Goal: Task Accomplishment & Management: Complete application form

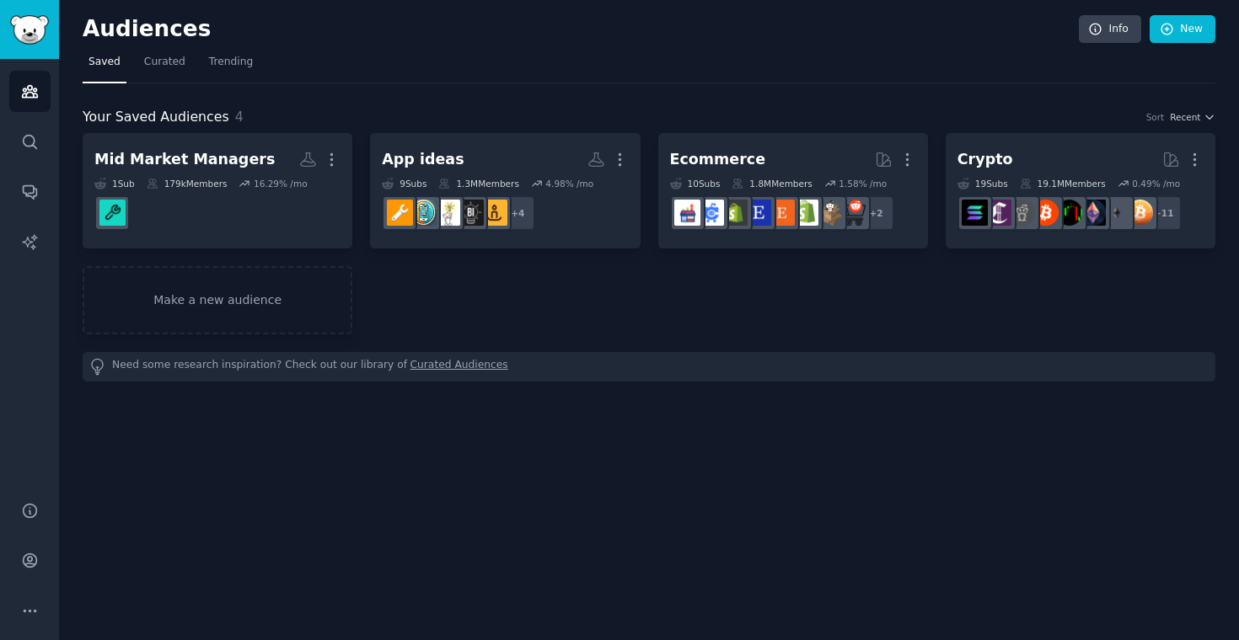
click at [643, 190] on div "Mid Market Managers More 1 Sub 179k Members 16.29 % /mo App ideas More 9 Sub s …" at bounding box center [649, 233] width 1133 height 201
click at [161, 76] on link "Curated" at bounding box center [164, 66] width 53 height 35
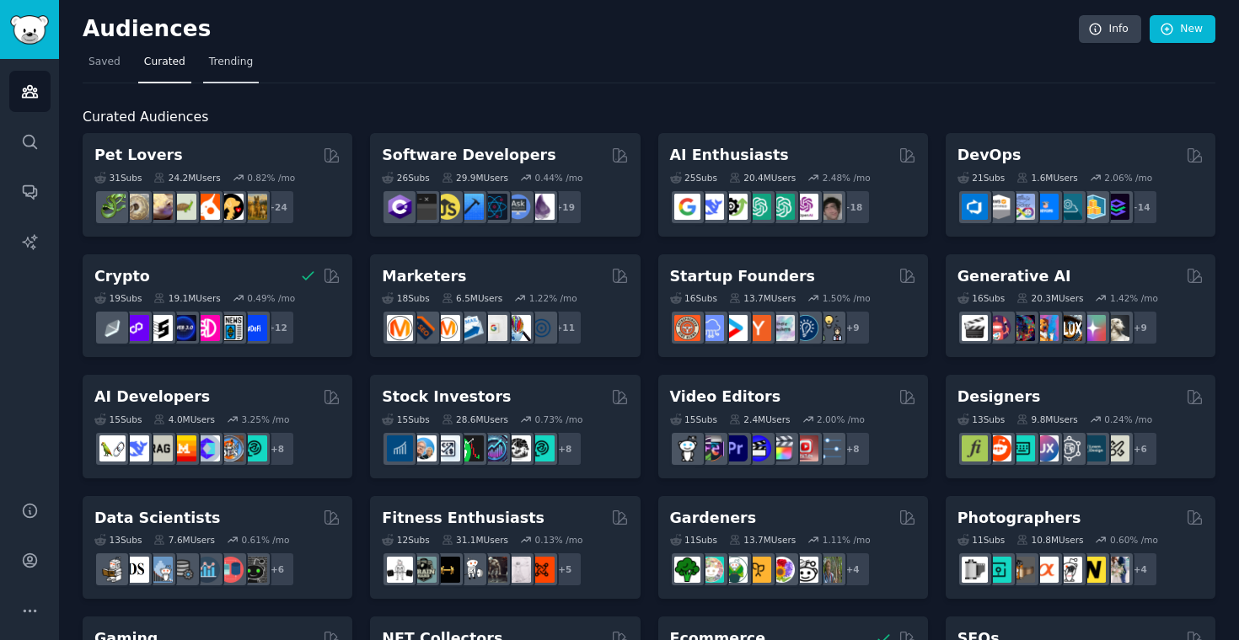
click at [246, 66] on span "Trending" at bounding box center [231, 62] width 44 height 15
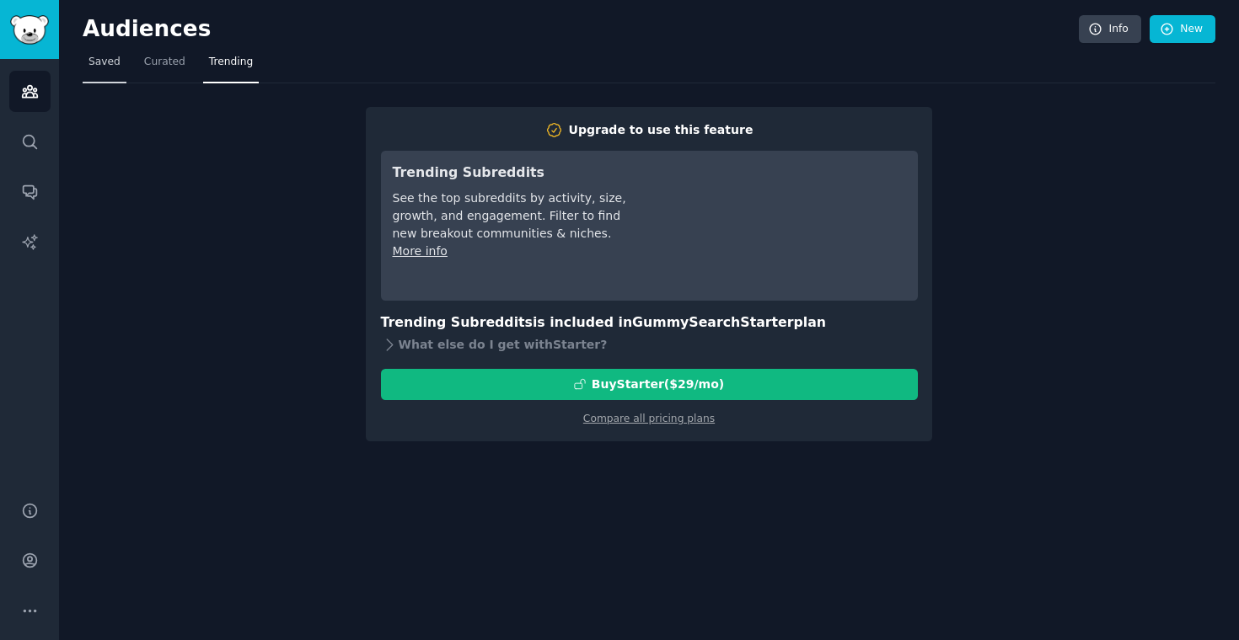
click at [117, 62] on span "Saved" at bounding box center [104, 62] width 32 height 15
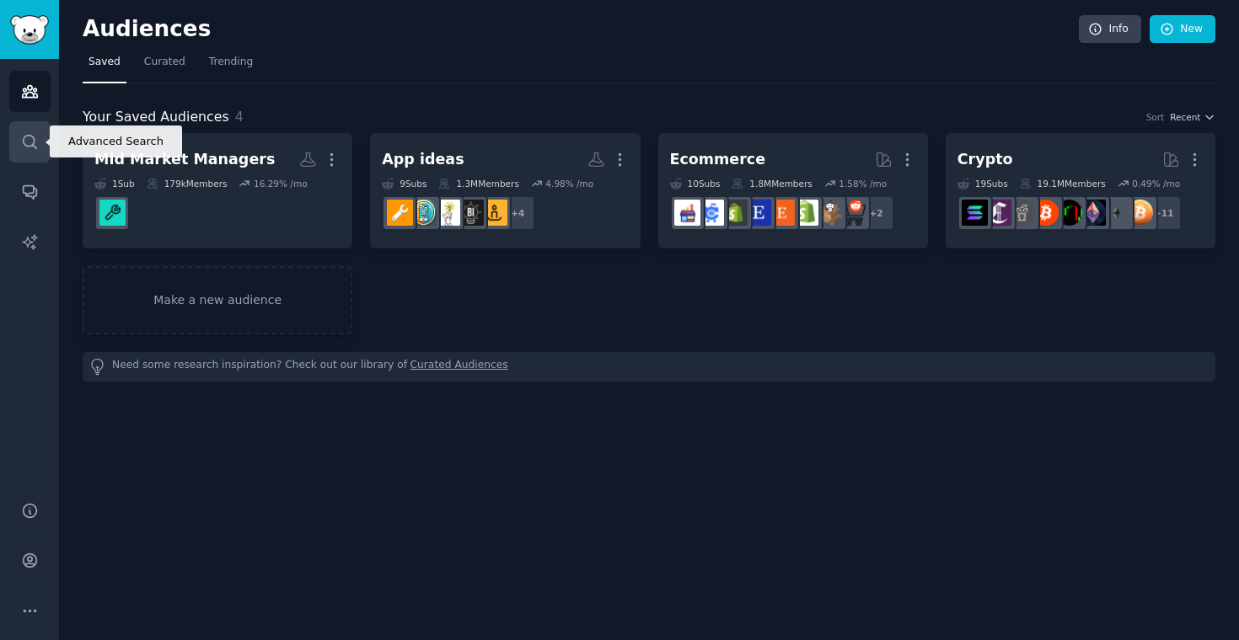
click at [36, 147] on icon "Sidebar" at bounding box center [29, 141] width 13 height 13
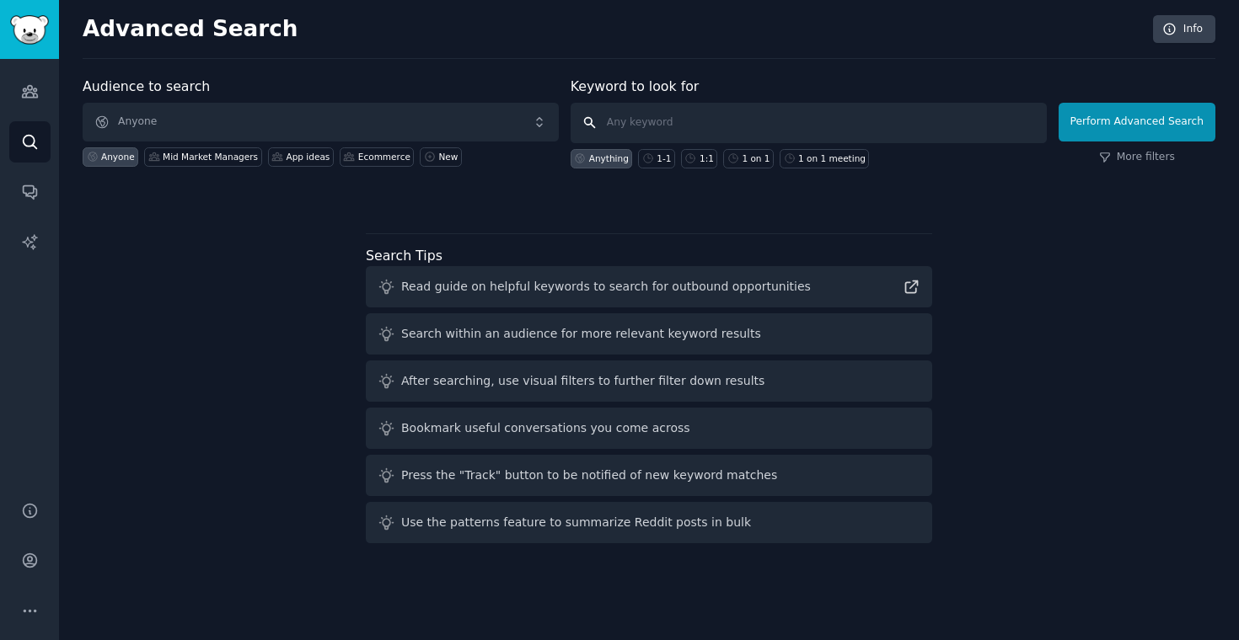
click at [690, 129] on input "text" at bounding box center [809, 123] width 476 height 40
type input "small business data analytics agency"
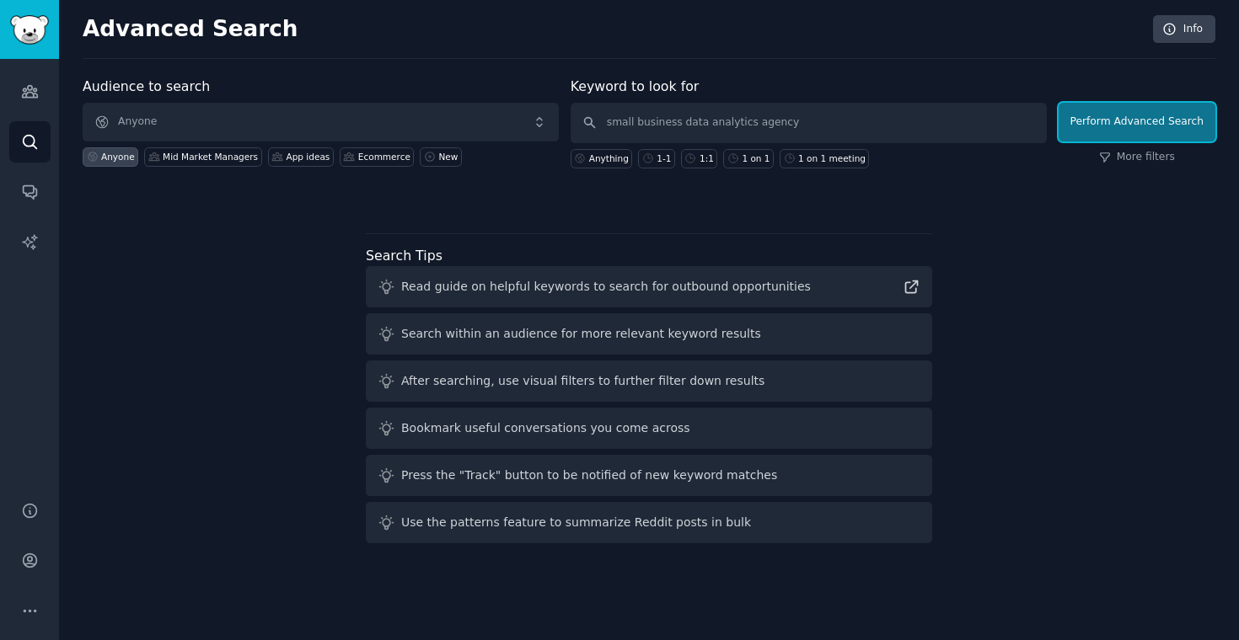
click at [1128, 121] on button "Perform Advanced Search" at bounding box center [1136, 122] width 157 height 39
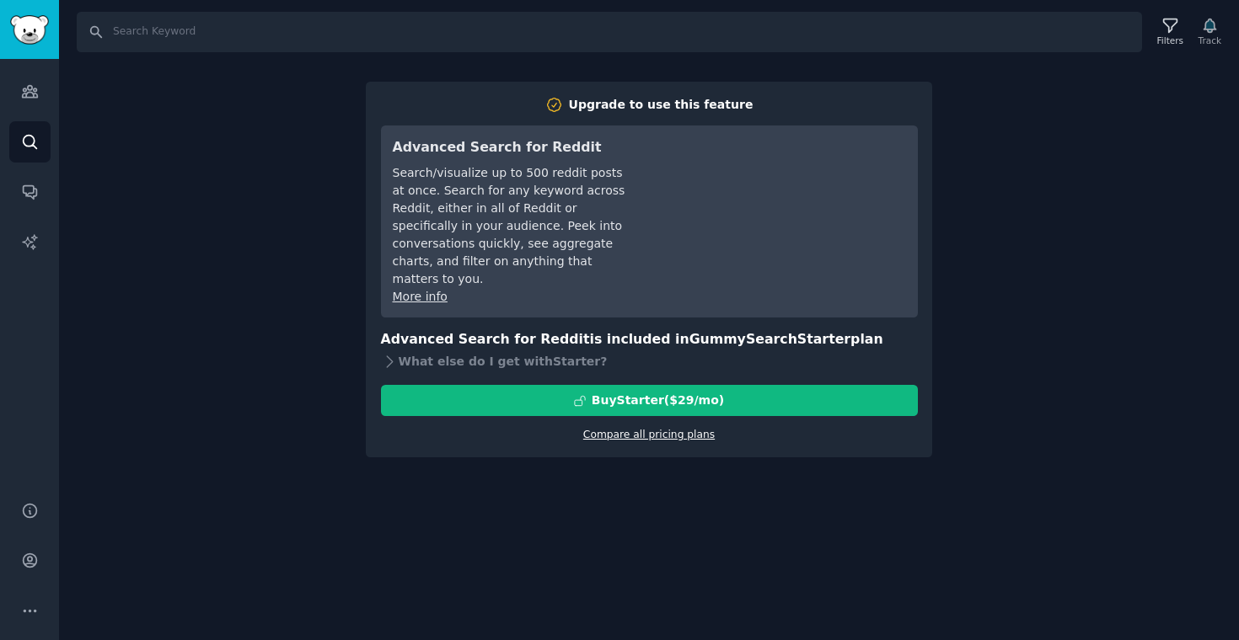
click at [651, 429] on link "Compare all pricing plans" at bounding box center [648, 435] width 131 height 12
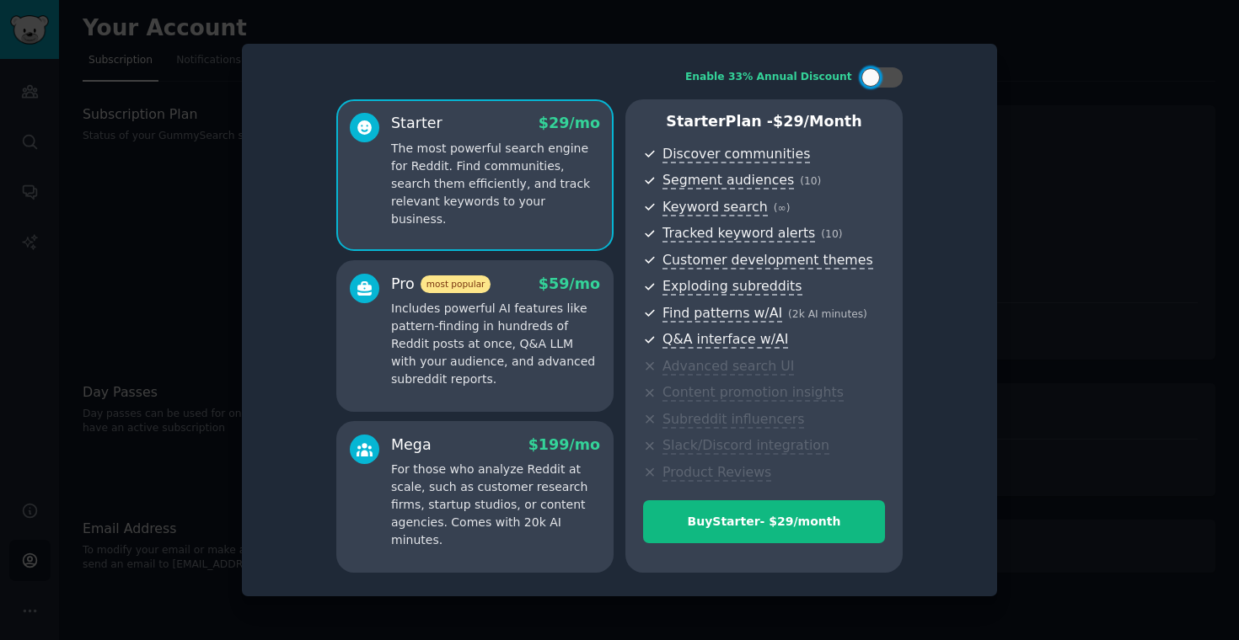
click at [616, 260] on div "Starter $ 29 /mo The most powerful search engine for Reddit. Find communities, …" at bounding box center [619, 336] width 566 height 474
click at [475, 217] on div "Starter $ 29 /mo The most powerful search engine for Reddit. Find communities, …" at bounding box center [474, 175] width 277 height 152
click at [881, 87] on div at bounding box center [881, 77] width 42 height 20
click at [881, 76] on div at bounding box center [881, 77] width 42 height 20
checkbox input "false"
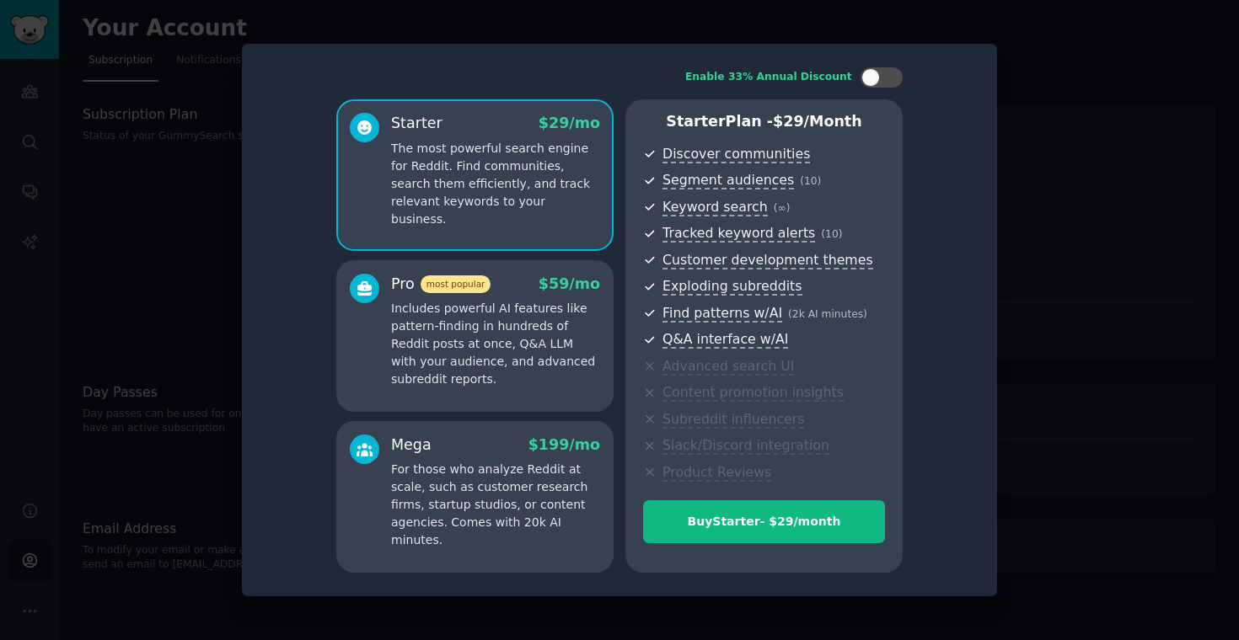
click at [1101, 105] on div at bounding box center [619, 320] width 1239 height 640
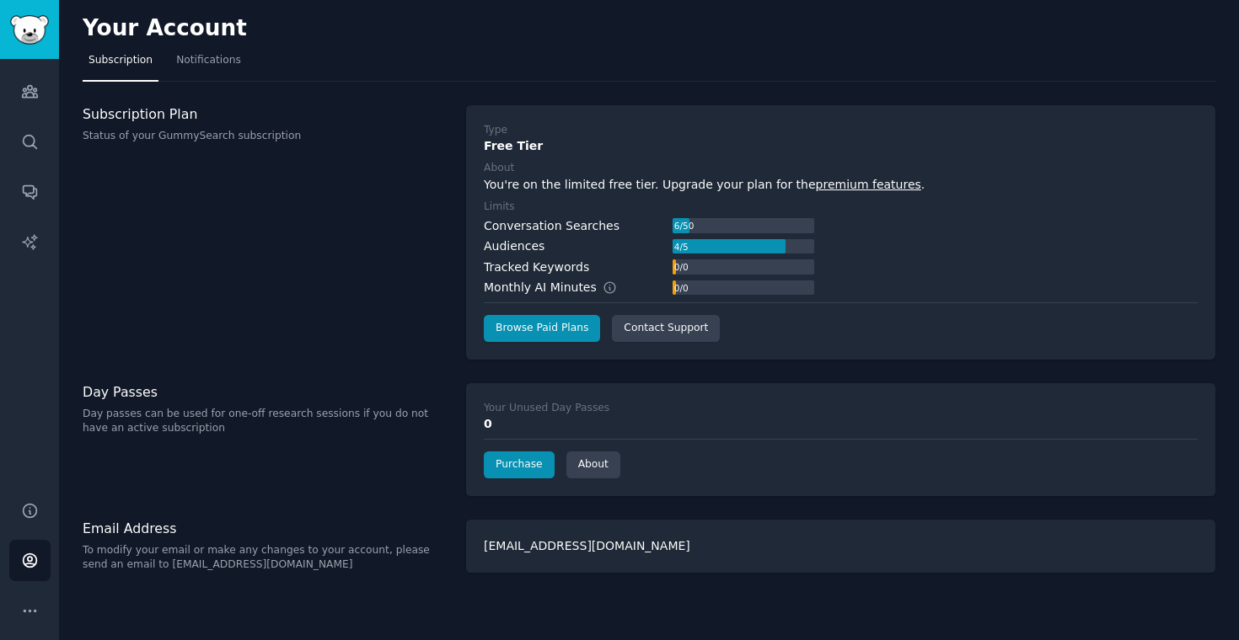
click at [454, 440] on div "Day Passes Day passes can be used for one-off research sessions if you do not h…" at bounding box center [649, 439] width 1133 height 113
click at [36, 143] on icon "Sidebar" at bounding box center [30, 142] width 18 height 18
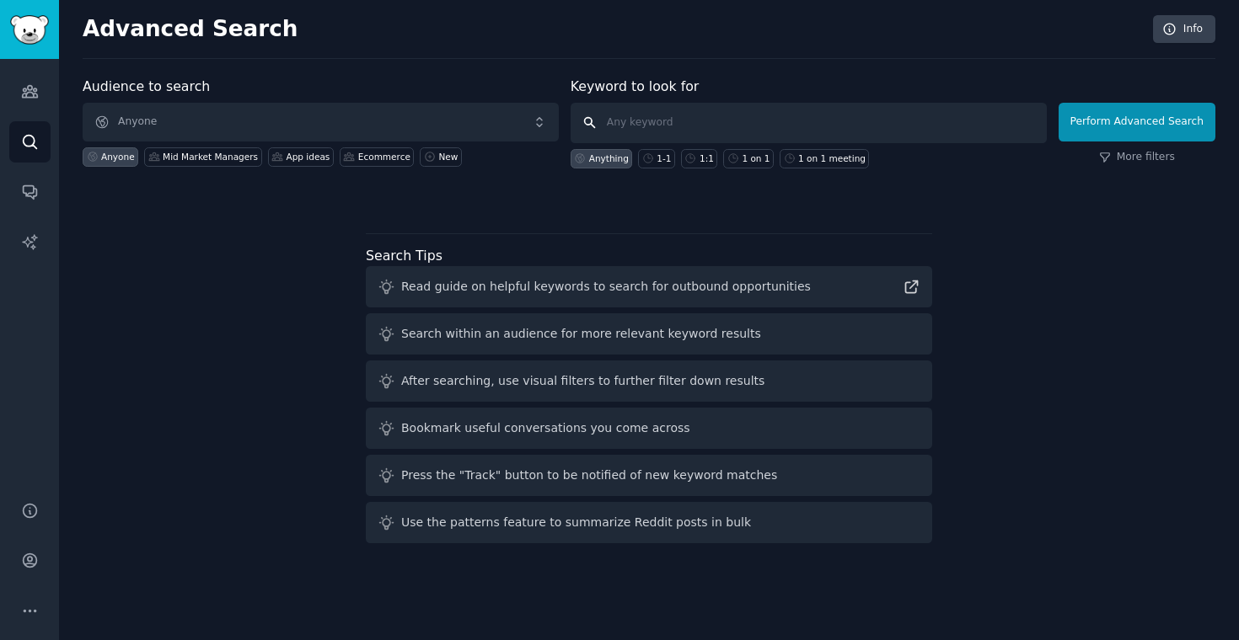
click at [748, 121] on input "text" at bounding box center [809, 123] width 476 height 40
click at [659, 163] on div "1-1" at bounding box center [663, 159] width 14 height 12
type input "1-1"
click at [605, 160] on div "Anything" at bounding box center [609, 159] width 40 height 12
click at [710, 121] on input "text" at bounding box center [809, 123] width 476 height 40
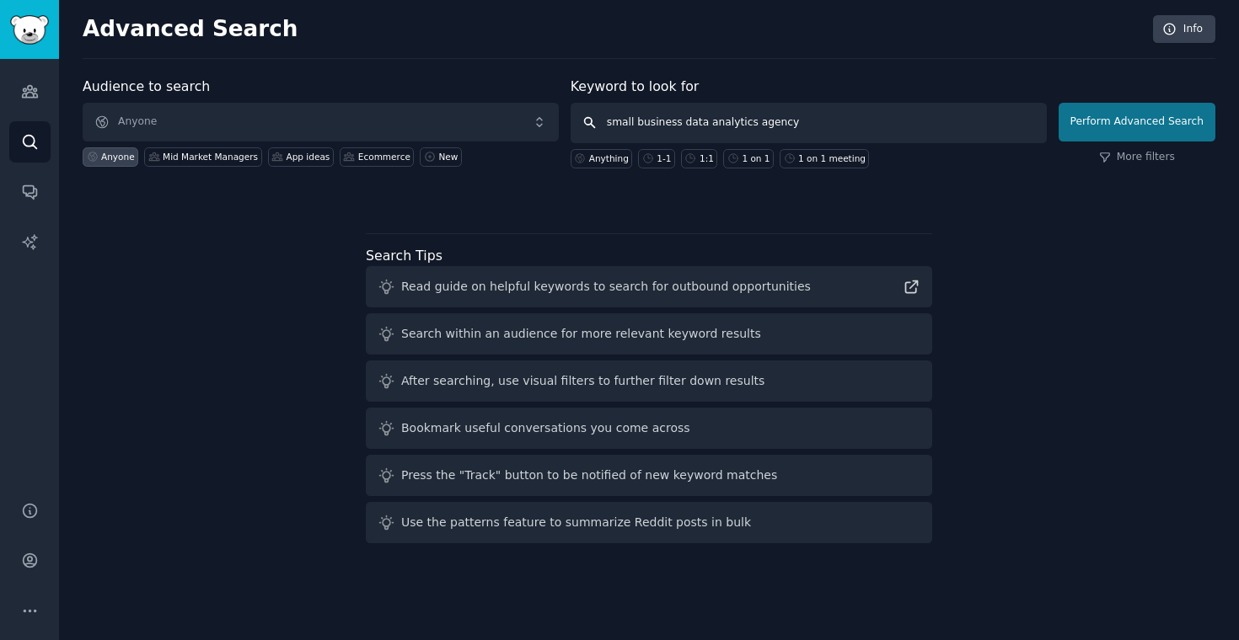
type input "small business data analytics agency"
click at [1146, 124] on button "Perform Advanced Search" at bounding box center [1136, 122] width 157 height 39
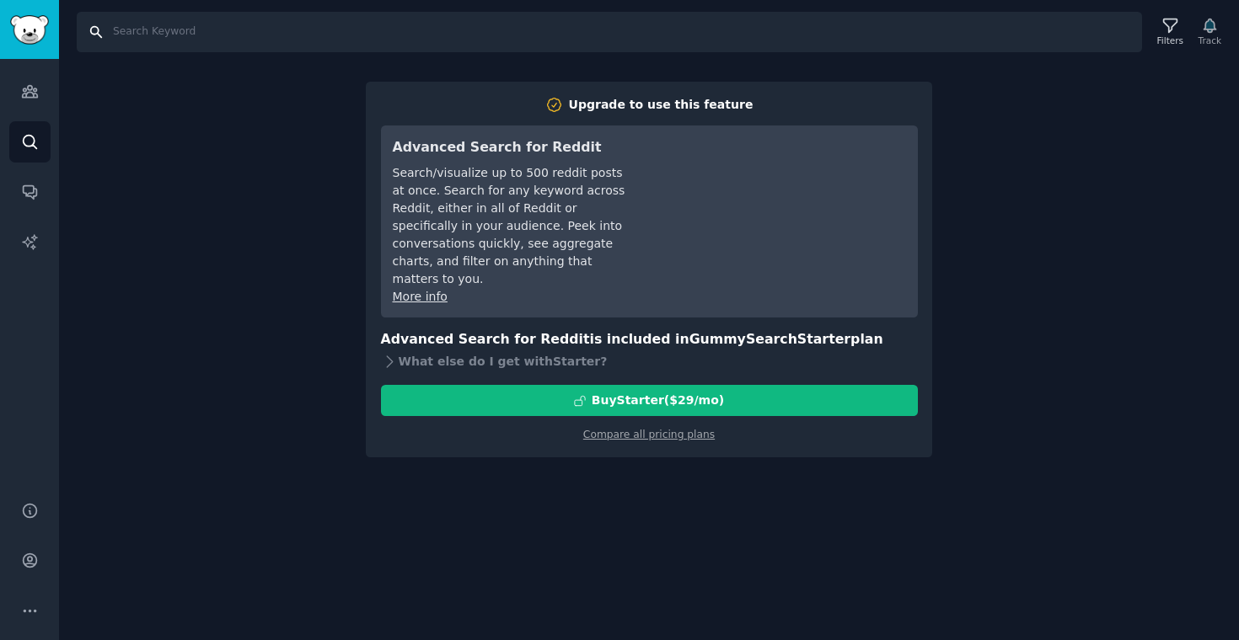
click at [350, 50] on input "Search" at bounding box center [609, 32] width 1065 height 40
paste input "small business data analytics agency"
type input "small business data analytics agency"
click at [9, 104] on link "Audiences" at bounding box center [29, 91] width 41 height 41
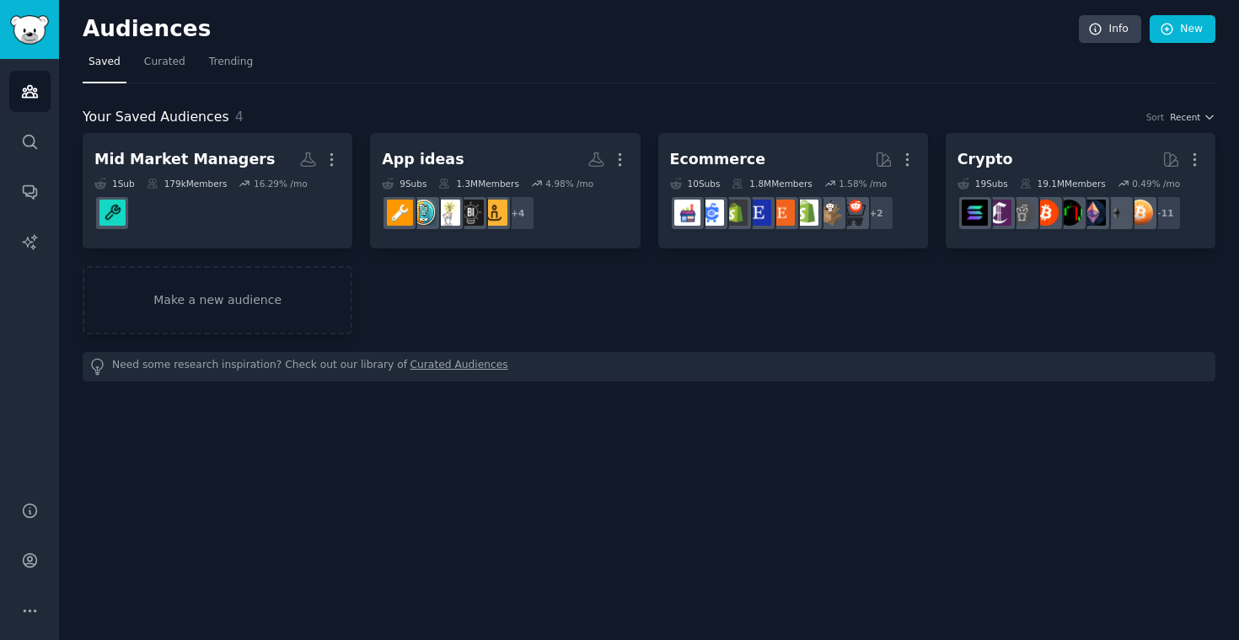
click at [515, 266] on div "Mid Market Managers More 1 Sub 179k Members 16.29 % /mo App ideas More 9 Sub s …" at bounding box center [649, 233] width 1133 height 201
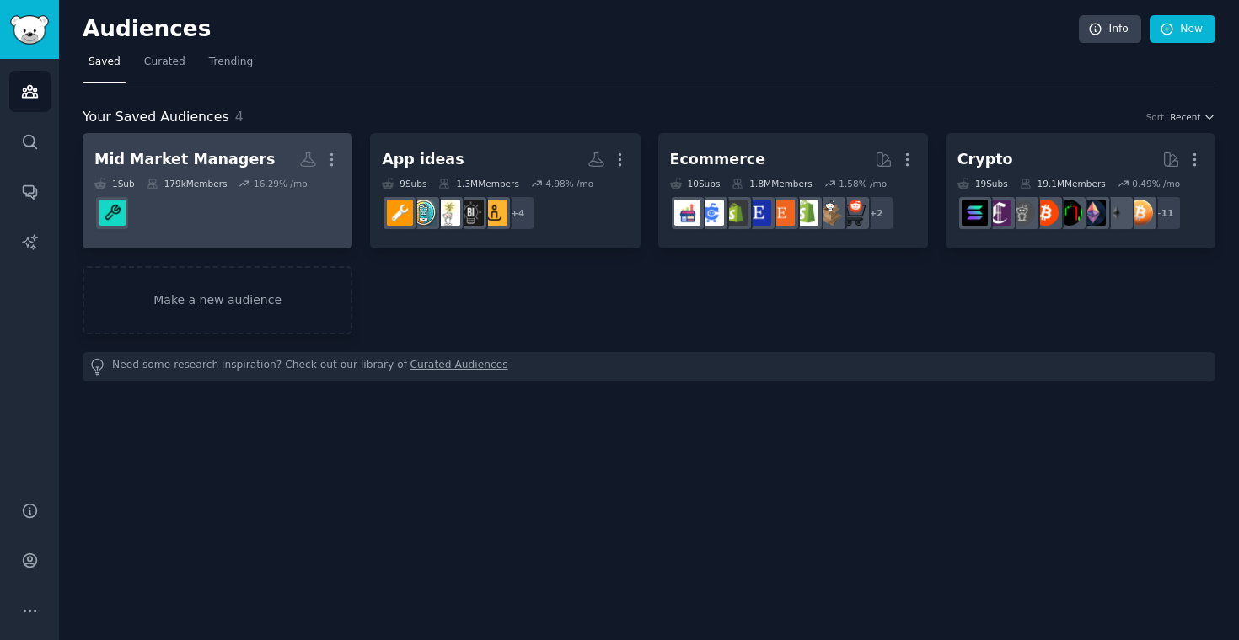
click at [255, 153] on h2 "Mid Market Managers More" at bounding box center [217, 159] width 246 height 29
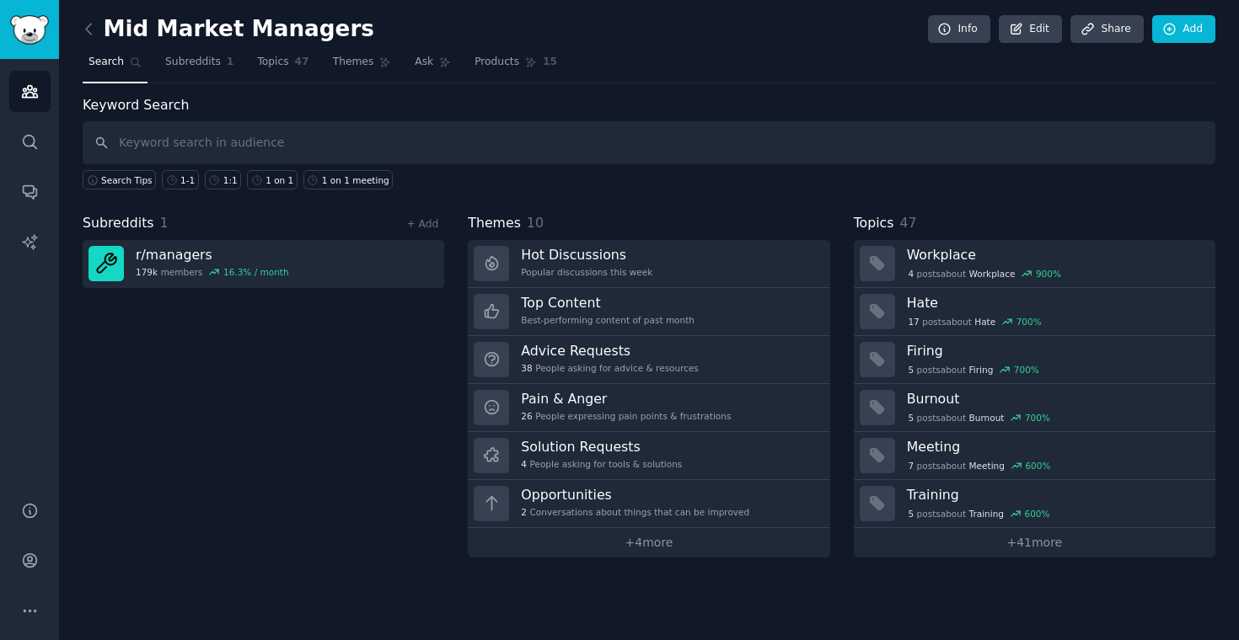
type input "small business data analytics agency"
click at [317, 399] on div "Subreddits 1 + Add r/ managers 179k members 16.3 % / month" at bounding box center [264, 385] width 362 height 345
click at [91, 19] on link at bounding box center [93, 29] width 21 height 27
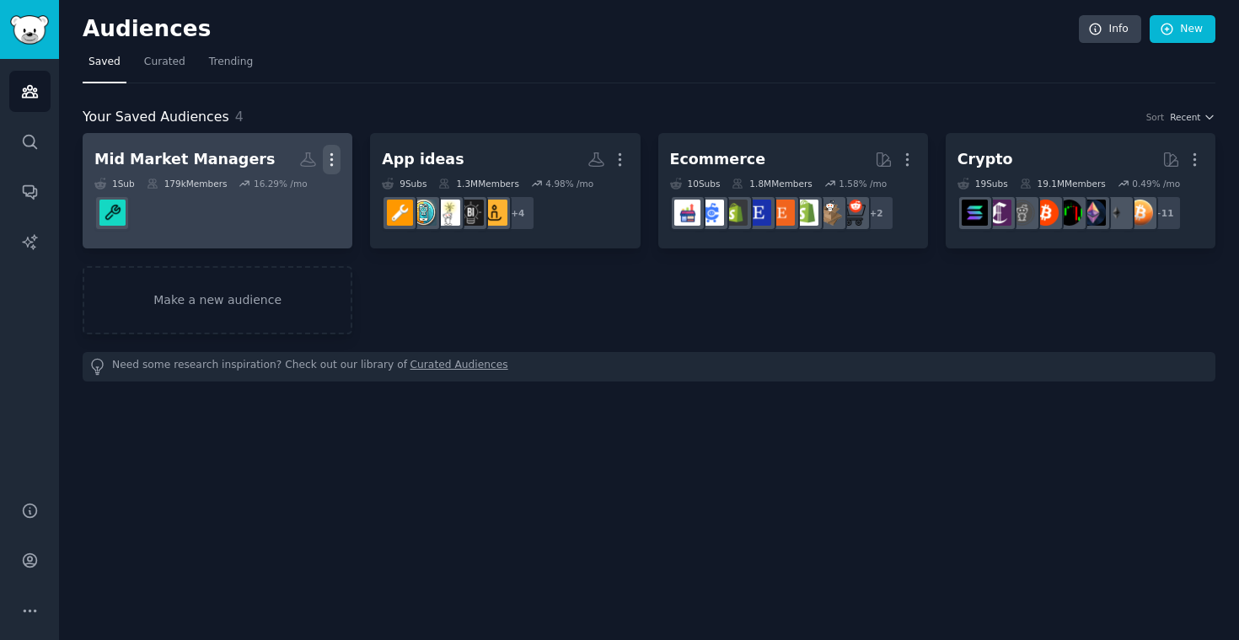
click at [335, 156] on icon "button" at bounding box center [332, 160] width 18 height 18
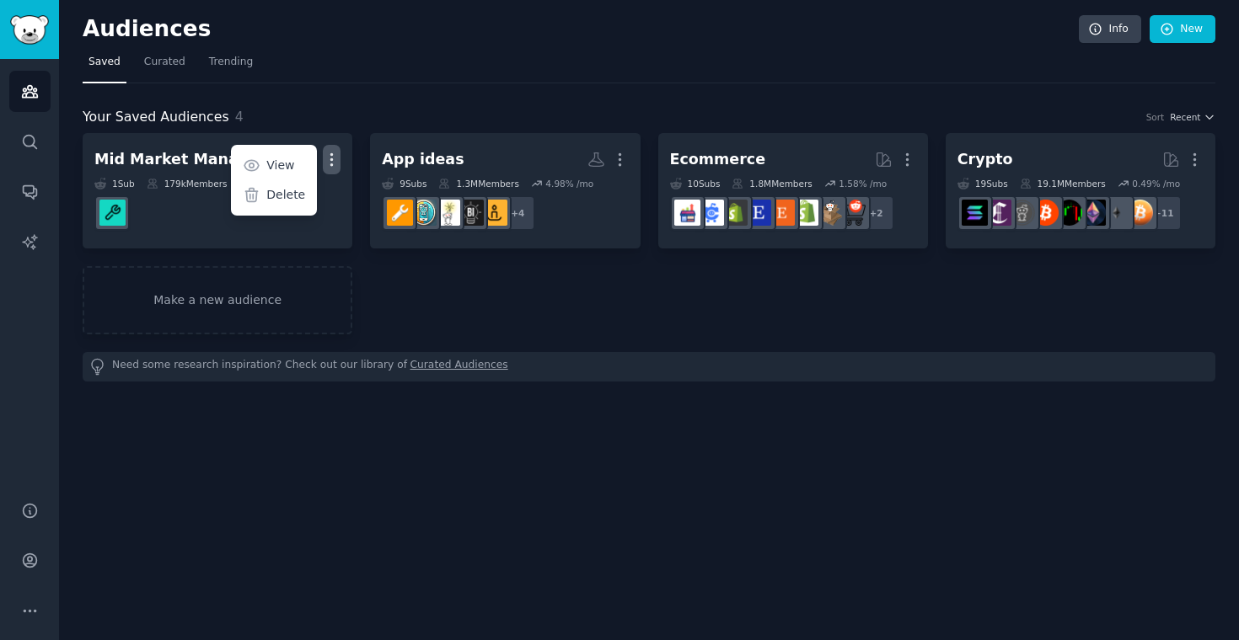
click at [345, 257] on div "Mid Market Managers Custom Audience More View Delete 1 Sub 179k Members 16.29 %…" at bounding box center [649, 233] width 1133 height 201
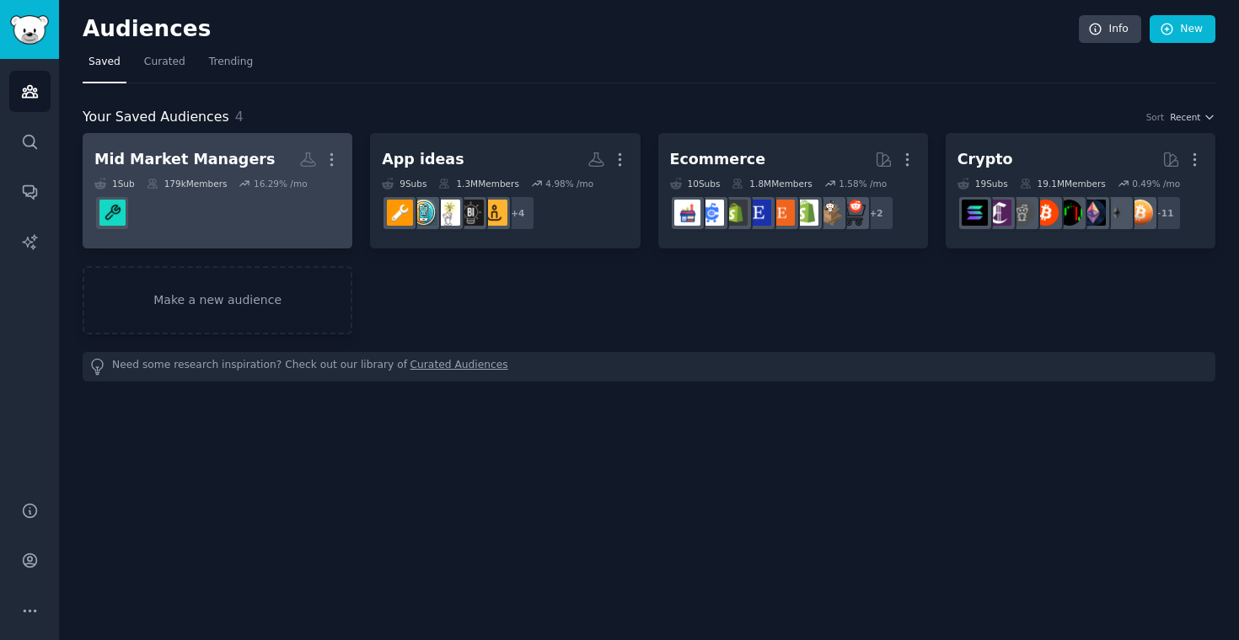
click at [341, 159] on link "Mid Market Managers Custom Audience More 1 Sub 179k Members 16.29 % /mo" at bounding box center [218, 190] width 270 height 115
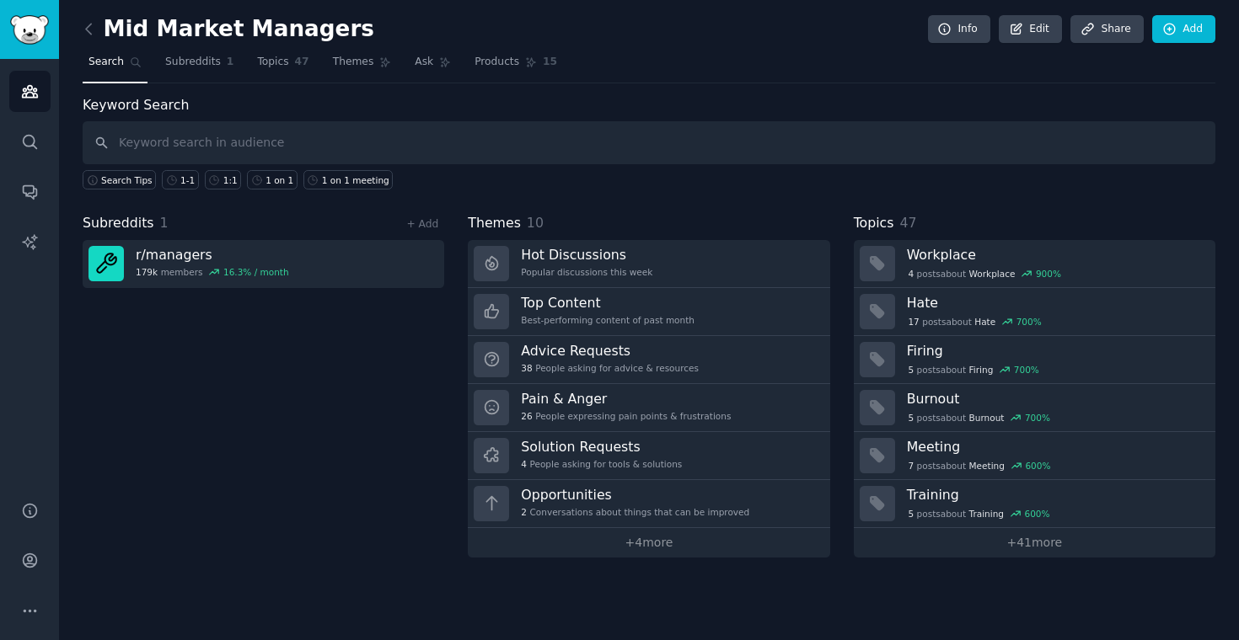
click at [88, 37] on link at bounding box center [93, 29] width 21 height 27
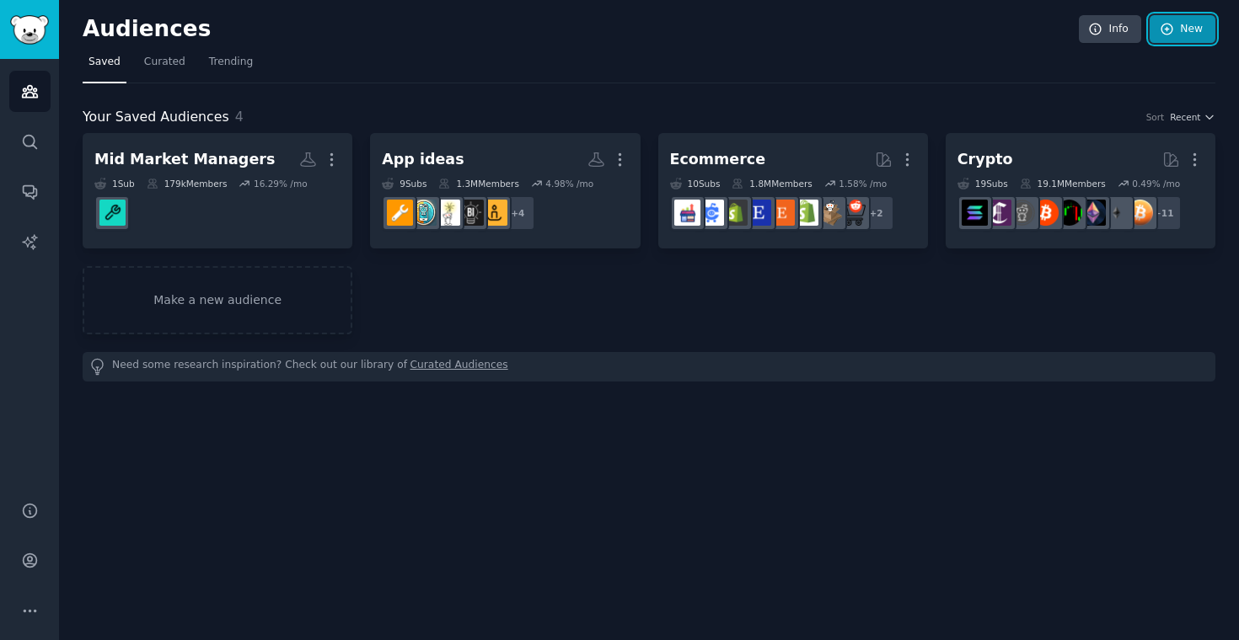
click at [1178, 34] on link "New" at bounding box center [1182, 29] width 66 height 29
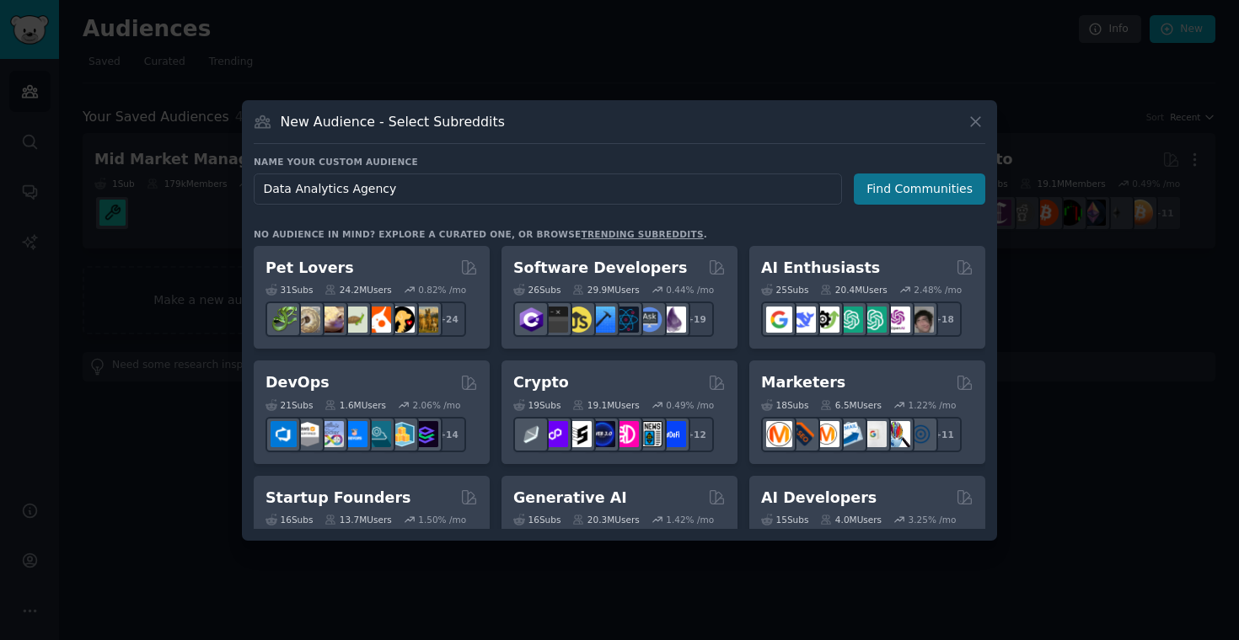
type input "Data Analytics Agency"
click at [934, 193] on button "Find Communities" at bounding box center [919, 189] width 131 height 31
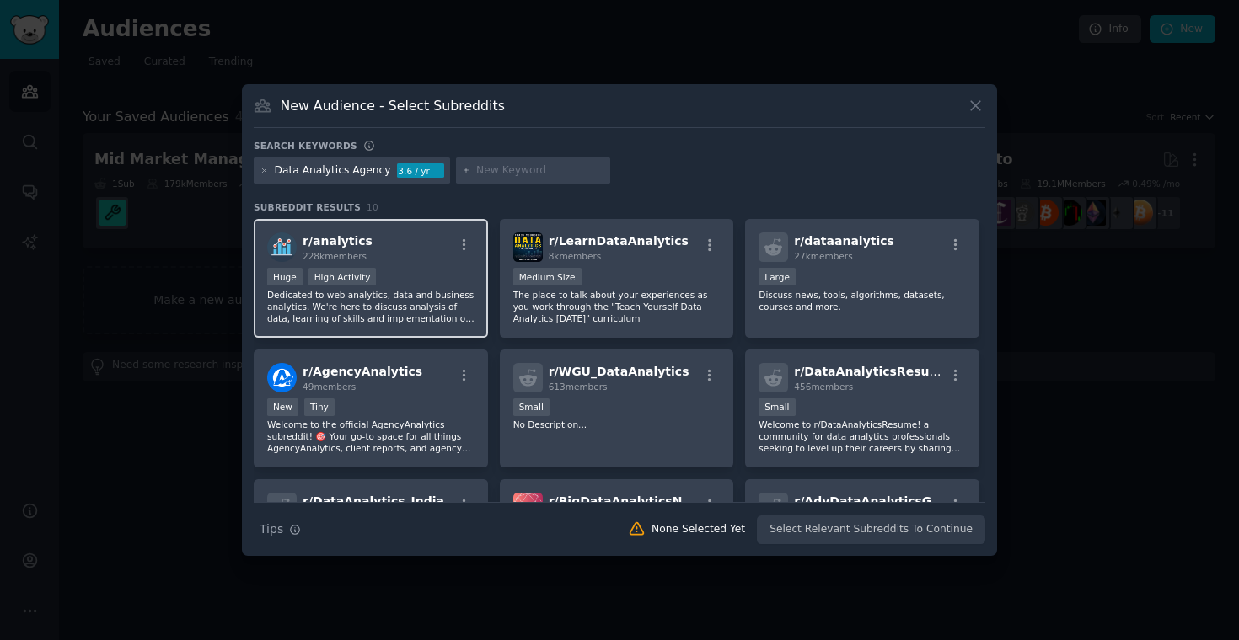
click at [427, 249] on div "r/ analytics 228k members" at bounding box center [370, 247] width 207 height 29
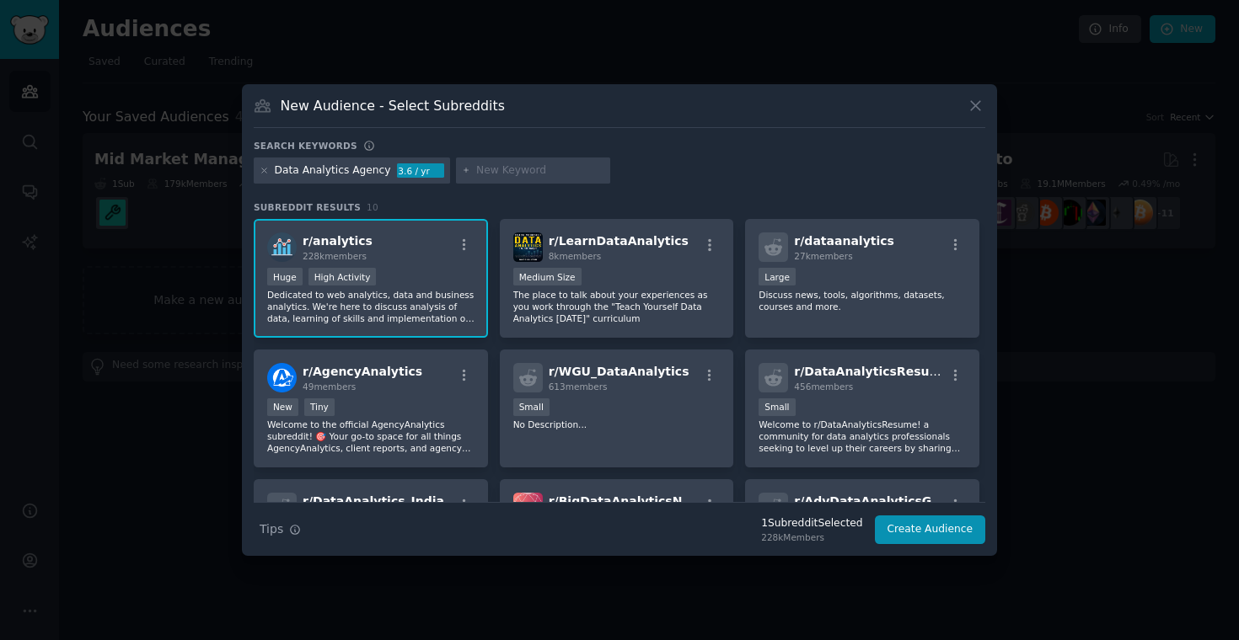
click at [498, 179] on div at bounding box center [533, 171] width 155 height 27
click at [517, 175] on input "text" at bounding box center [540, 170] width 128 height 15
type input "agency"
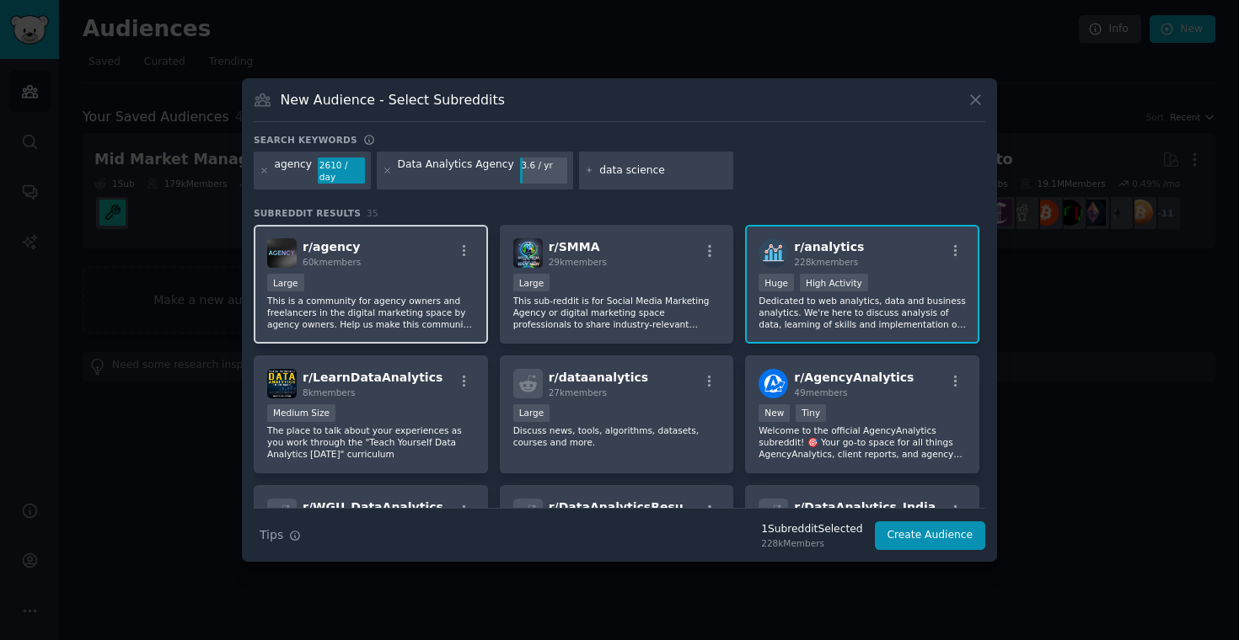
type input "data science"
click at [389, 281] on div "Large" at bounding box center [370, 284] width 207 height 21
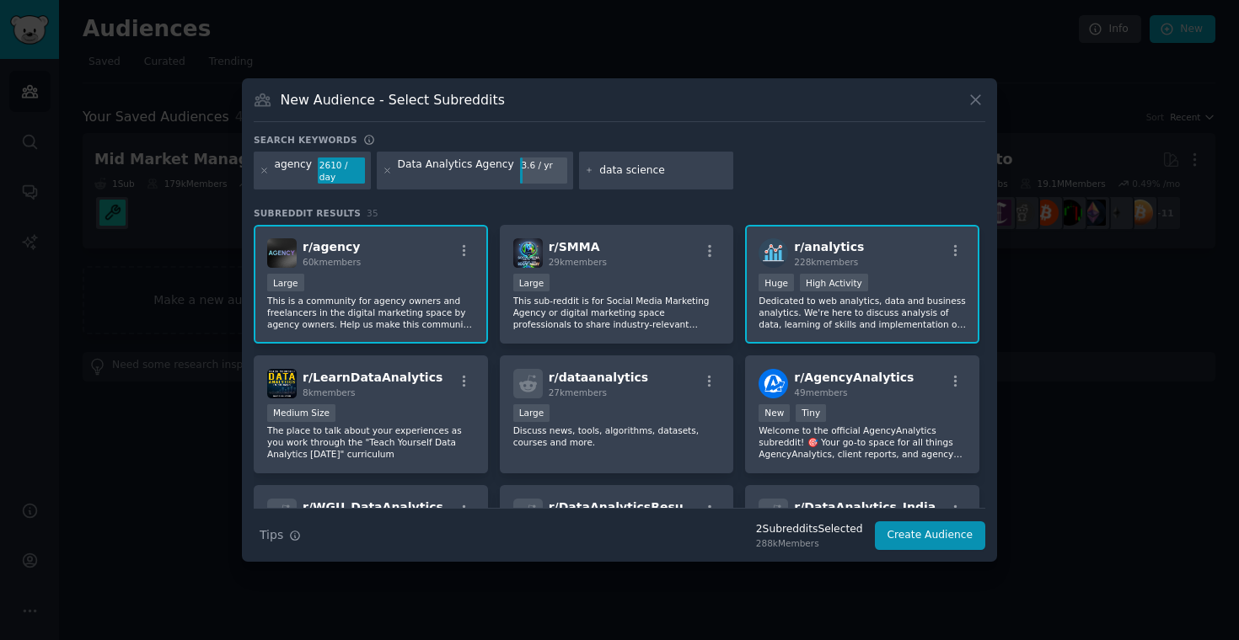
click at [682, 175] on input "data science" at bounding box center [663, 170] width 128 height 15
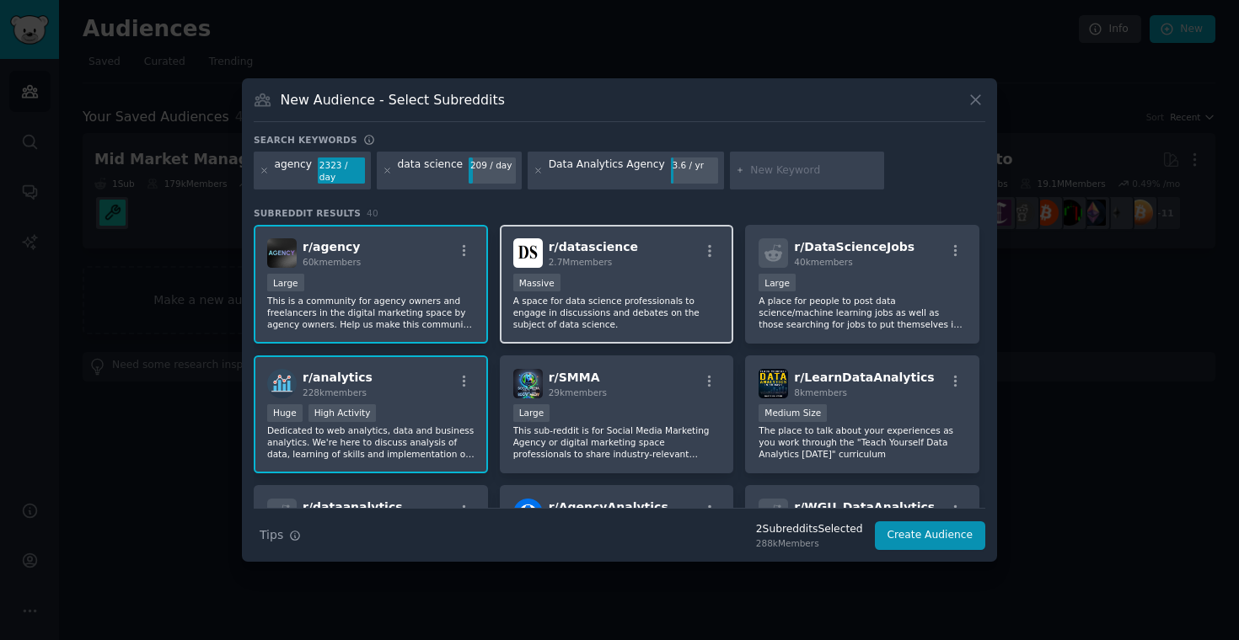
click at [652, 290] on div "Massive" at bounding box center [616, 284] width 207 height 21
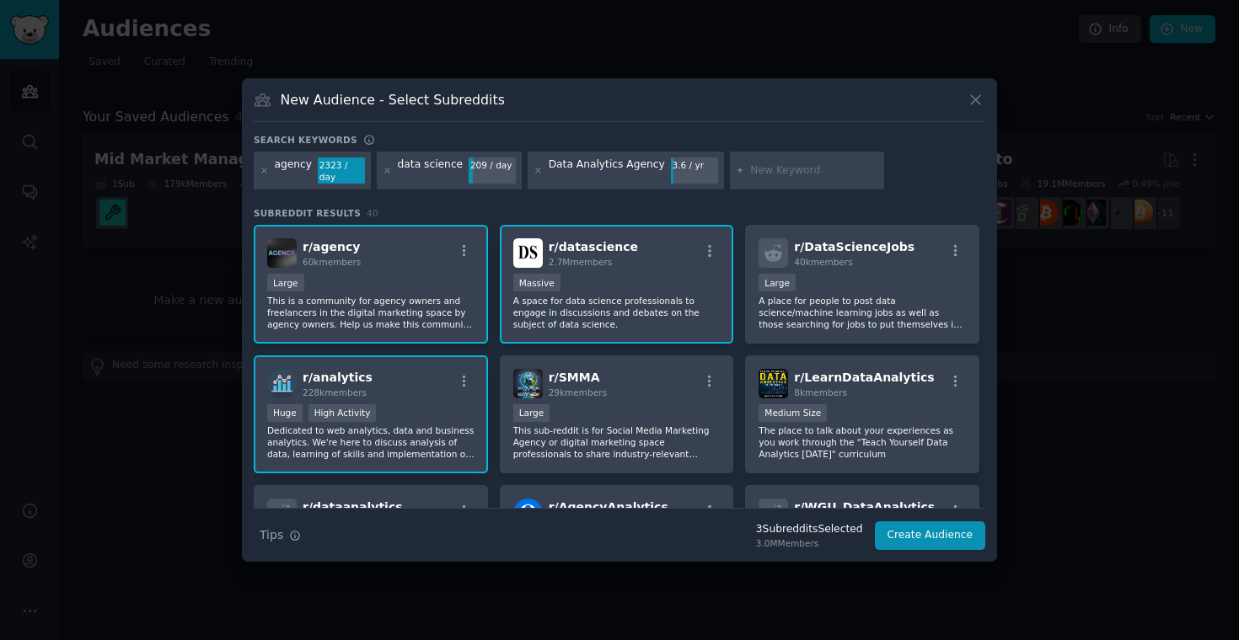
click at [810, 176] on input "text" at bounding box center [814, 170] width 128 height 15
type input "small business"
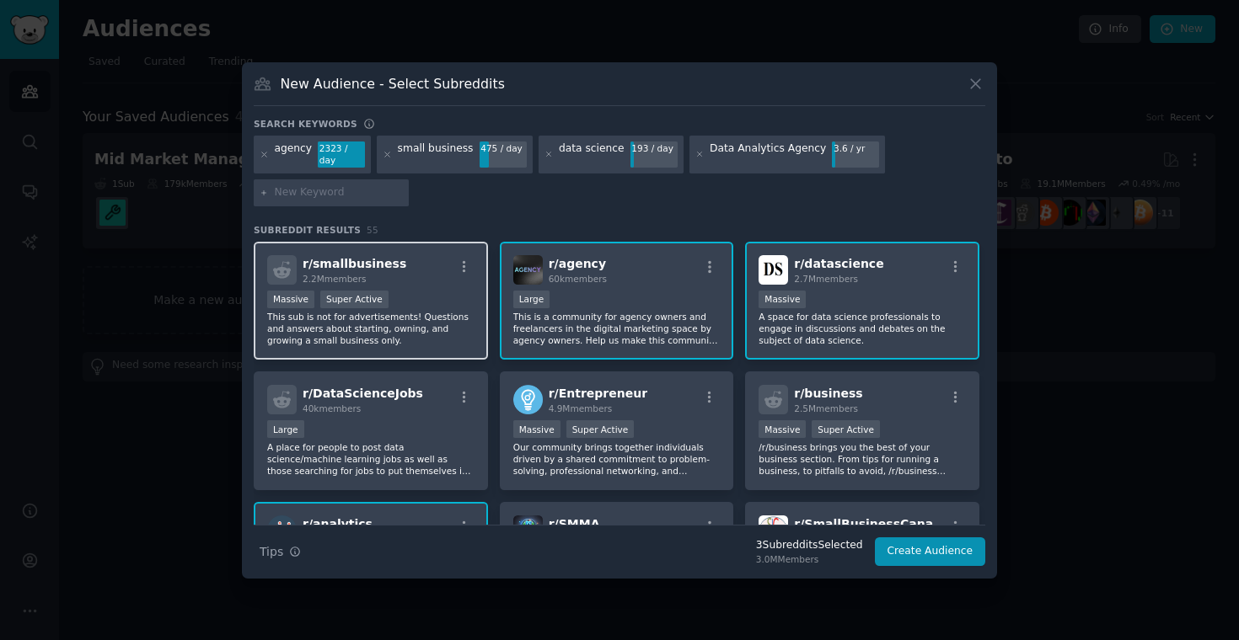
click at [432, 284] on div "r/ smallbusiness 2.2M members Massive Super Active This sub is not for advertis…" at bounding box center [371, 301] width 234 height 119
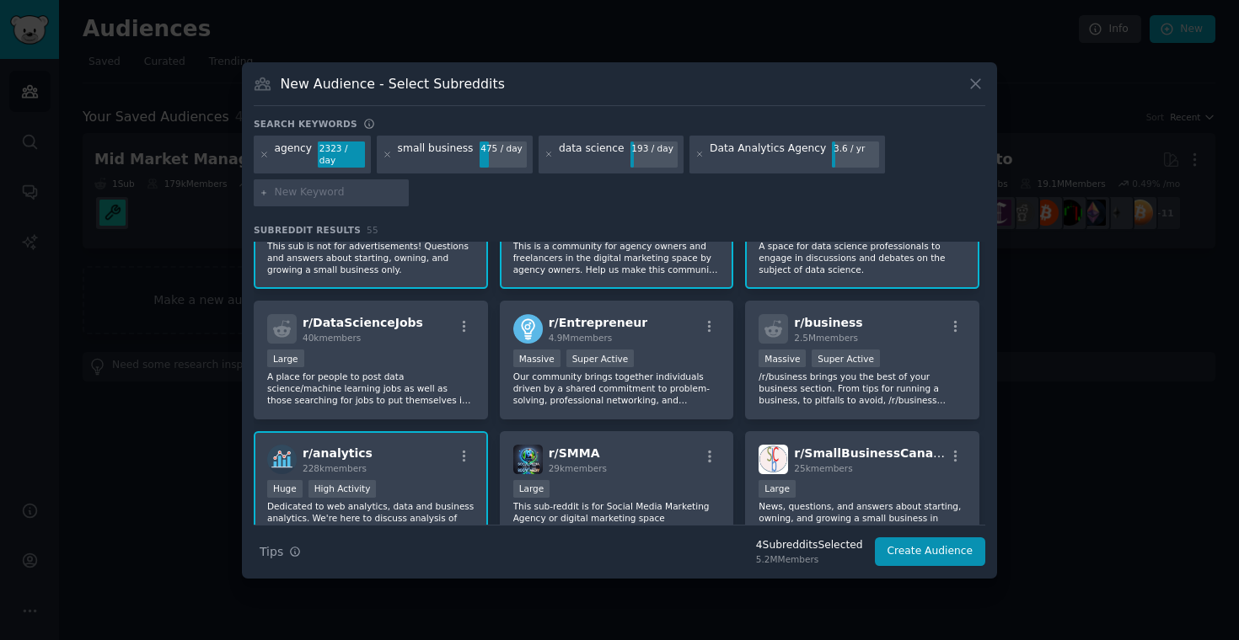
scroll to position [77, 0]
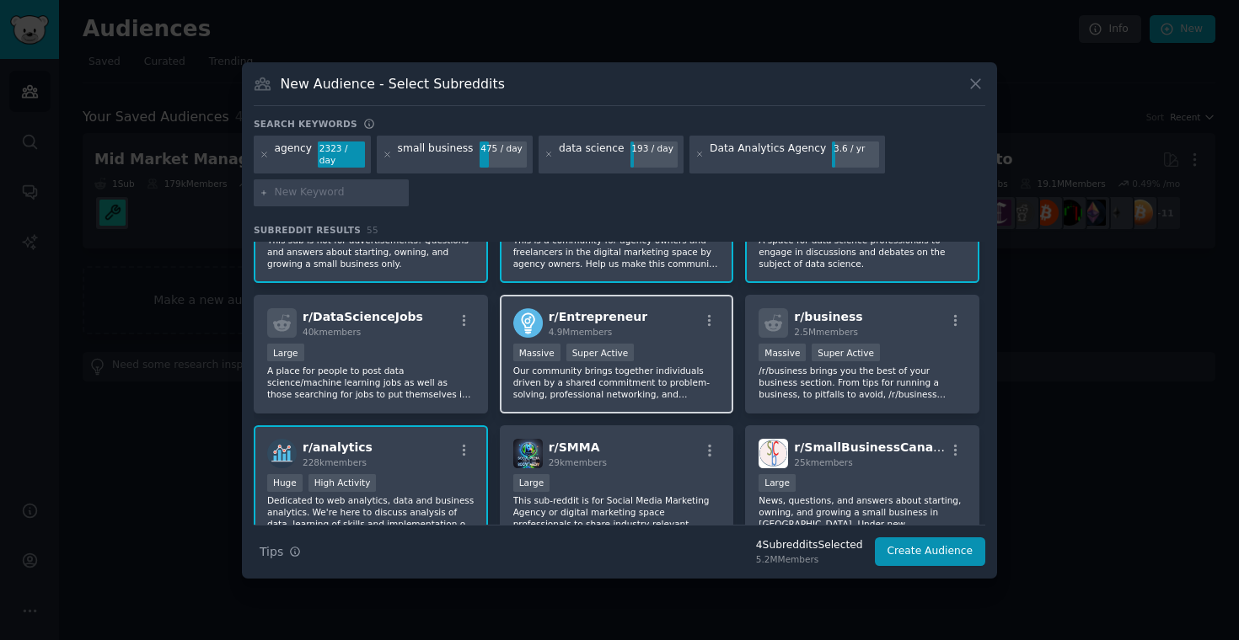
click at [671, 328] on div "r/ Entrepreneur 4.9M members" at bounding box center [616, 322] width 207 height 29
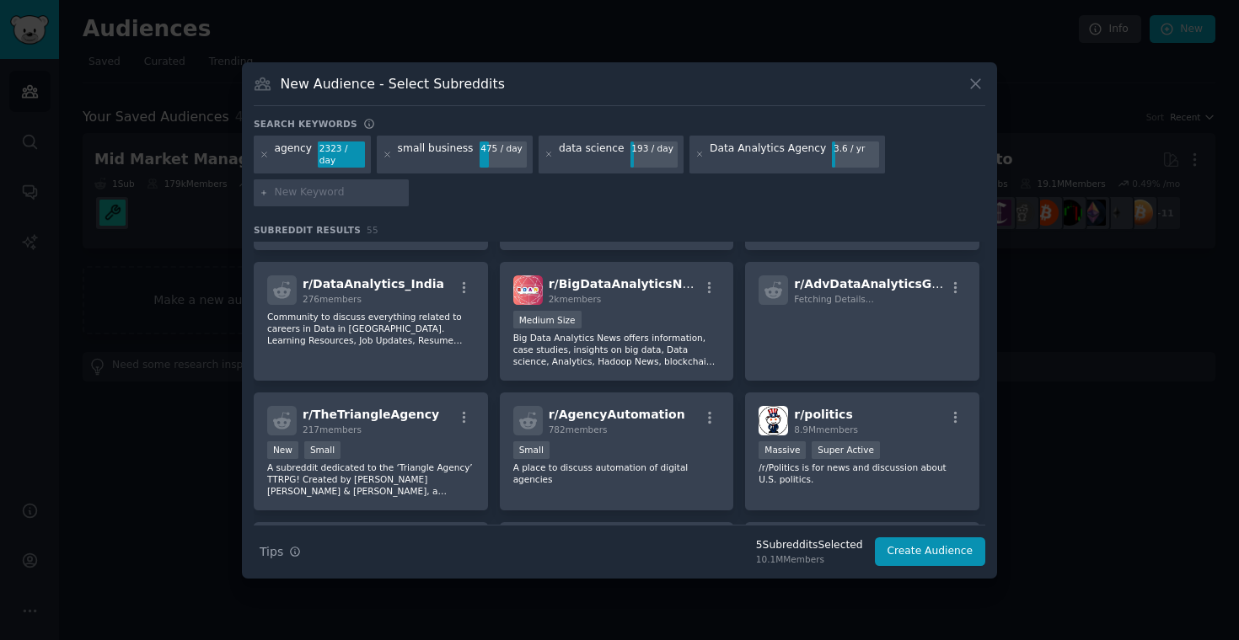
scroll to position [648, 0]
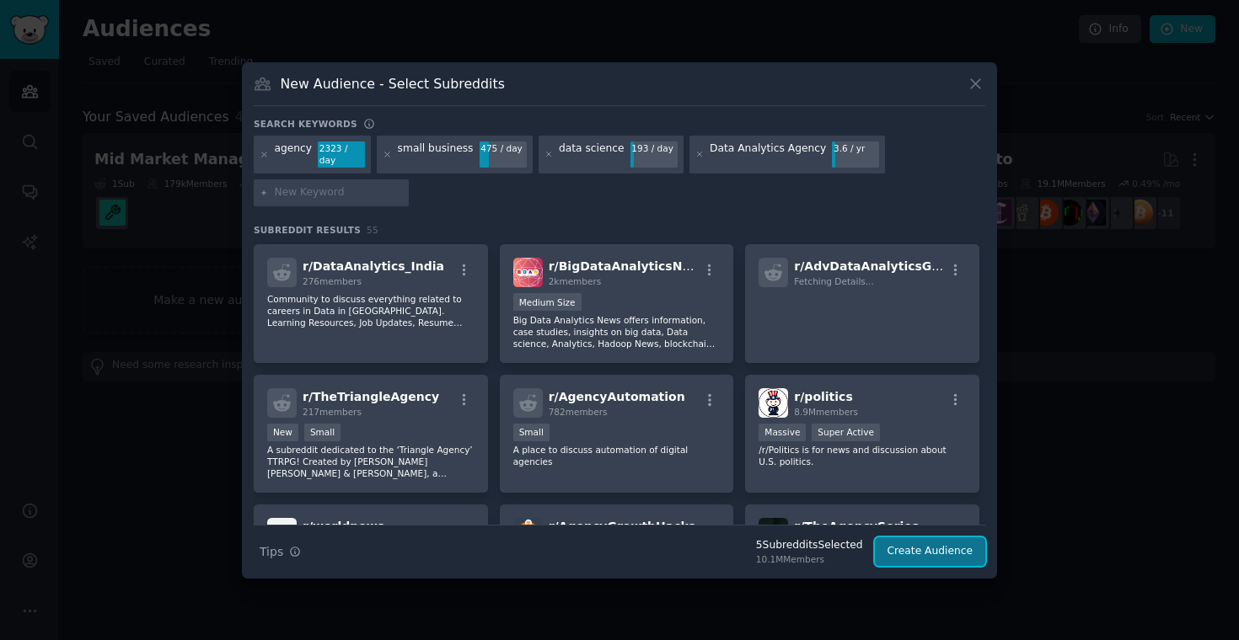
click at [919, 550] on button "Create Audience" at bounding box center [930, 552] width 111 height 29
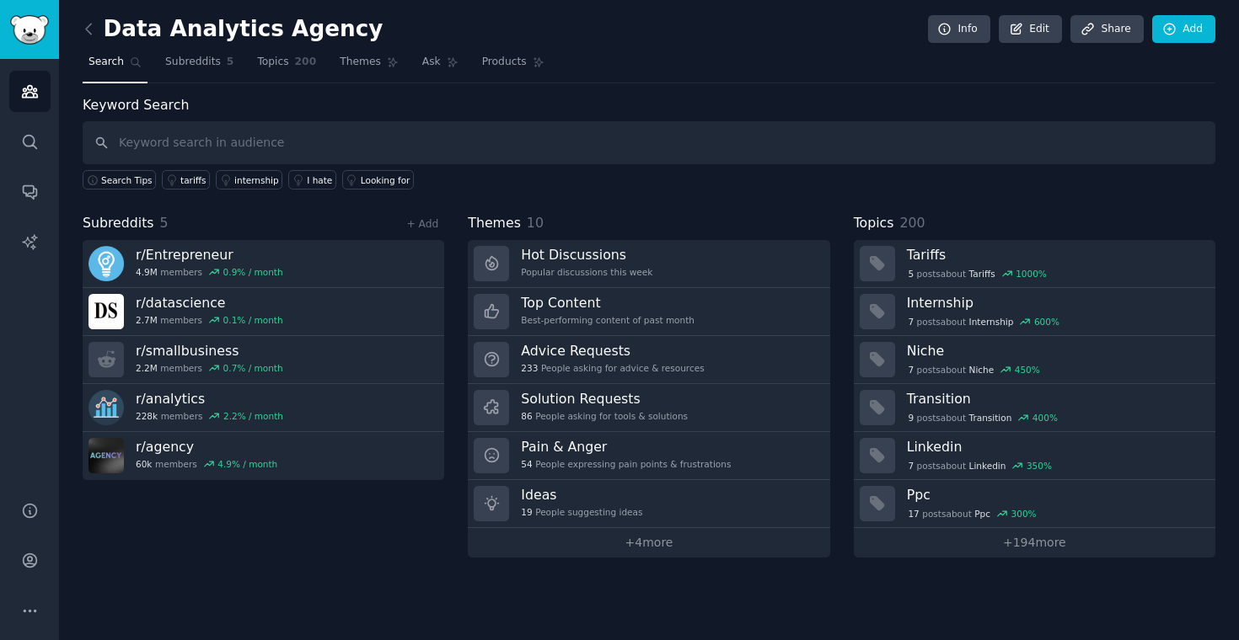
click at [426, 137] on input "text" at bounding box center [649, 142] width 1133 height 43
type input "small business data analytics agency"
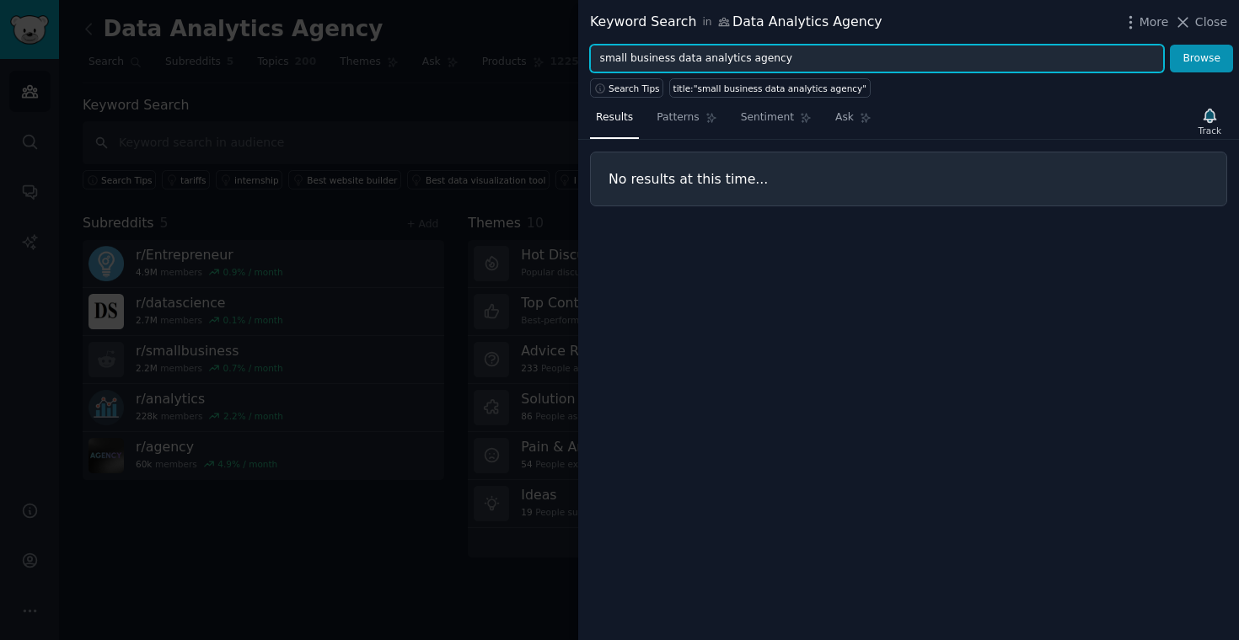
click at [770, 59] on input "small business data analytics agency" at bounding box center [877, 59] width 574 height 29
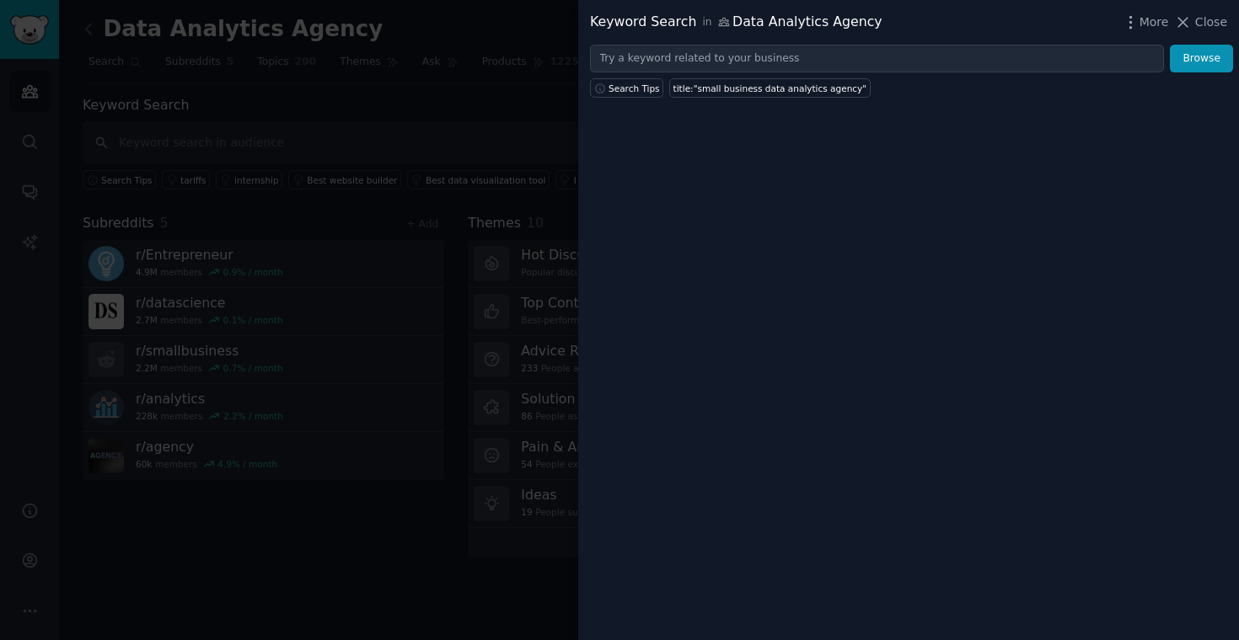
click at [546, 73] on div at bounding box center [619, 320] width 1239 height 640
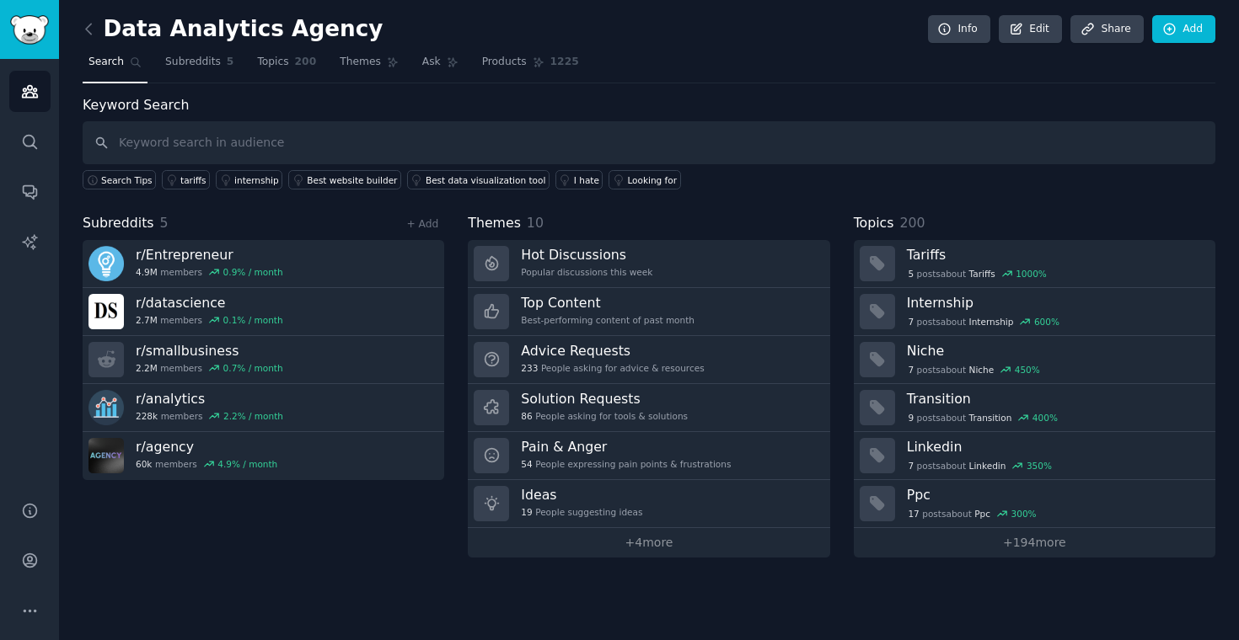
click at [454, 266] on div "Subreddits 5 + Add r/ Entrepreneur 4.9M members 0.9 % / month r/ datascience 2.…" at bounding box center [649, 385] width 1133 height 345
click at [656, 551] on link "+ 4 more" at bounding box center [649, 542] width 362 height 29
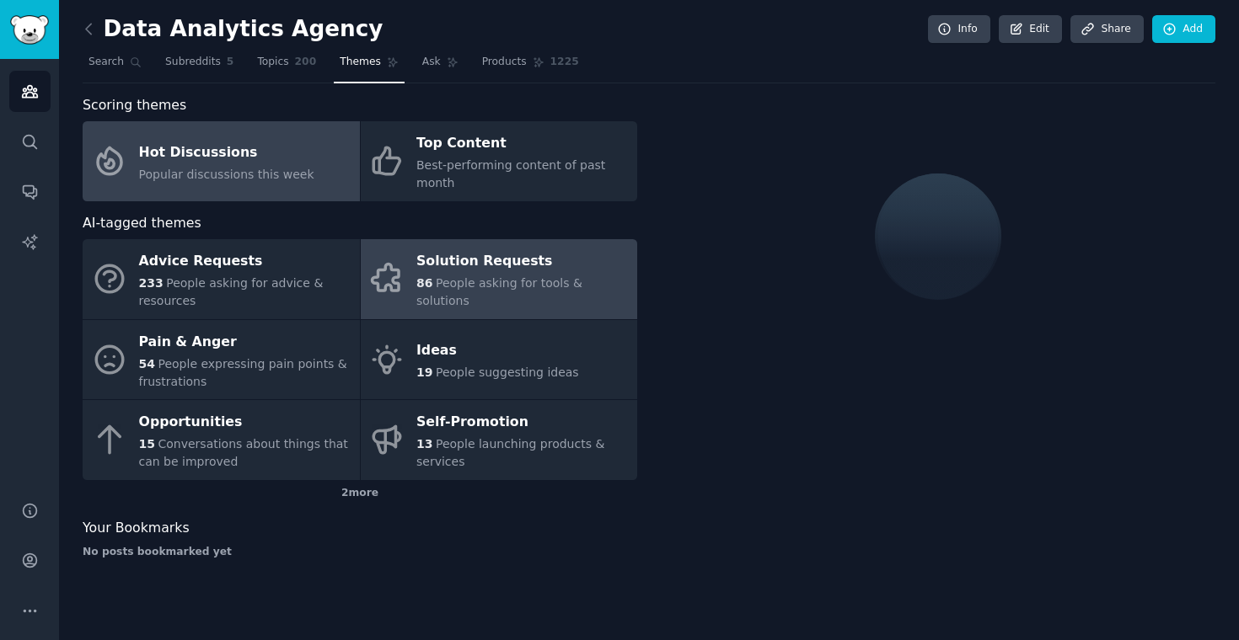
click at [562, 276] on div "Solution Requests" at bounding box center [522, 262] width 212 height 27
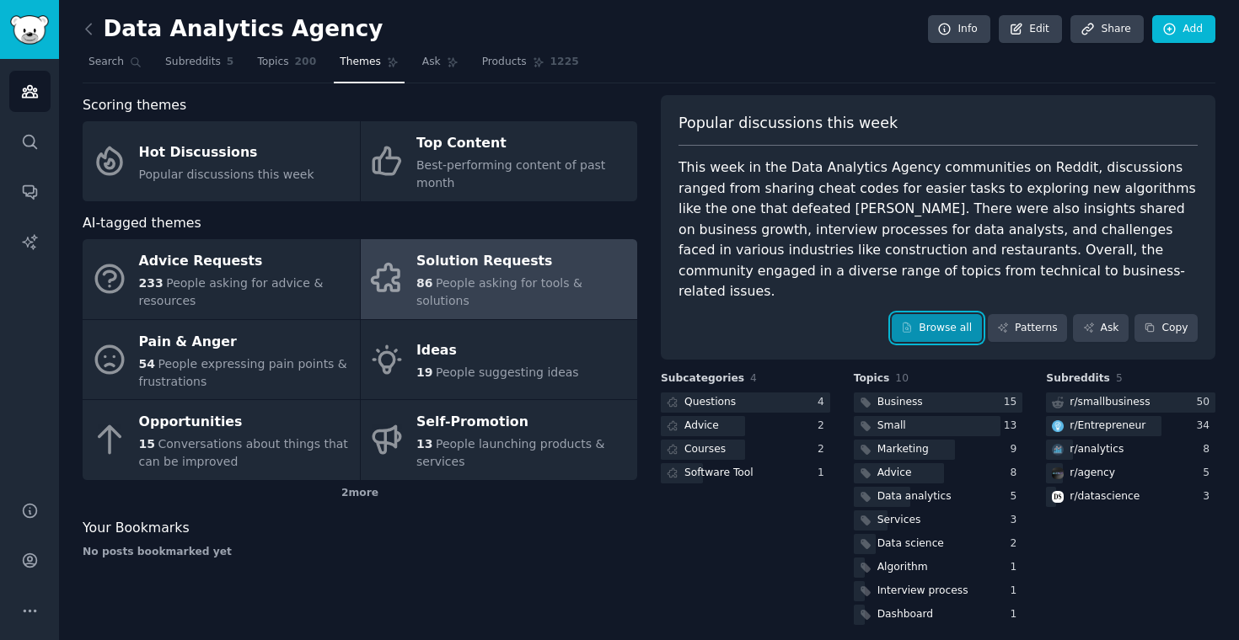
click at [941, 314] on link "Browse all" at bounding box center [937, 328] width 90 height 29
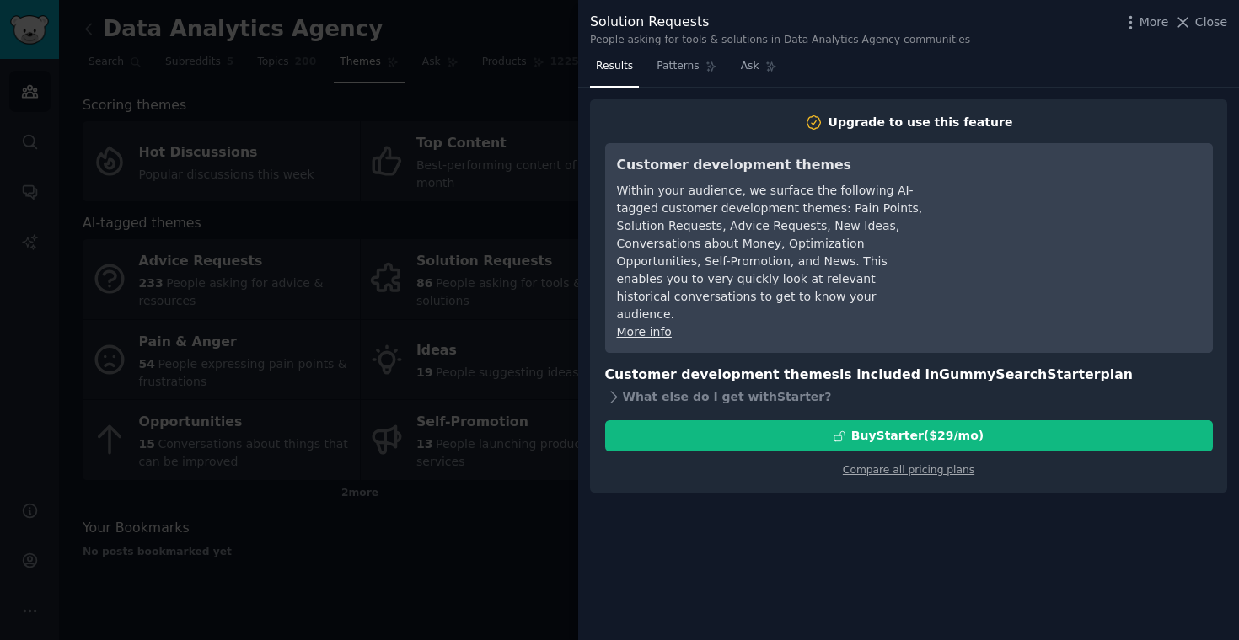
click at [535, 219] on div at bounding box center [619, 320] width 1239 height 640
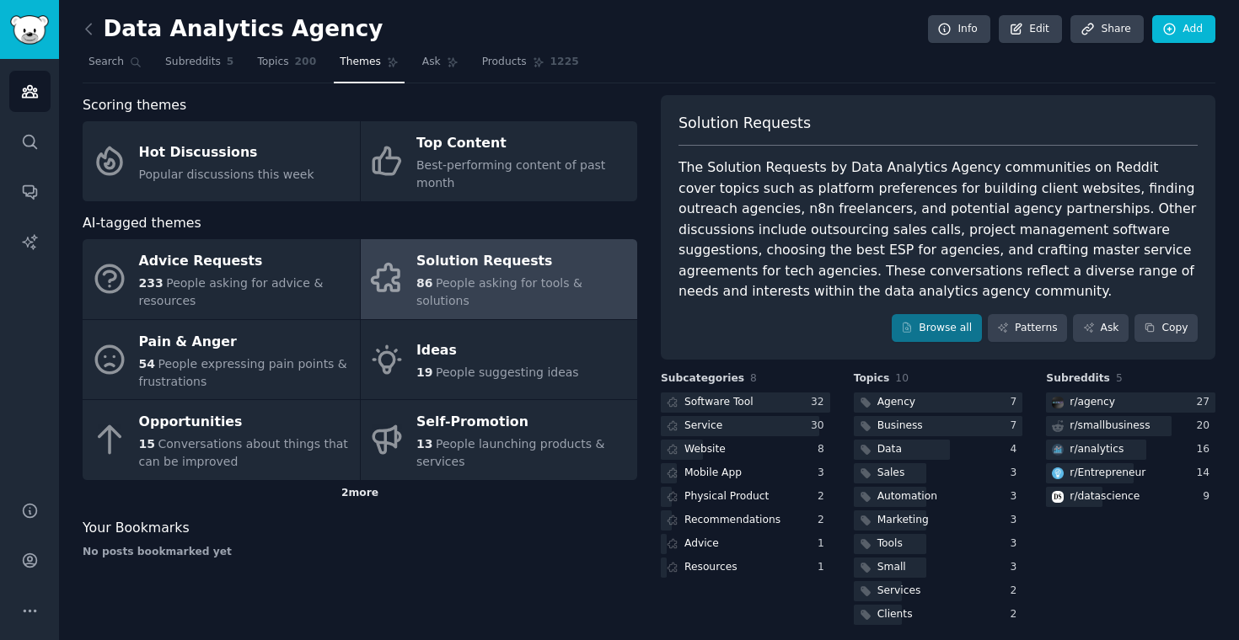
click at [370, 491] on div "2 more" at bounding box center [360, 493] width 555 height 27
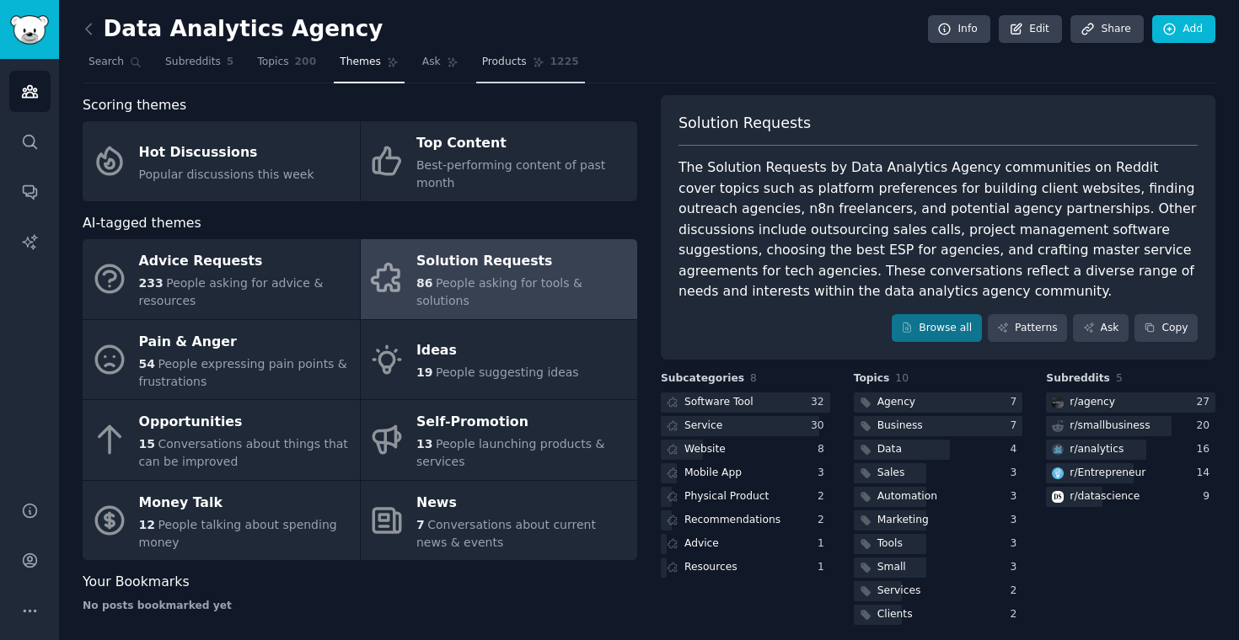
click at [533, 67] on link "Products 1225" at bounding box center [530, 66] width 109 height 35
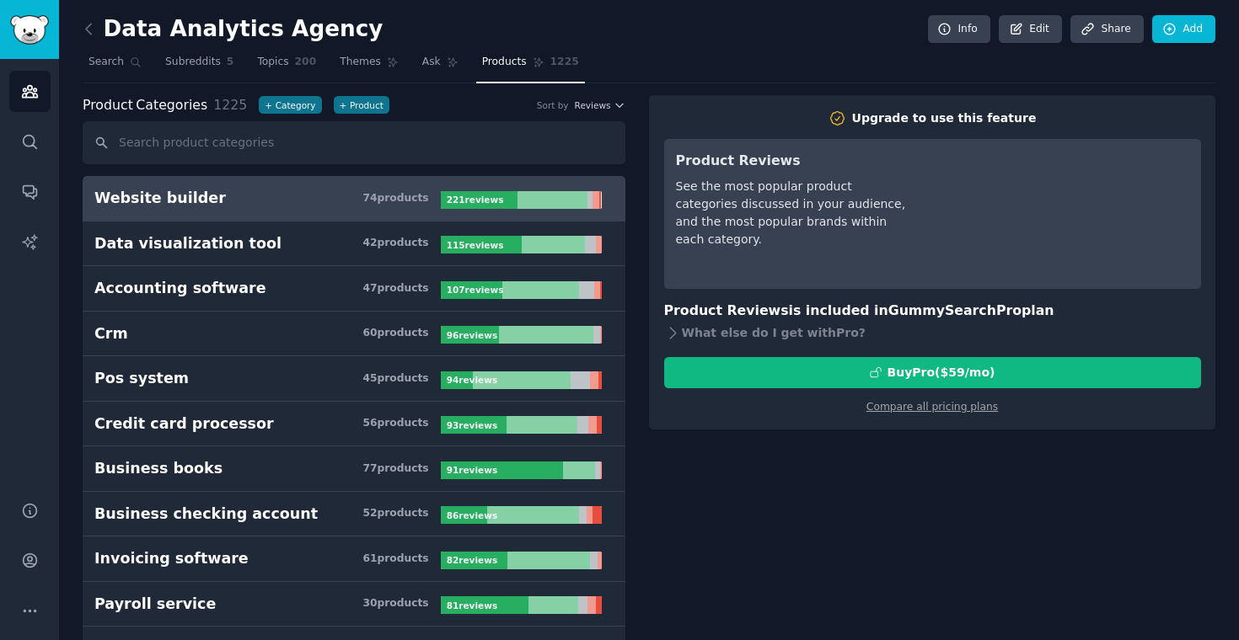
click at [168, 72] on link "Subreddits 5" at bounding box center [199, 66] width 80 height 35
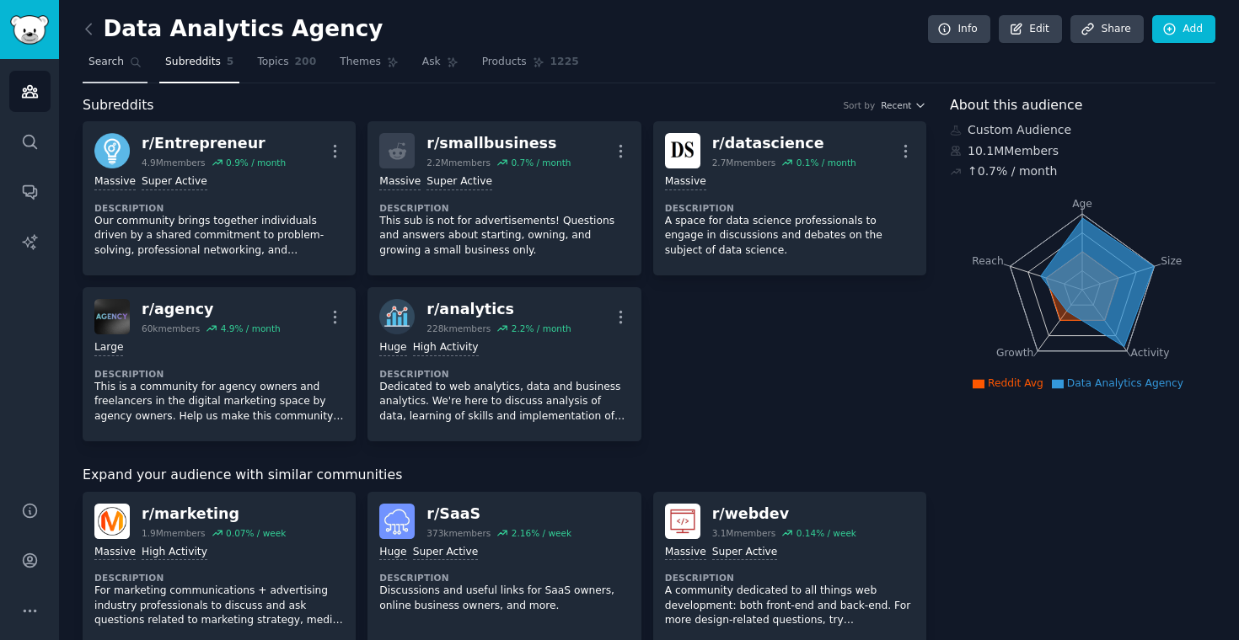
click at [99, 69] on link "Search" at bounding box center [115, 66] width 65 height 35
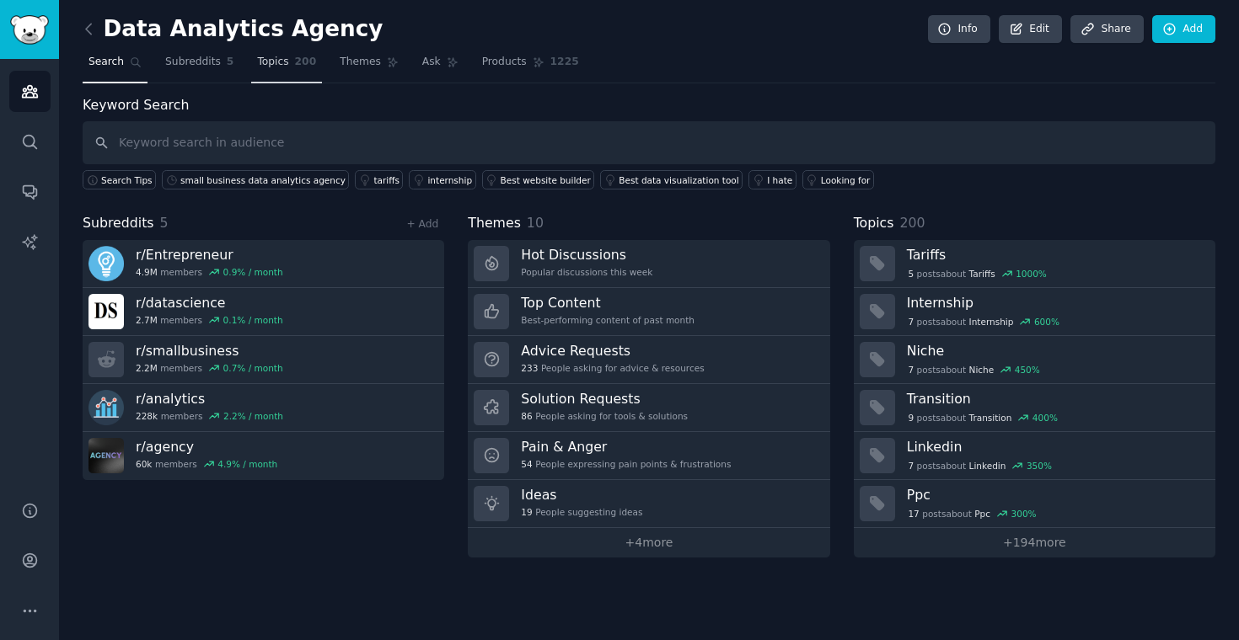
click at [279, 75] on link "Topics 200" at bounding box center [286, 66] width 71 height 35
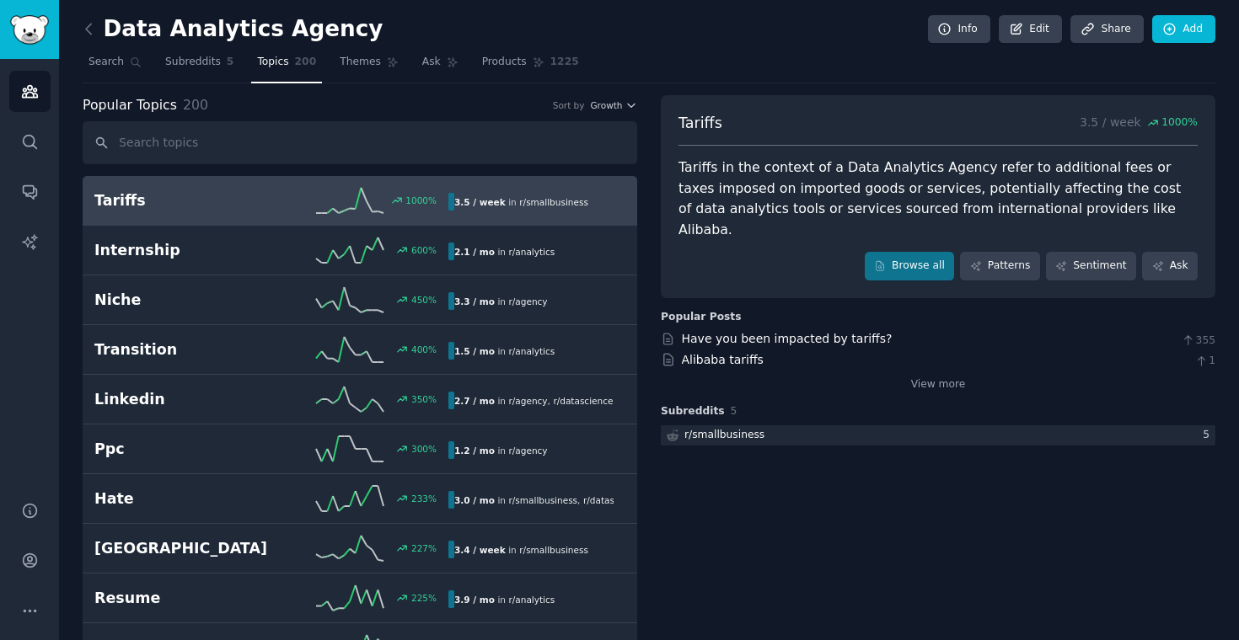
click at [612, 99] on span "Growth" at bounding box center [606, 105] width 32 height 12
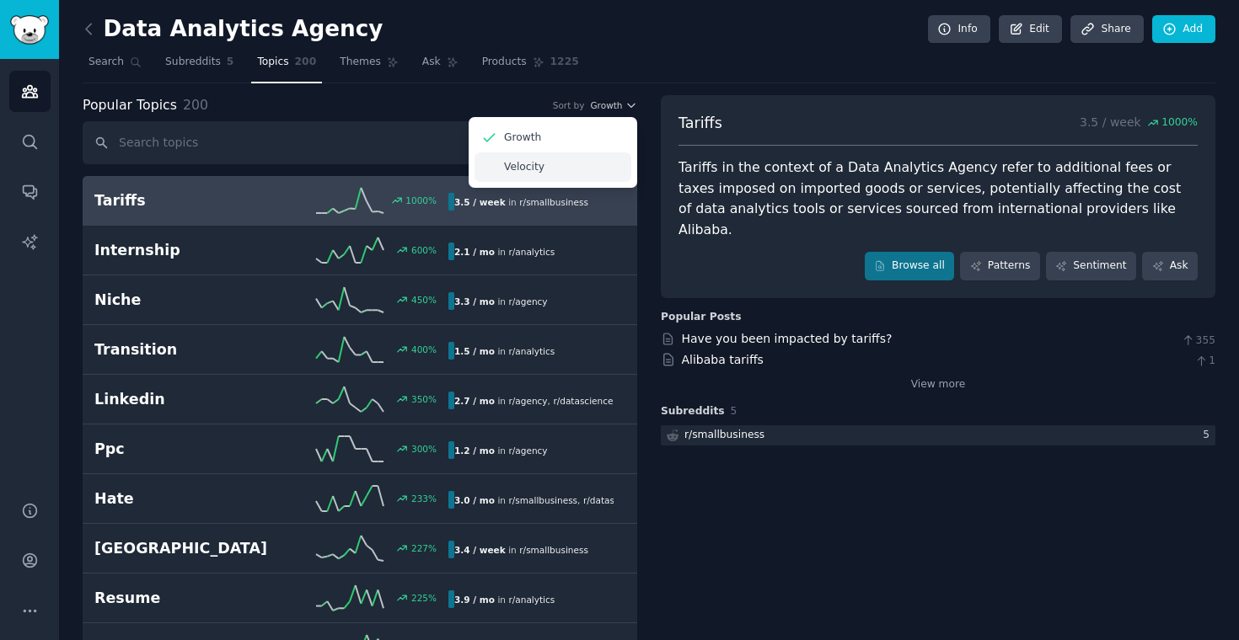
click at [549, 171] on div "Velocity" at bounding box center [552, 167] width 157 height 29
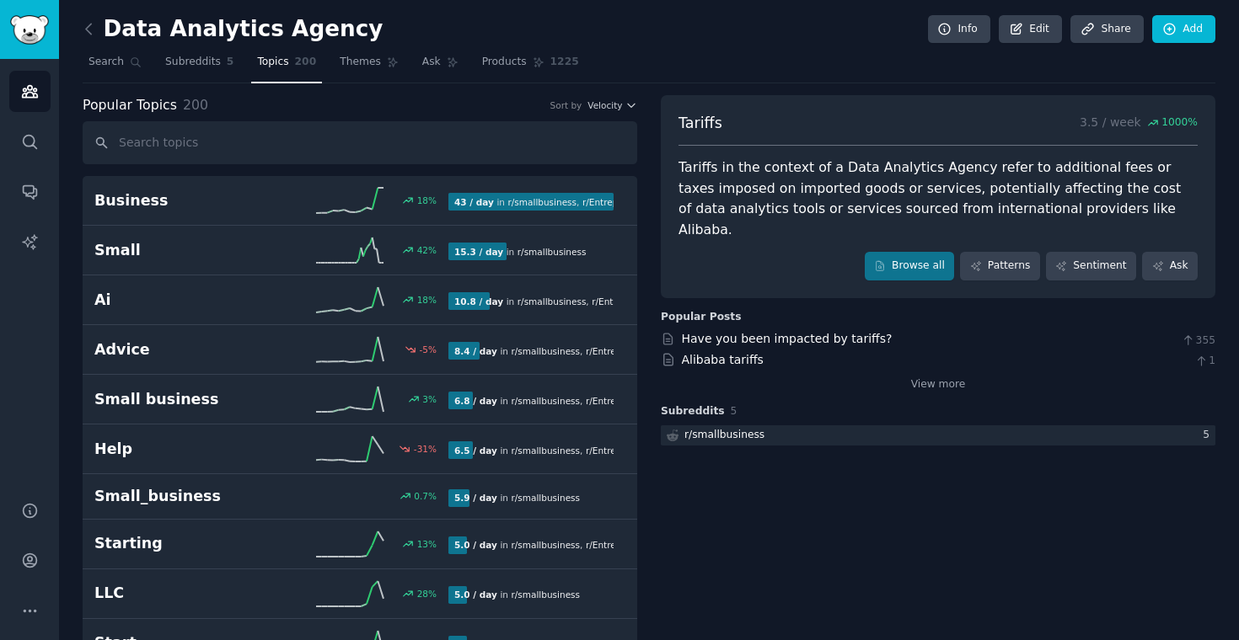
click at [615, 110] on div "Popular Topics 200 Sort by Velocity" at bounding box center [360, 105] width 555 height 21
click at [608, 107] on span "Velocity" at bounding box center [604, 105] width 35 height 12
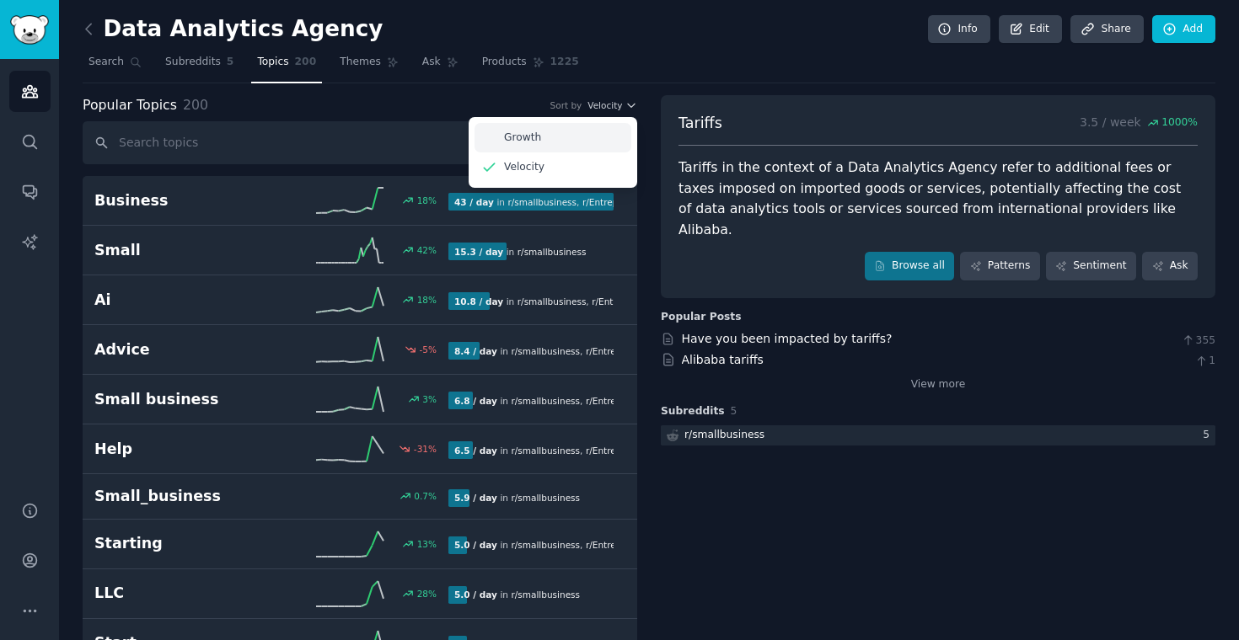
click at [593, 131] on div "Growth" at bounding box center [552, 137] width 157 height 29
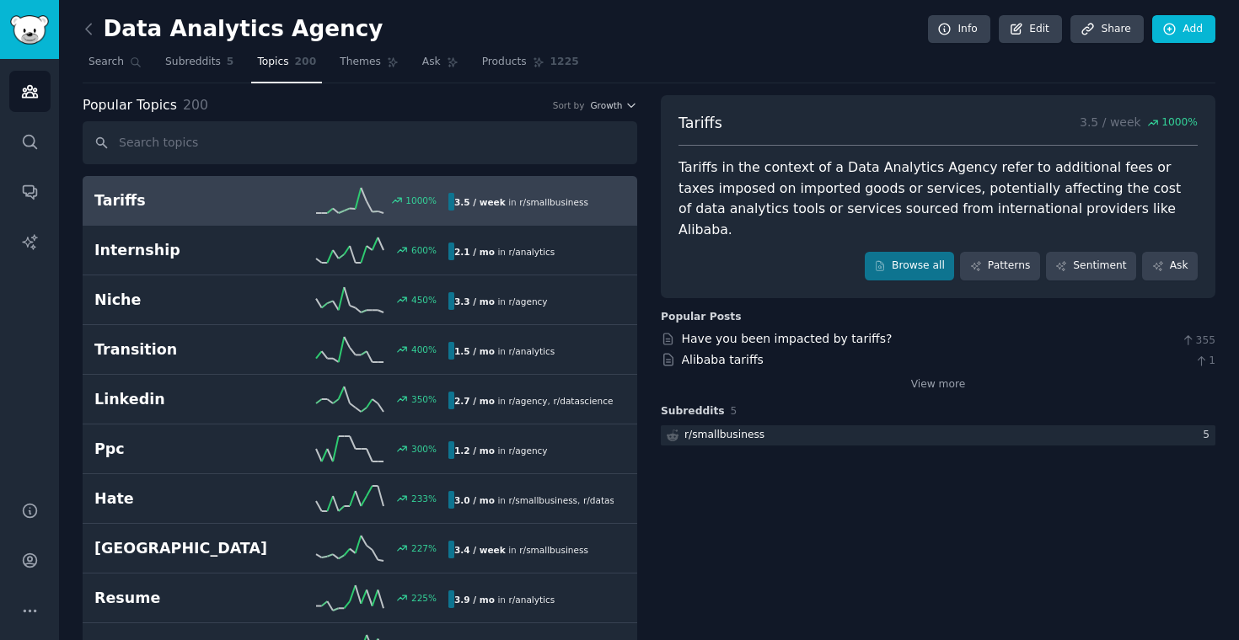
click at [369, 68] on span "Themes" at bounding box center [360, 62] width 41 height 15
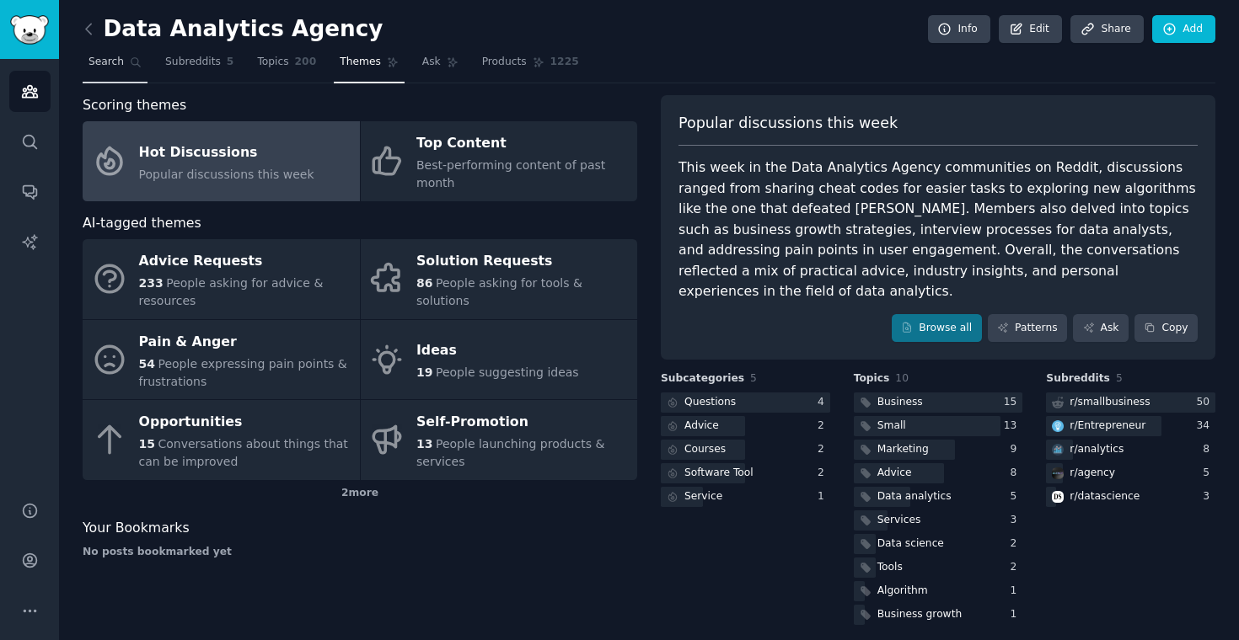
click at [122, 64] on span "Search" at bounding box center [105, 62] width 35 height 15
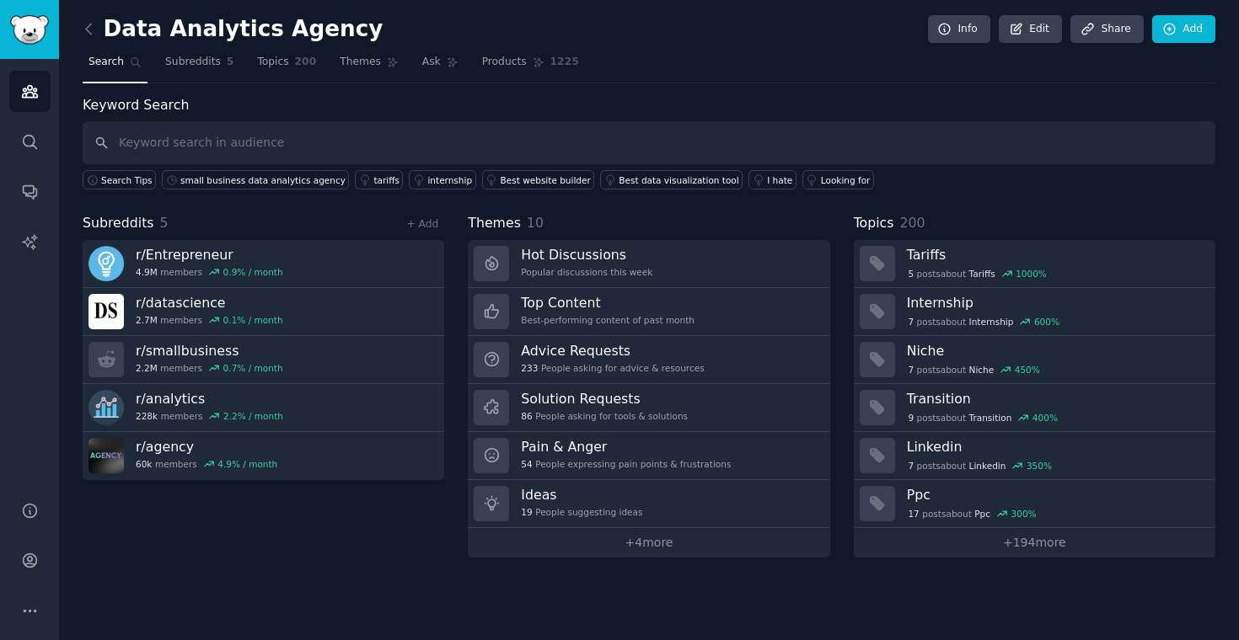
click at [255, 142] on input "text" at bounding box center [649, 142] width 1133 height 43
type input "data analytics agency"
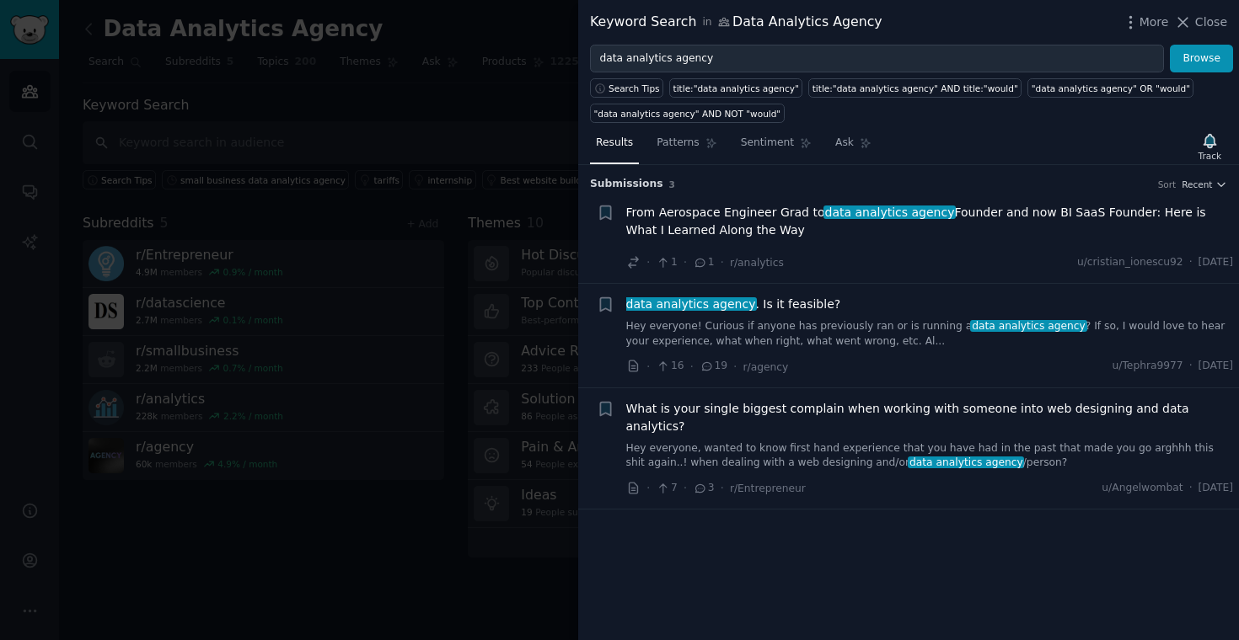
click at [854, 322] on link "Hey everyone! Curious if anyone has previously ran or is running a data analyti…" at bounding box center [930, 333] width 608 height 29
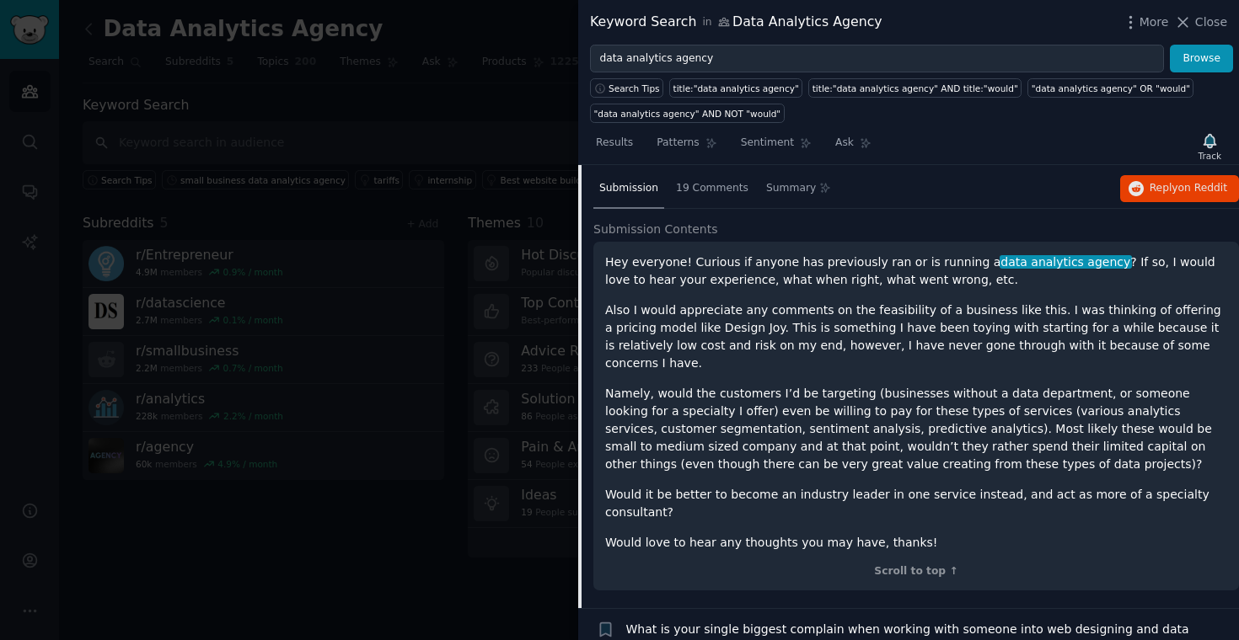
scroll to position [219, 0]
click at [720, 187] on span "19 Comments" at bounding box center [712, 187] width 72 height 15
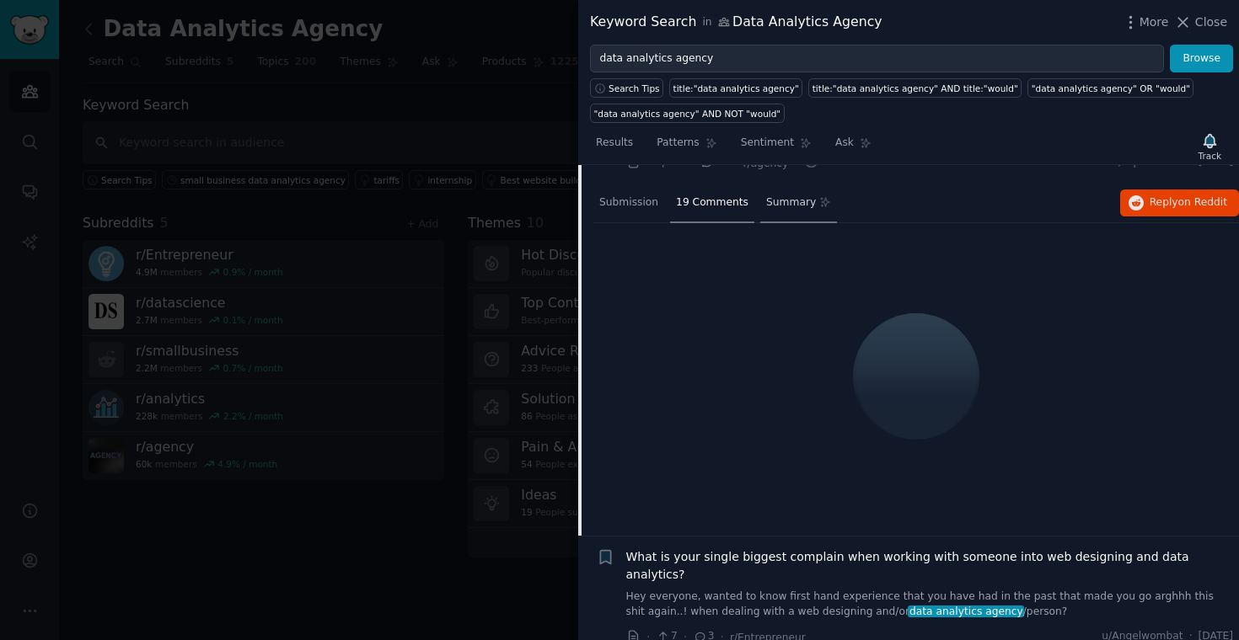
click at [775, 203] on div "Summary" at bounding box center [798, 204] width 77 height 40
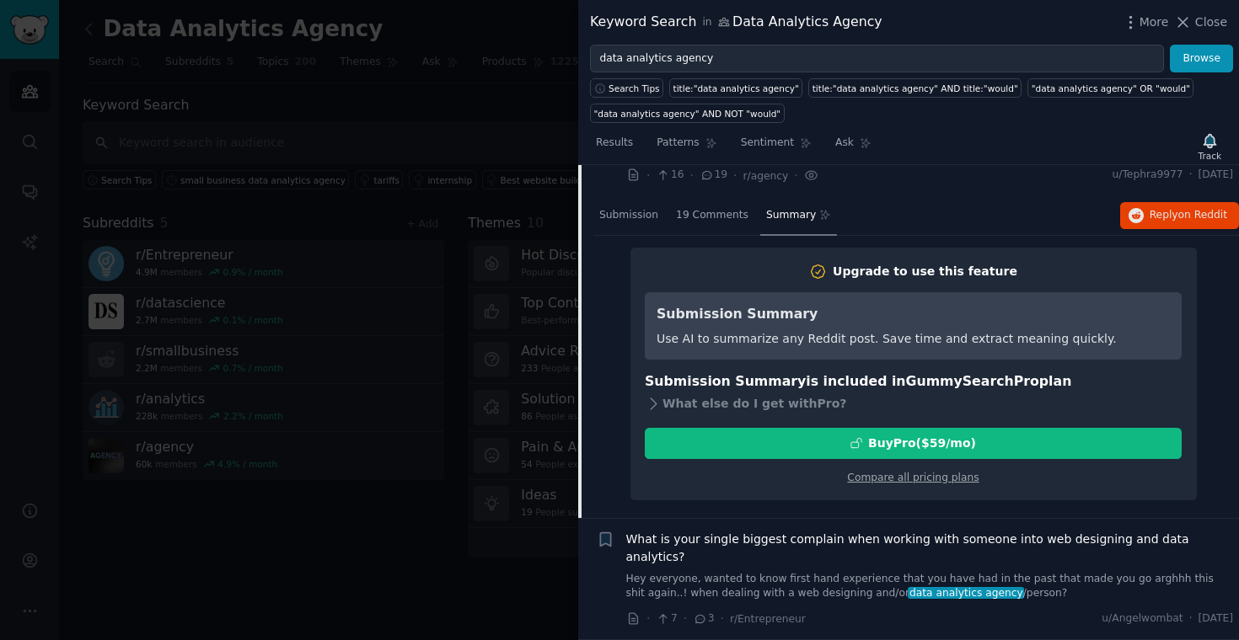
scroll to position [174, 0]
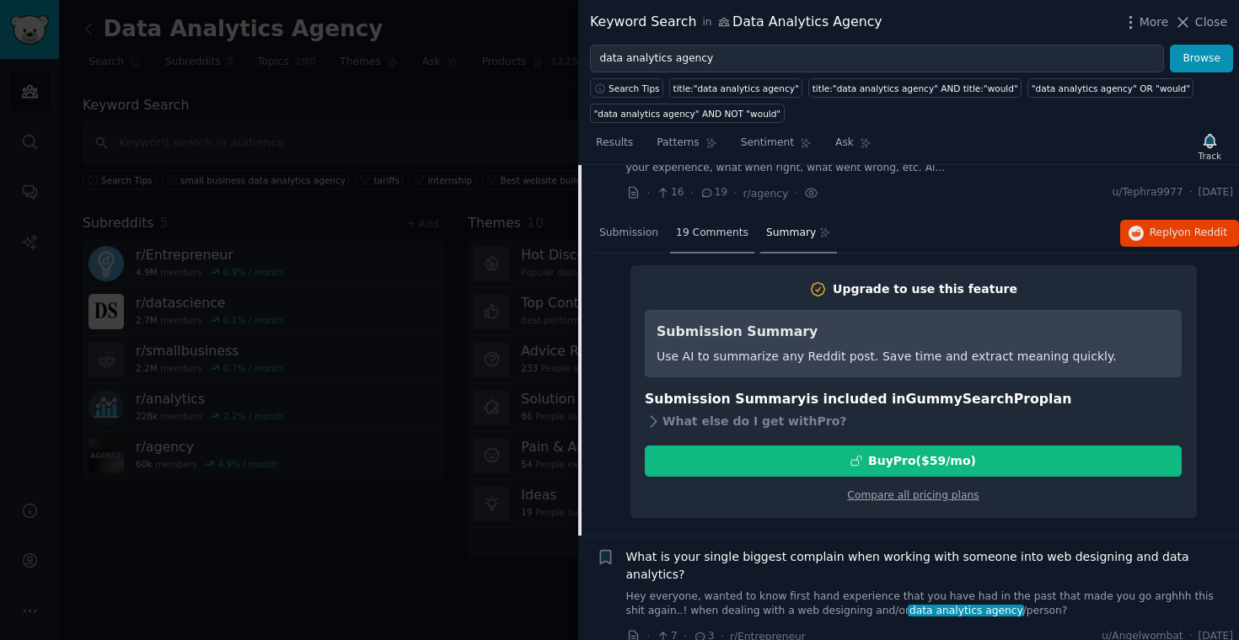
click at [689, 235] on span "19 Comments" at bounding box center [712, 233] width 72 height 15
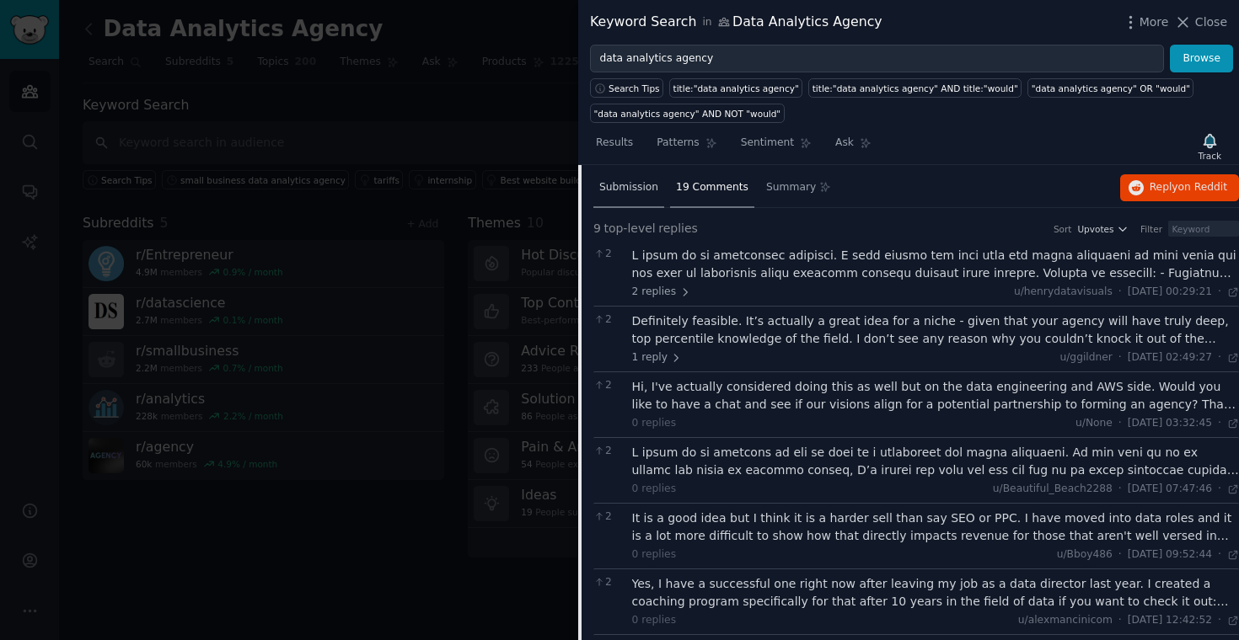
click at [641, 198] on div "Submission" at bounding box center [628, 189] width 71 height 40
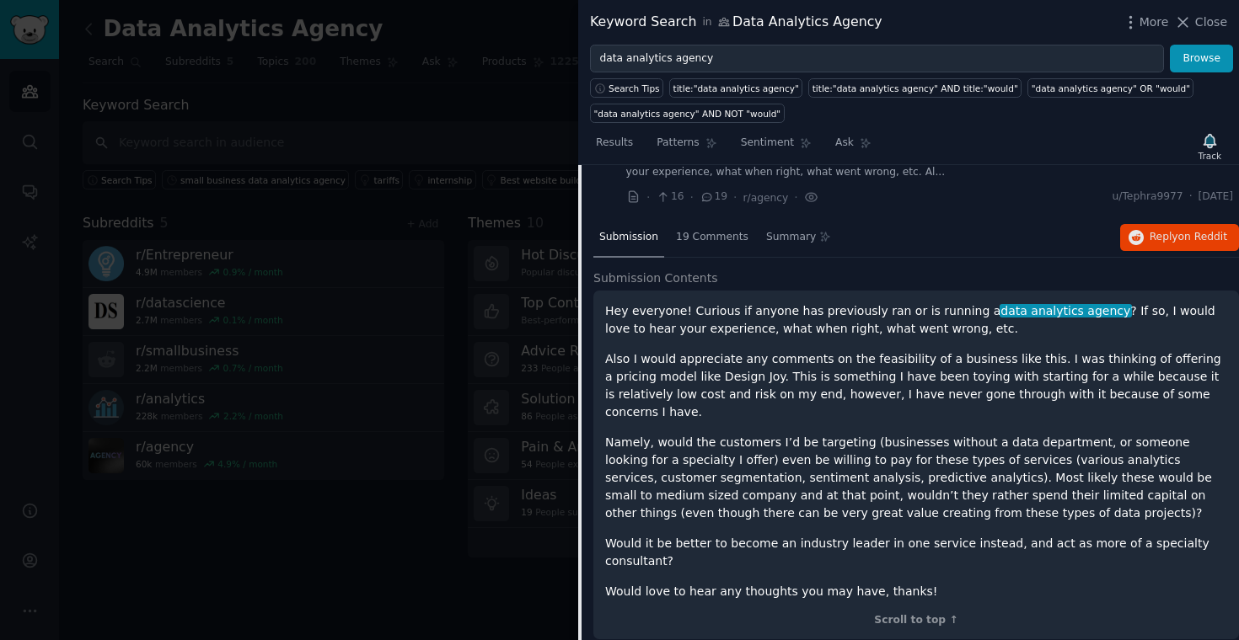
scroll to position [168, 0]
click at [1182, 240] on span "on Reddit" at bounding box center [1202, 239] width 49 height 12
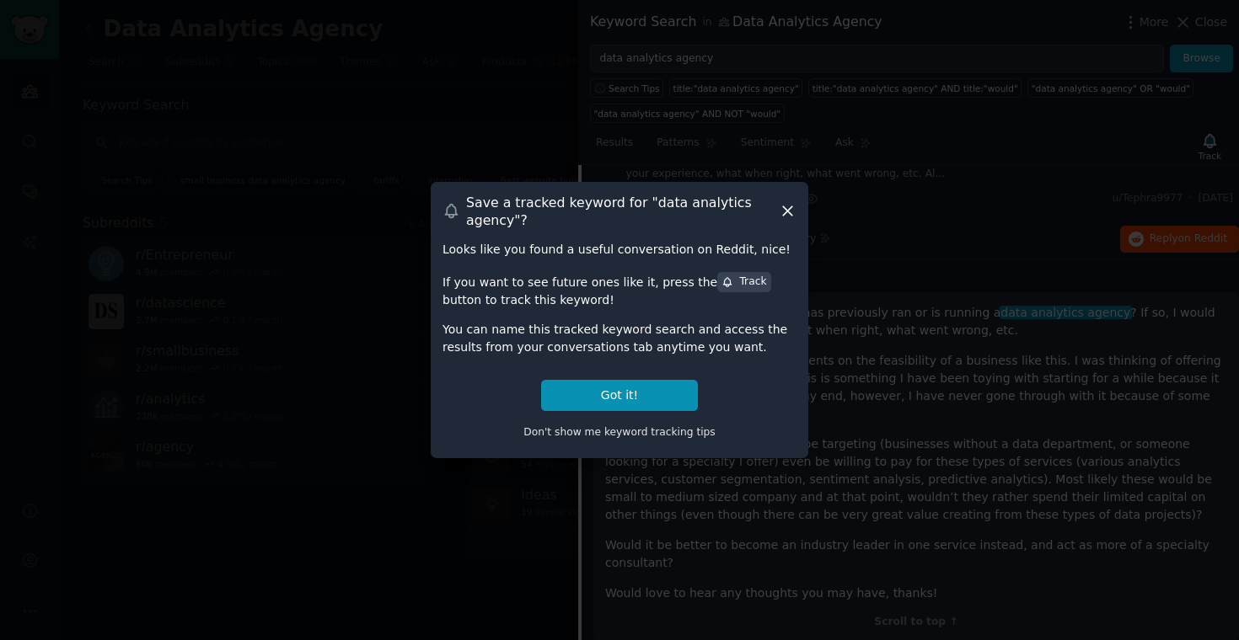
click at [789, 206] on icon at bounding box center [788, 211] width 18 height 18
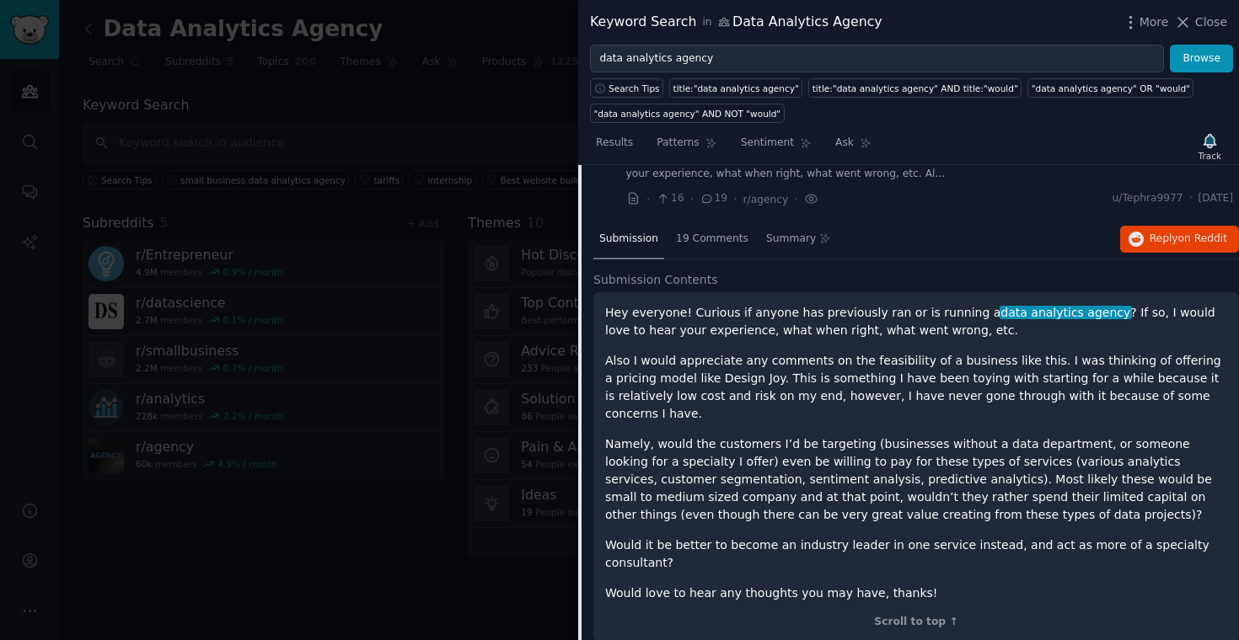
click at [494, 221] on div at bounding box center [619, 320] width 1239 height 640
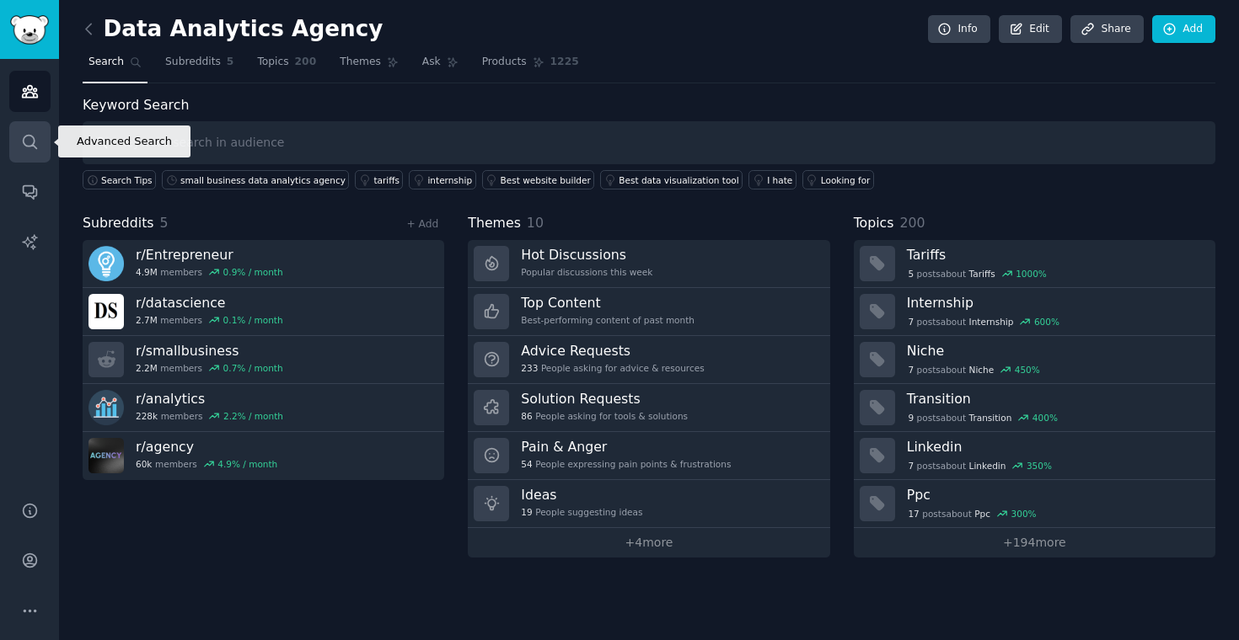
click at [27, 146] on icon "Sidebar" at bounding box center [29, 141] width 13 height 13
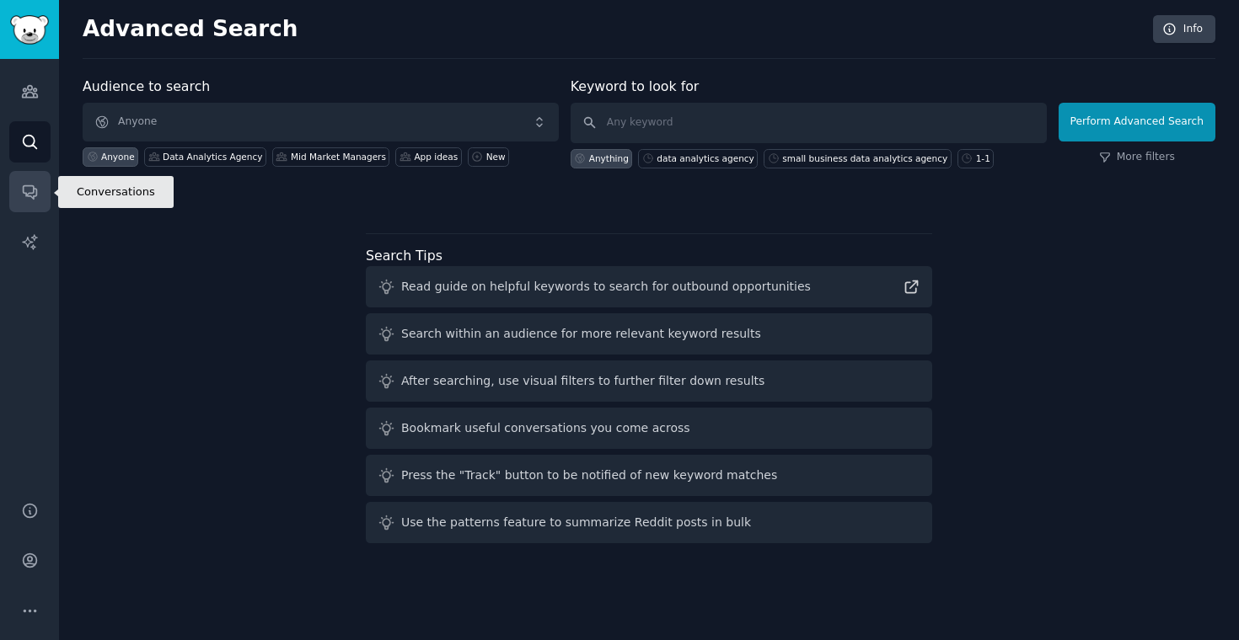
click at [35, 193] on icon "Sidebar" at bounding box center [30, 192] width 18 height 18
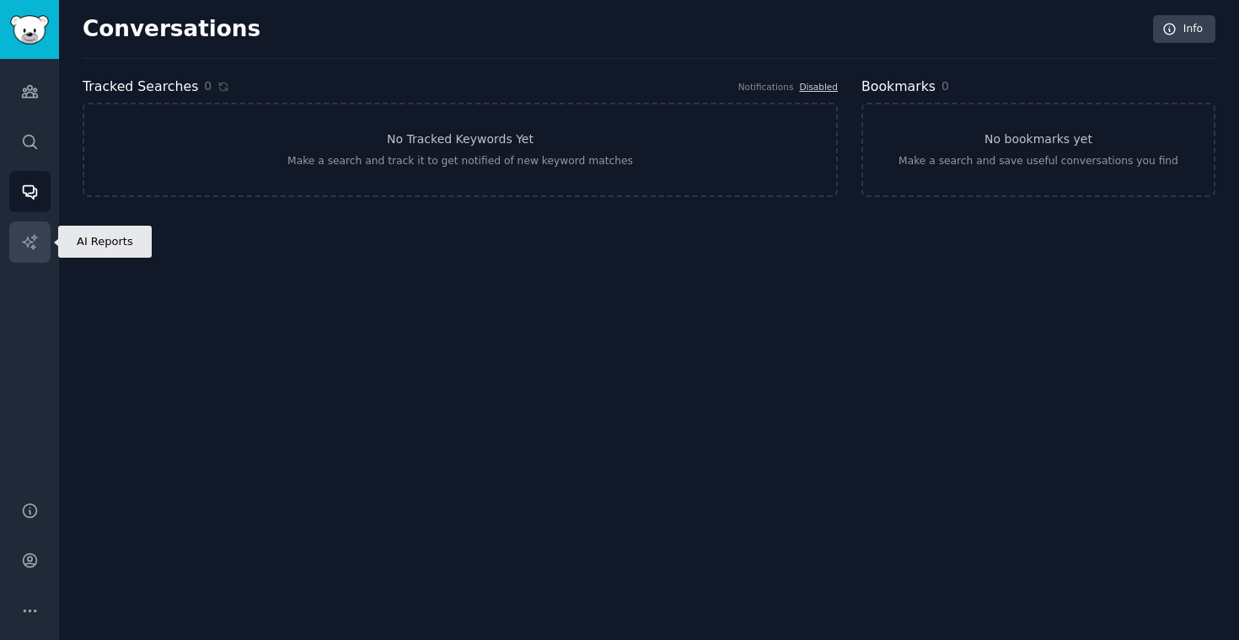
click at [29, 238] on icon "Sidebar" at bounding box center [30, 242] width 18 height 18
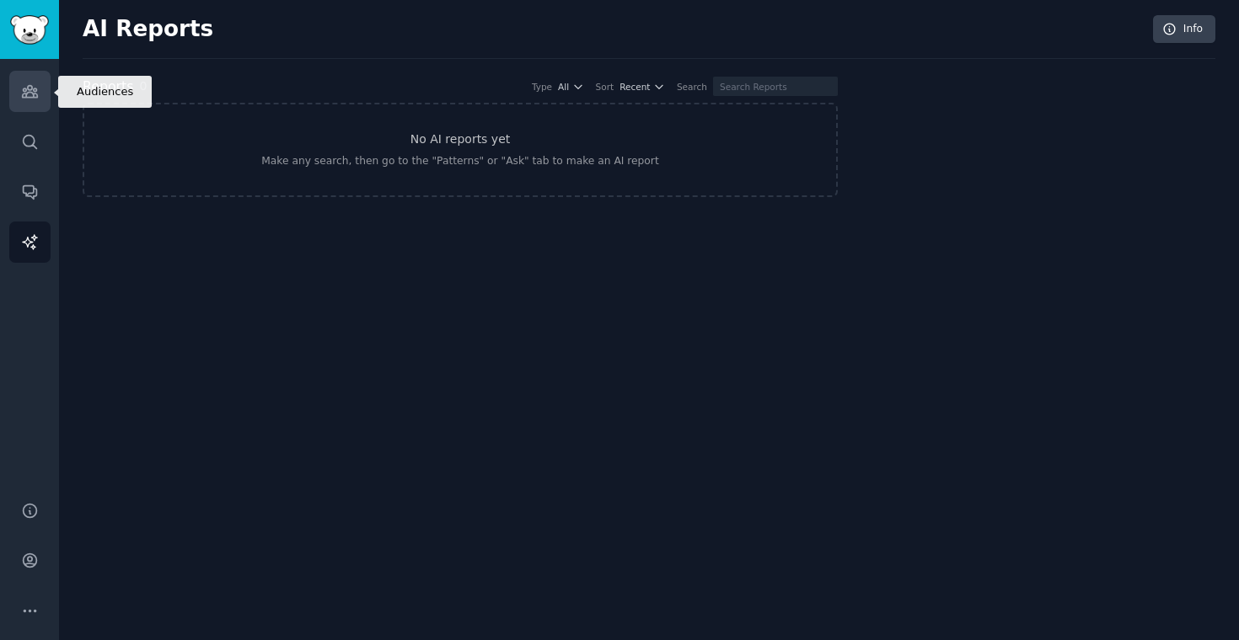
click at [32, 94] on icon "Sidebar" at bounding box center [29, 92] width 15 height 12
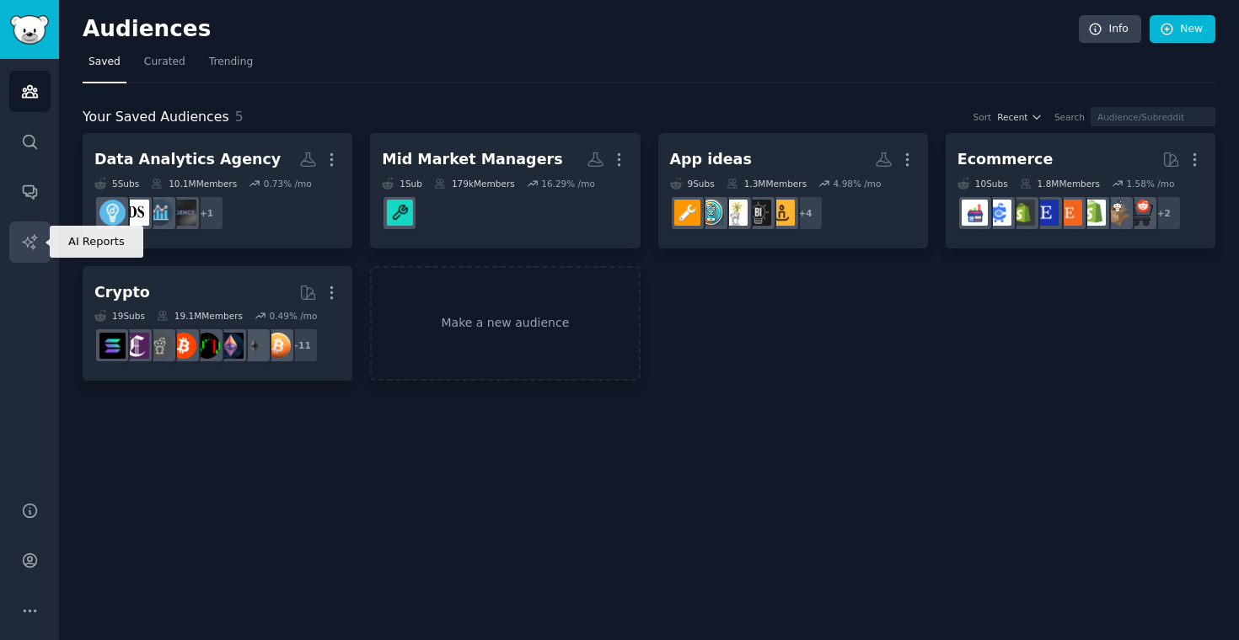
click at [35, 232] on link "AI Reports" at bounding box center [29, 242] width 41 height 41
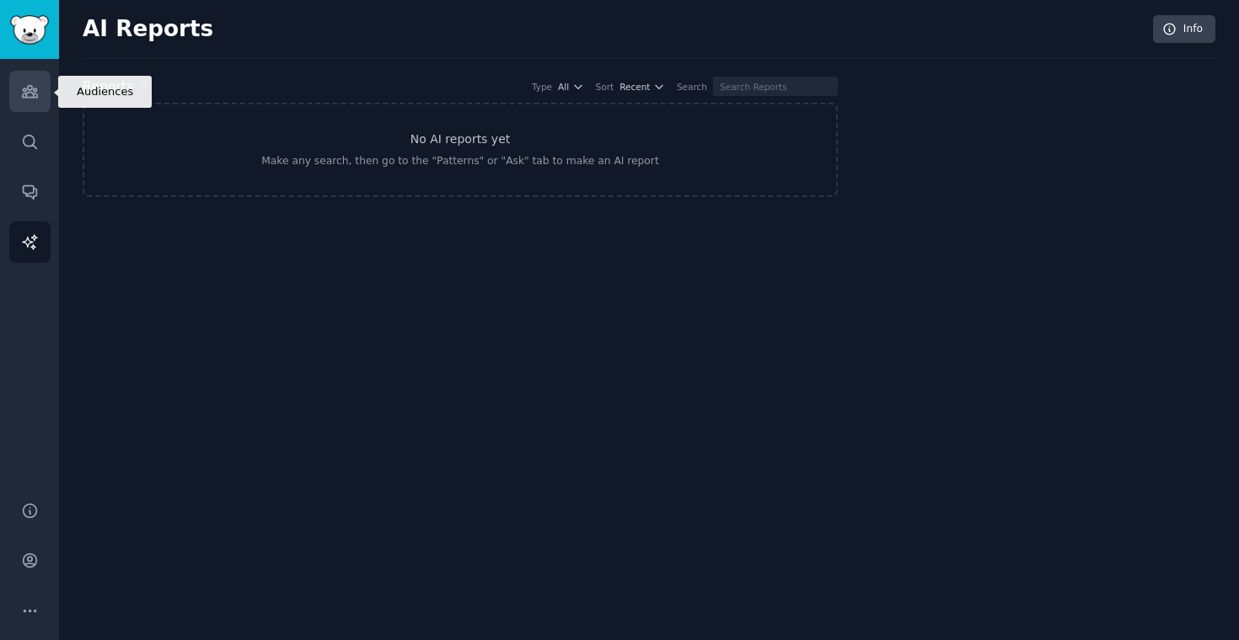
click at [24, 83] on icon "Sidebar" at bounding box center [30, 92] width 18 height 18
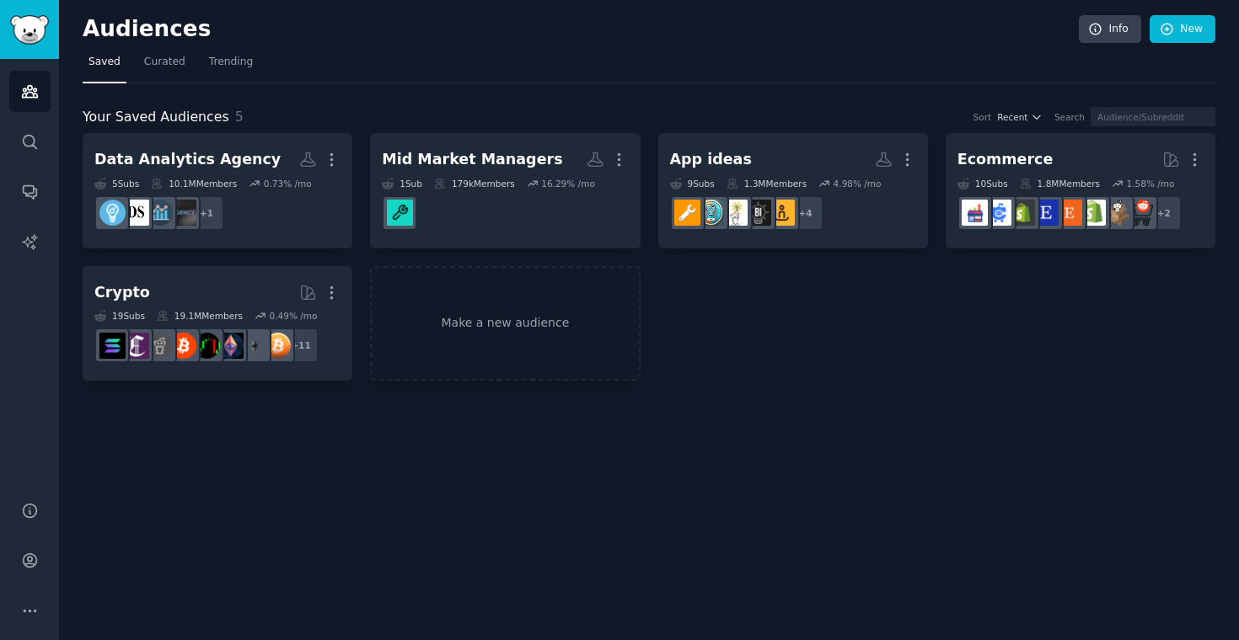
click at [723, 306] on div "Data Analytics Agency Custom Audience More 5 Sub s 10.1M Members 0.73 % /mo r/E…" at bounding box center [649, 257] width 1133 height 248
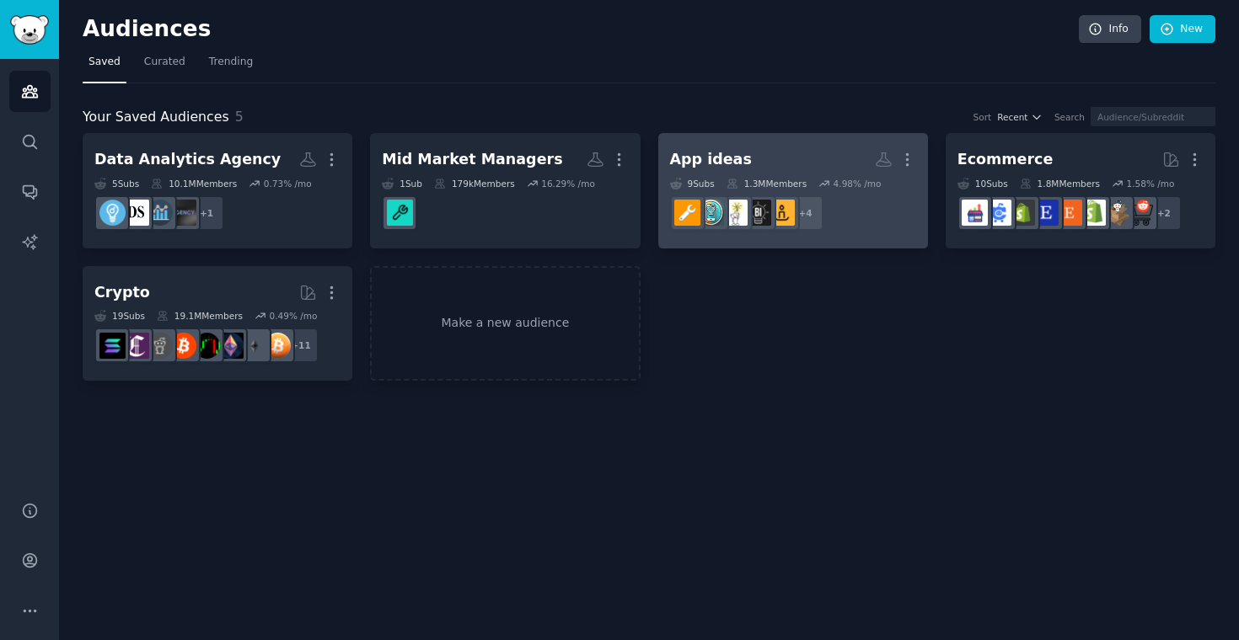
click at [790, 156] on h2 "App ideas More" at bounding box center [793, 159] width 246 height 29
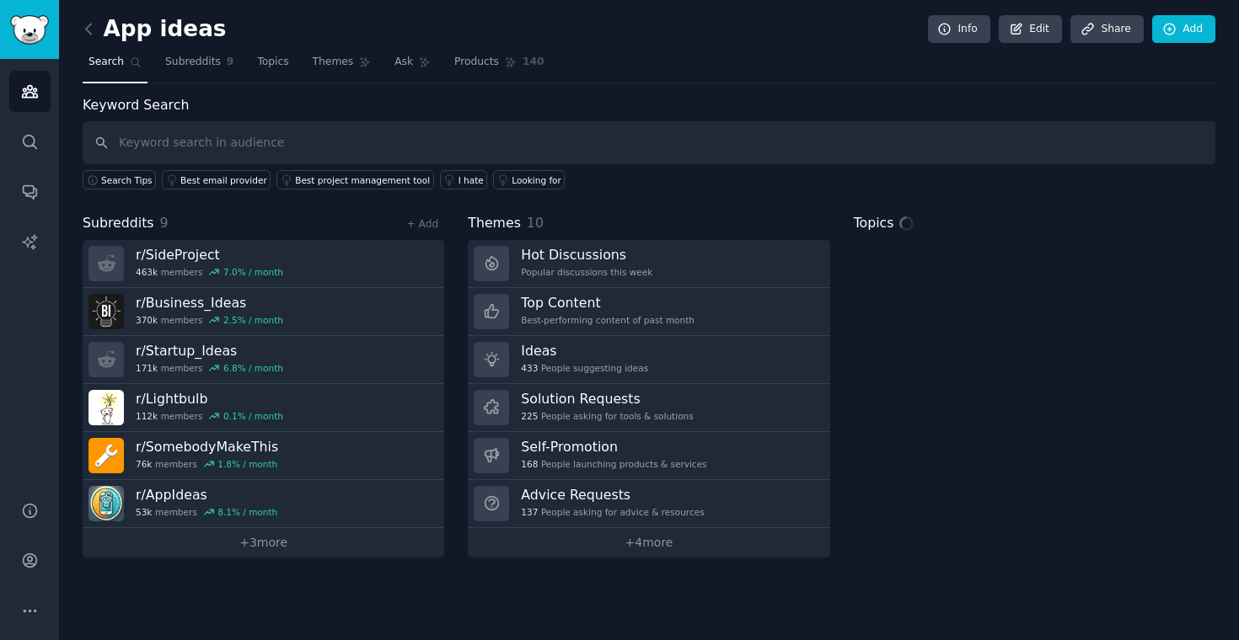
click at [629, 204] on div "Keyword Search Search Tips Best email provider Best project management tool I h…" at bounding box center [649, 326] width 1133 height 463
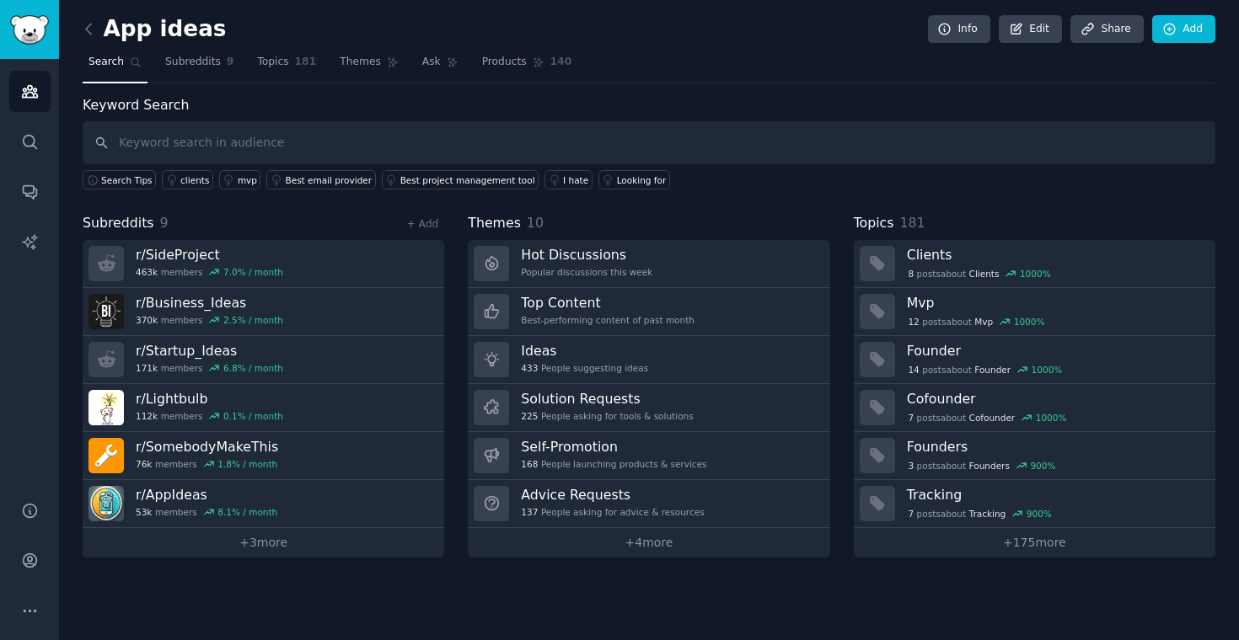
click at [453, 268] on div "Subreddits 9 + Add r/ SideProject 463k members 7.0 % / month r/ Business_Ideas …" at bounding box center [649, 385] width 1133 height 345
click at [281, 77] on link "Topics 181" at bounding box center [286, 66] width 71 height 35
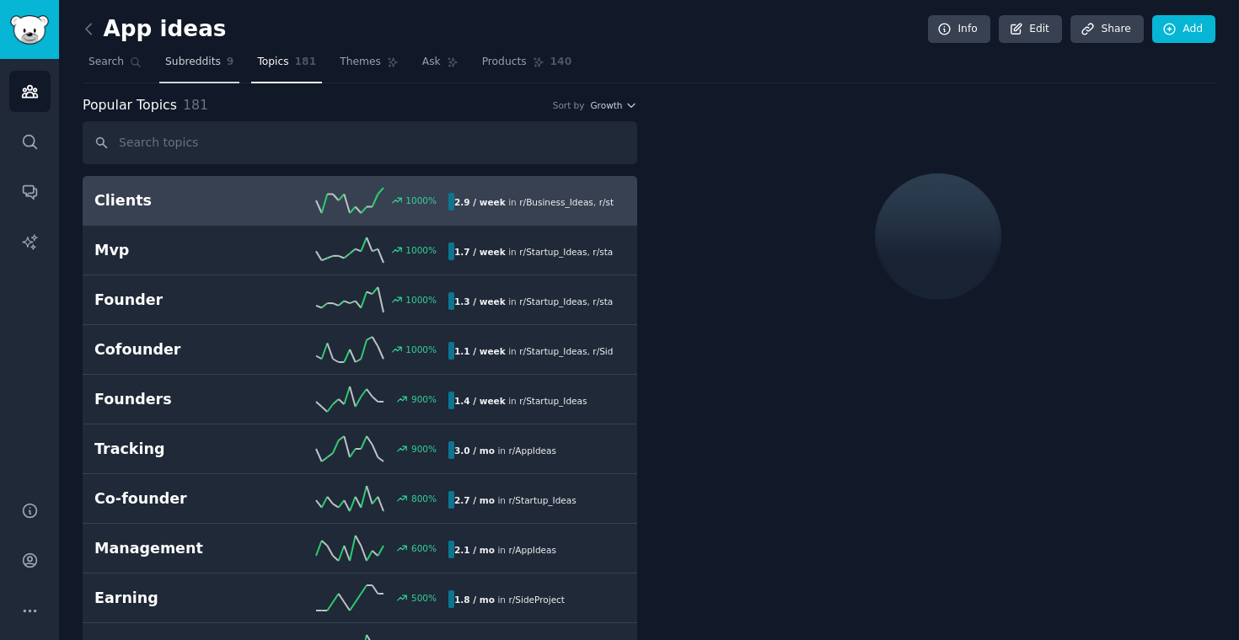
click at [202, 66] on span "Subreddits" at bounding box center [193, 62] width 56 height 15
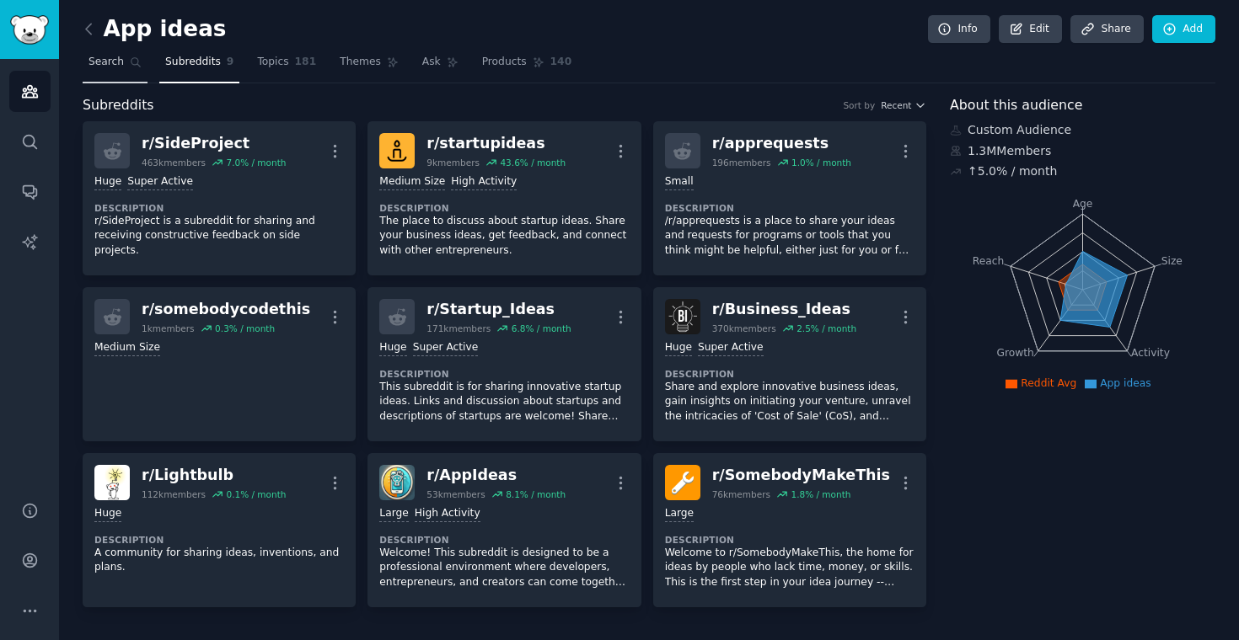
click at [122, 67] on span "Search" at bounding box center [105, 62] width 35 height 15
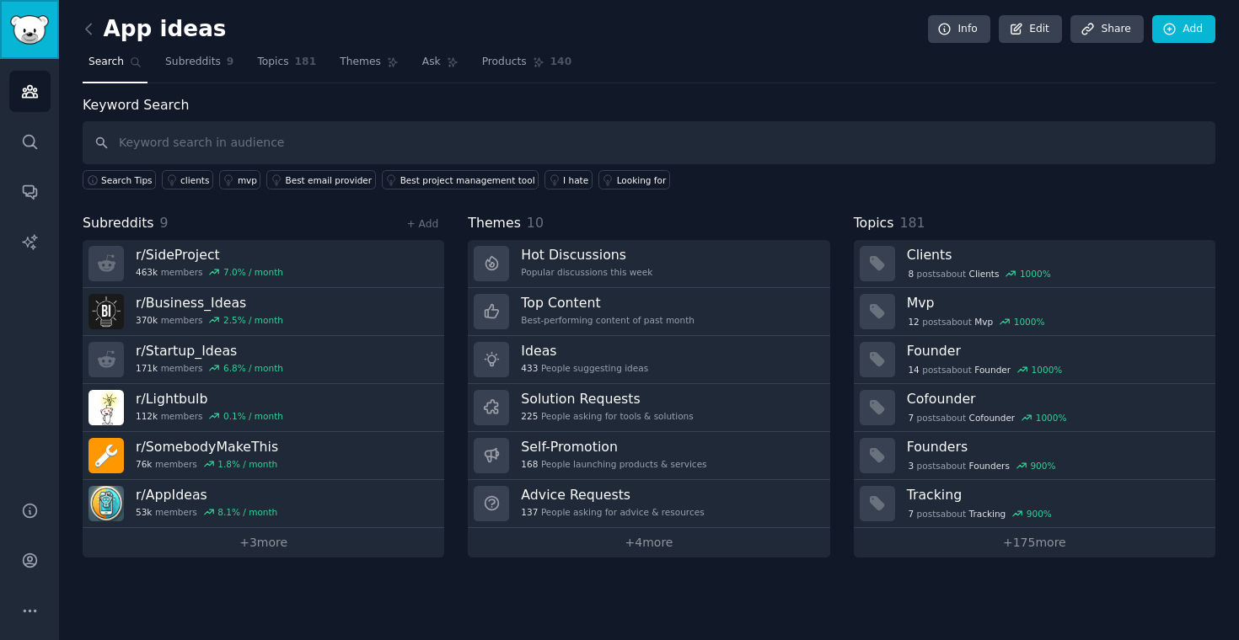
click at [27, 31] on img "Sidebar" at bounding box center [29, 29] width 39 height 29
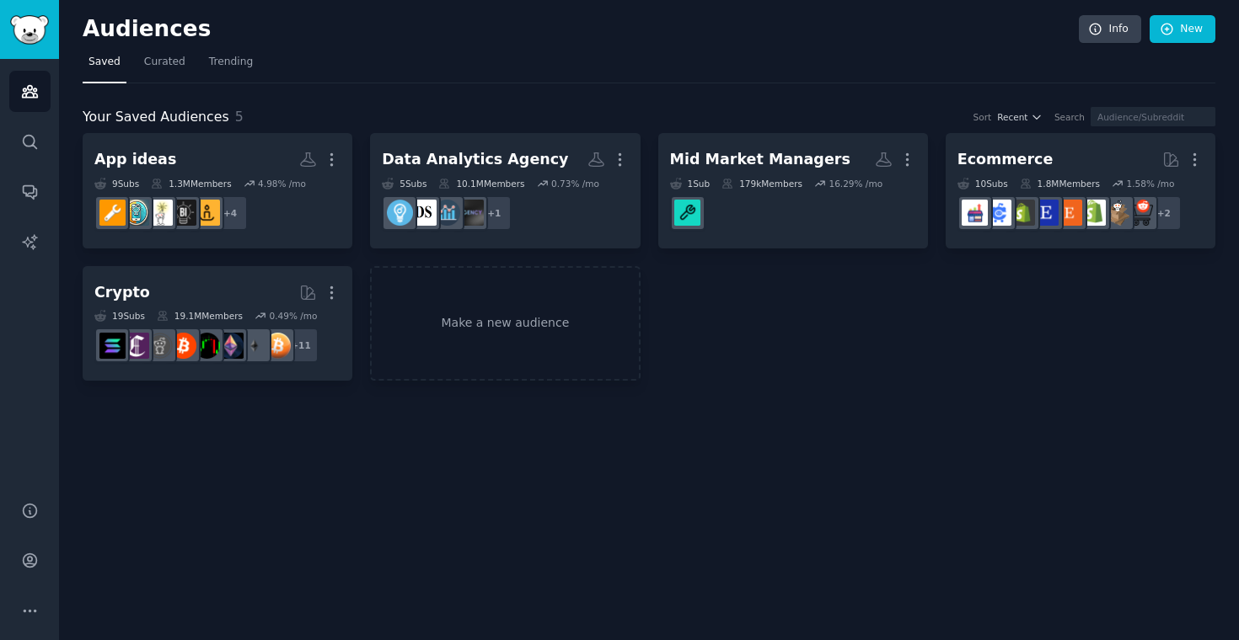
click at [524, 470] on div "Audiences Info New Saved Curated Trending Your Saved Audiences 5 Sort Recent Se…" at bounding box center [649, 320] width 1180 height 640
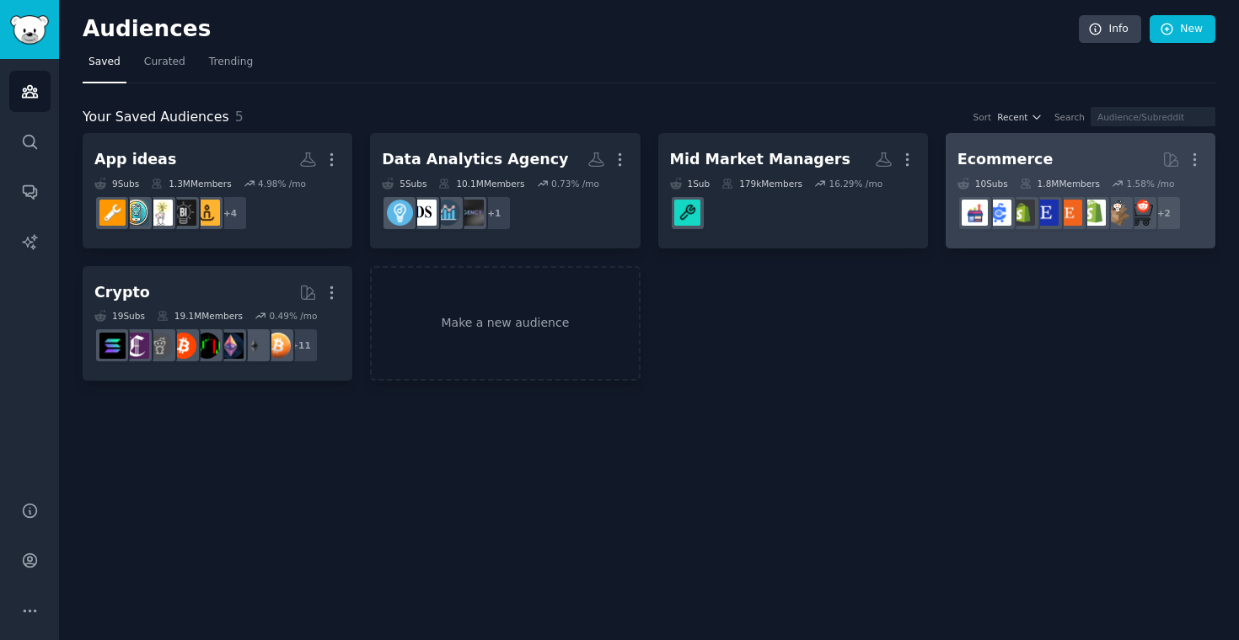
click at [1032, 158] on div "Ecommerce" at bounding box center [1005, 159] width 96 height 21
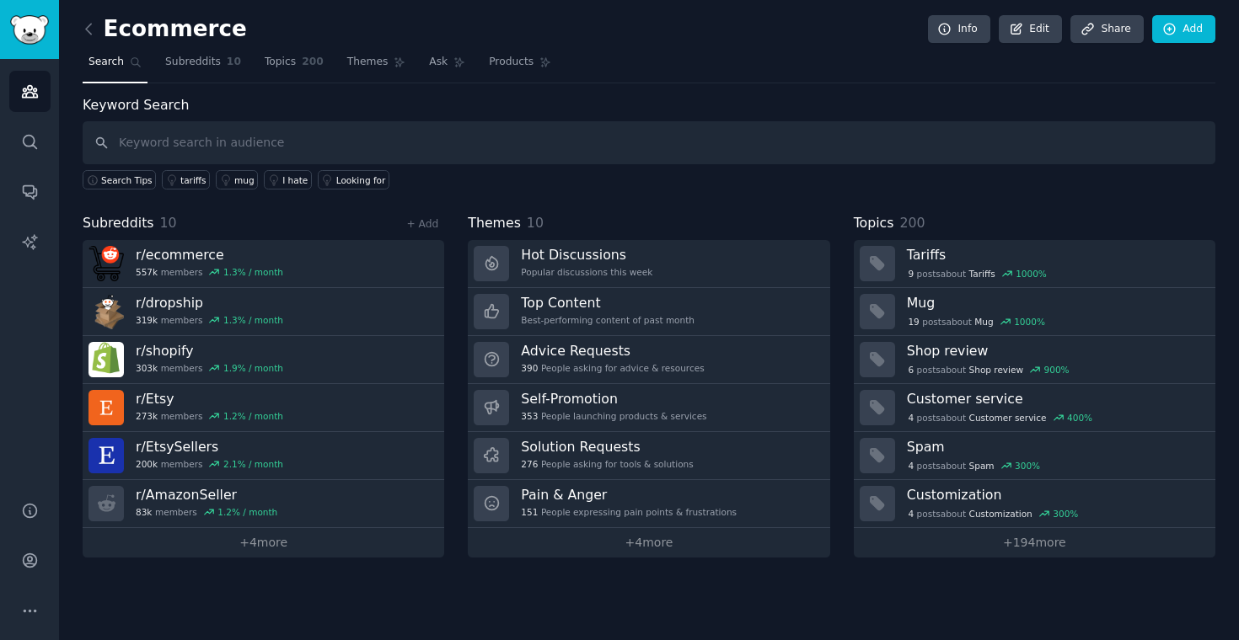
click at [453, 251] on div "Subreddits 10 + Add r/ ecommerce 557k members 1.3 % / month r/ dropship 319k me…" at bounding box center [649, 385] width 1133 height 345
click at [94, 36] on icon at bounding box center [89, 29] width 18 height 18
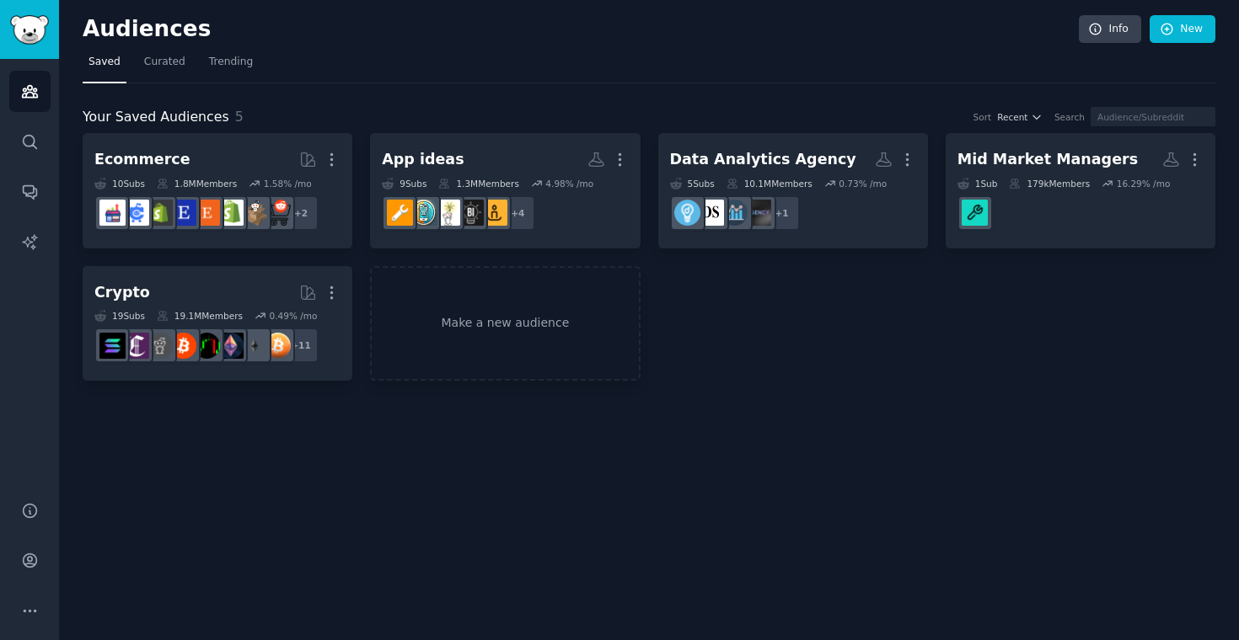
click at [661, 372] on div "Ecommerce More 10 Sub s 1.8M Members 1.58 % /mo + 2 App ideas More 9 Sub s 1.3M…" at bounding box center [649, 257] width 1133 height 248
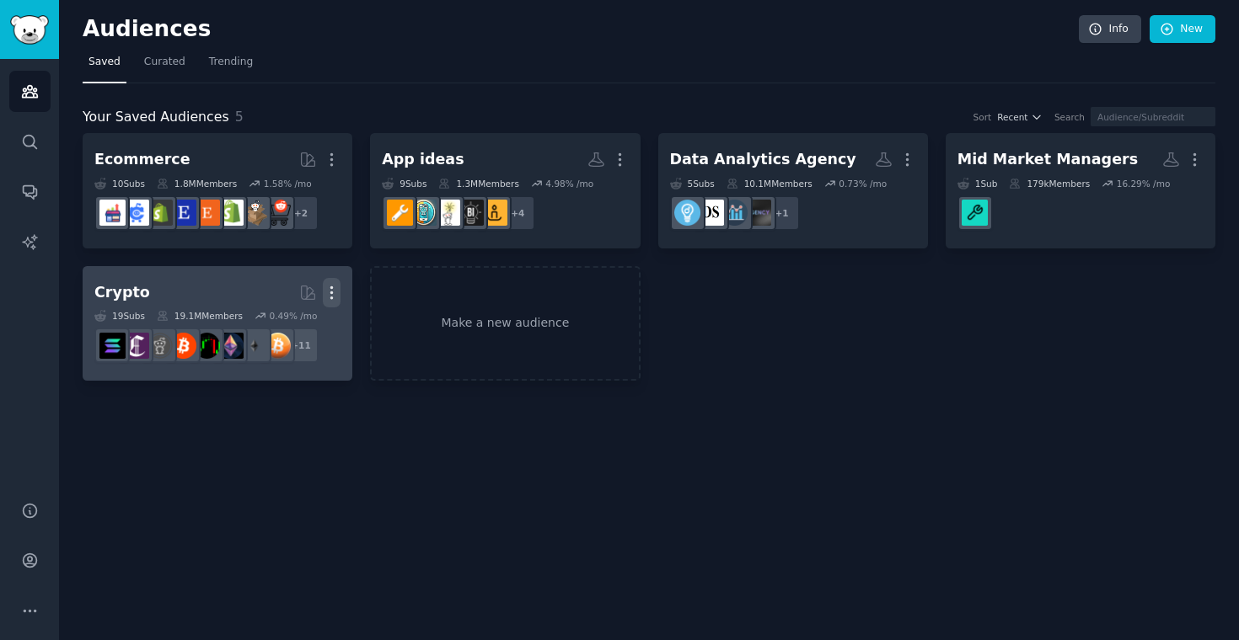
click at [331, 292] on icon "button" at bounding box center [332, 293] width 2 height 12
click at [281, 330] on p "Delete" at bounding box center [285, 328] width 39 height 18
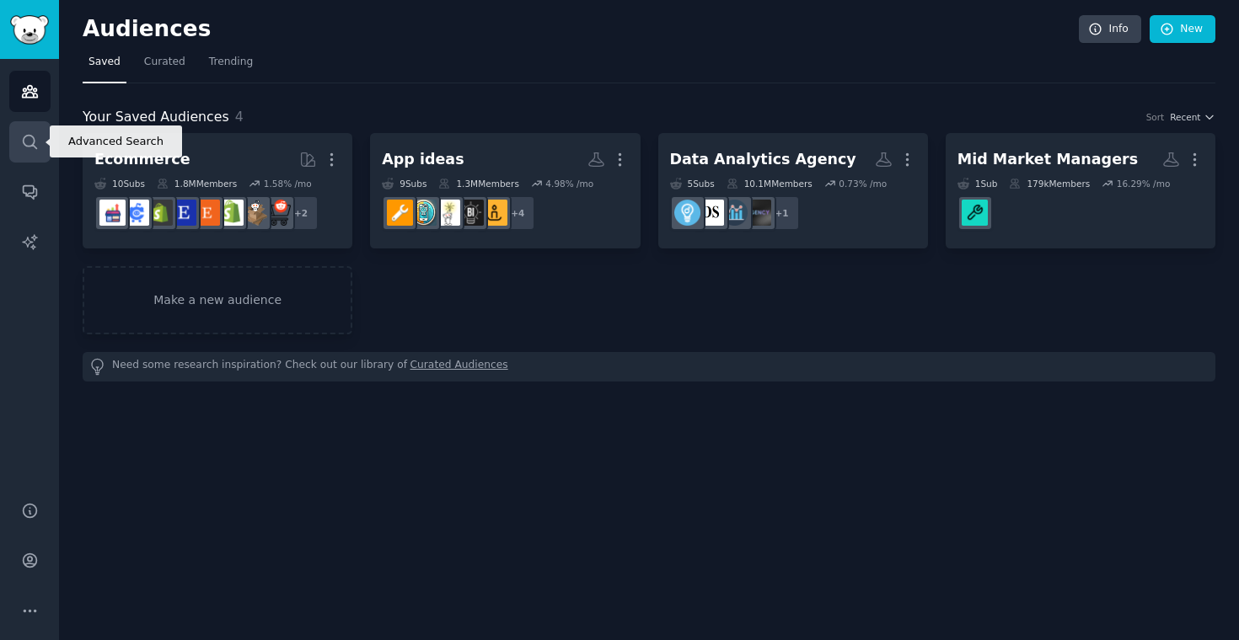
click at [35, 142] on icon "Sidebar" at bounding box center [30, 142] width 18 height 18
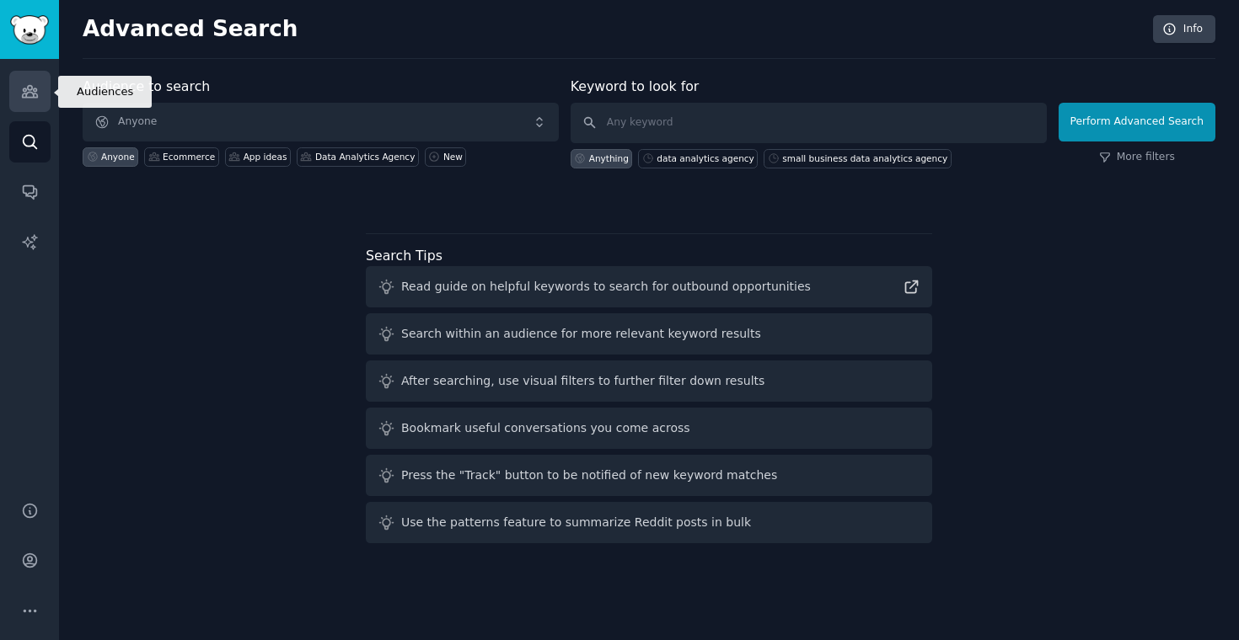
click at [38, 78] on link "Audiences" at bounding box center [29, 91] width 41 height 41
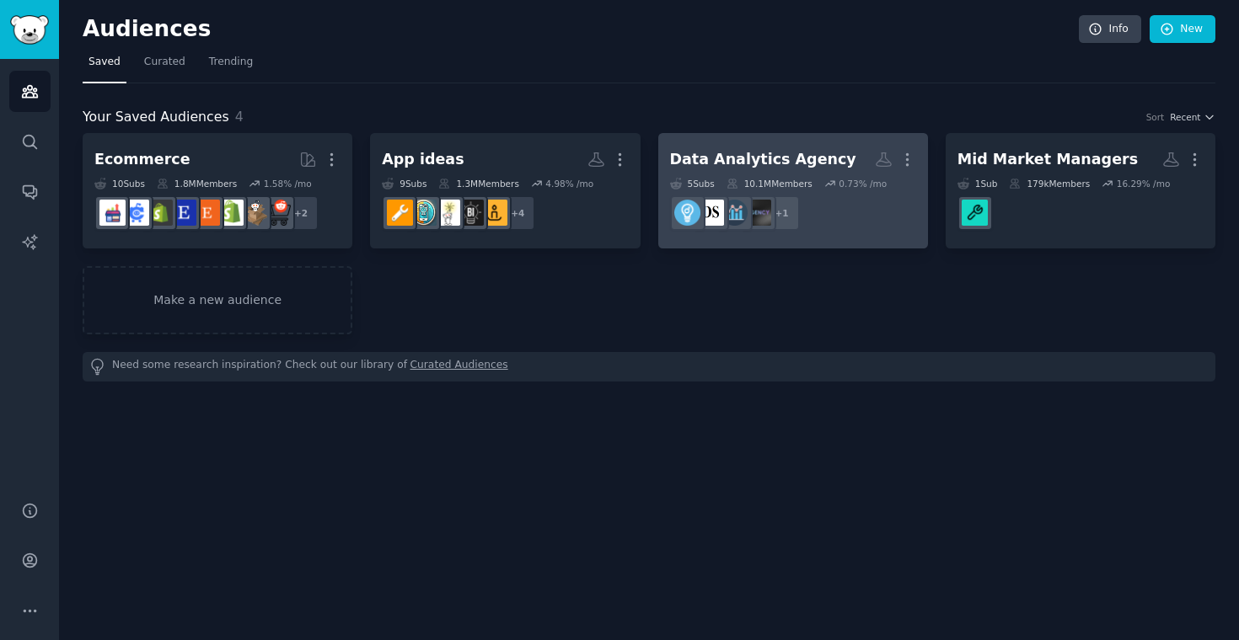
click at [813, 154] on div "Data Analytics Agency" at bounding box center [763, 159] width 186 height 21
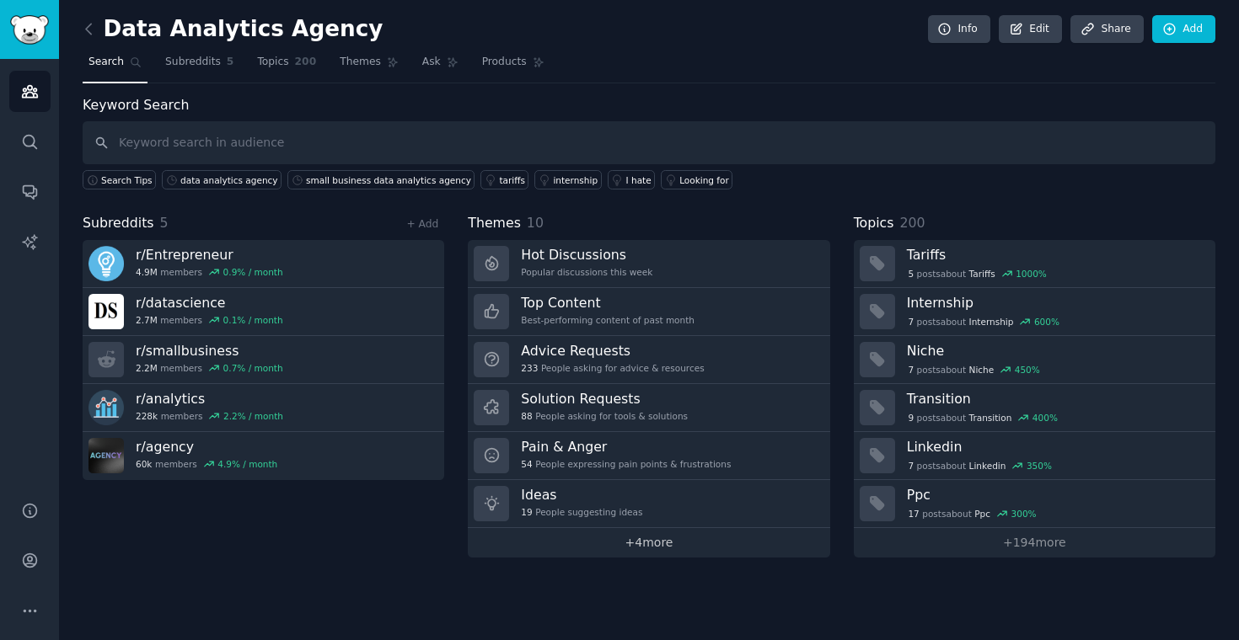
click at [629, 538] on link "+ 4 more" at bounding box center [649, 542] width 362 height 29
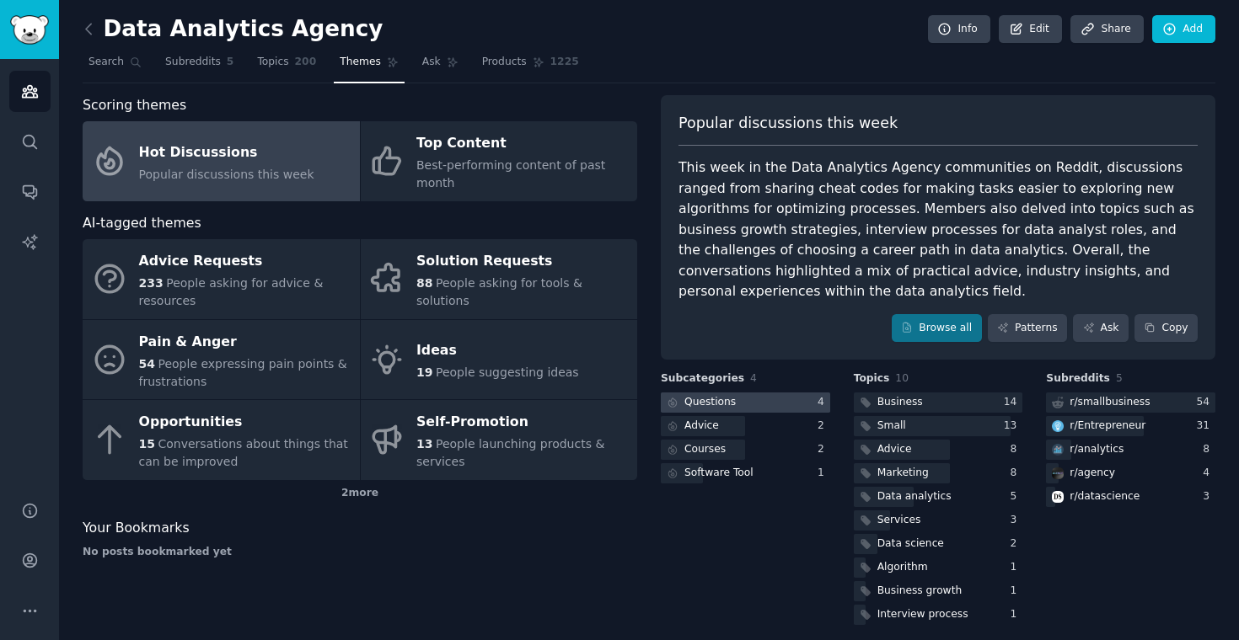
click at [704, 402] on div "Questions" at bounding box center [709, 402] width 51 height 15
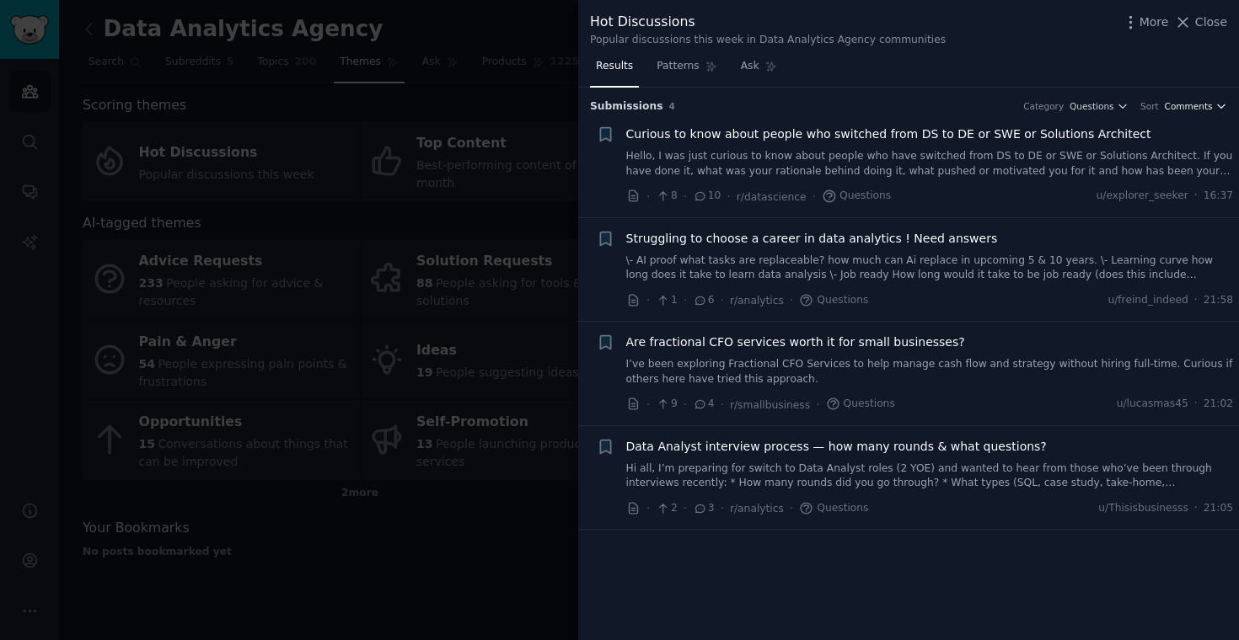
click at [1203, 108] on span "Comments" at bounding box center [1189, 106] width 48 height 12
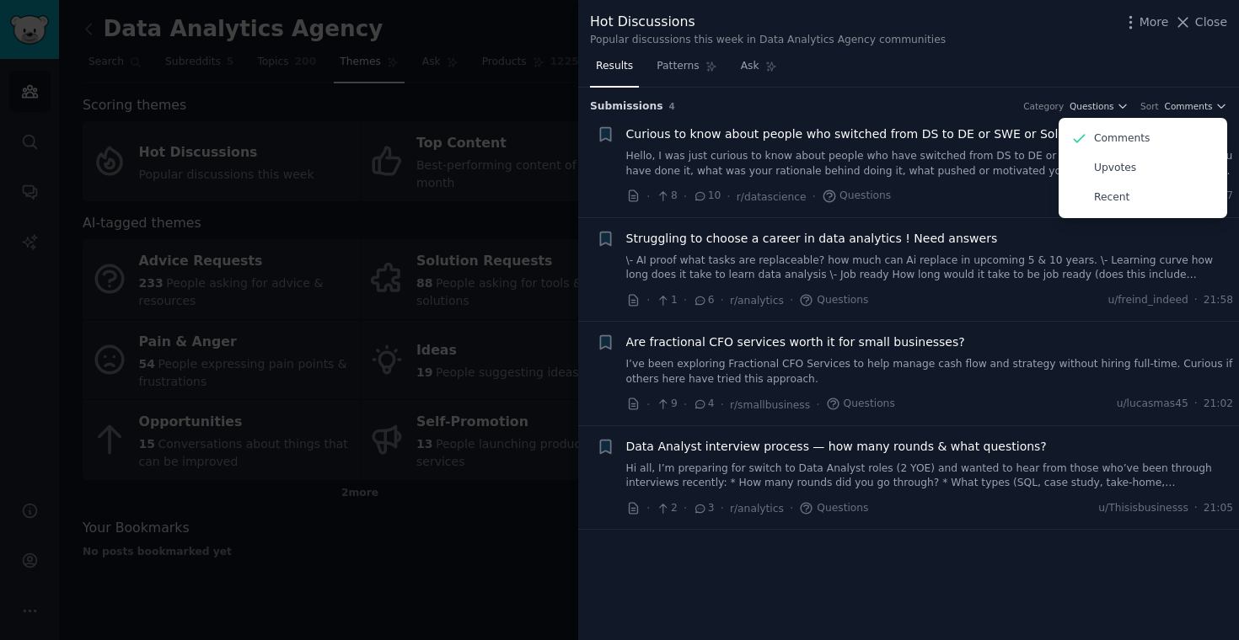
click at [1037, 77] on div "Results Patterns Ask" at bounding box center [908, 70] width 661 height 35
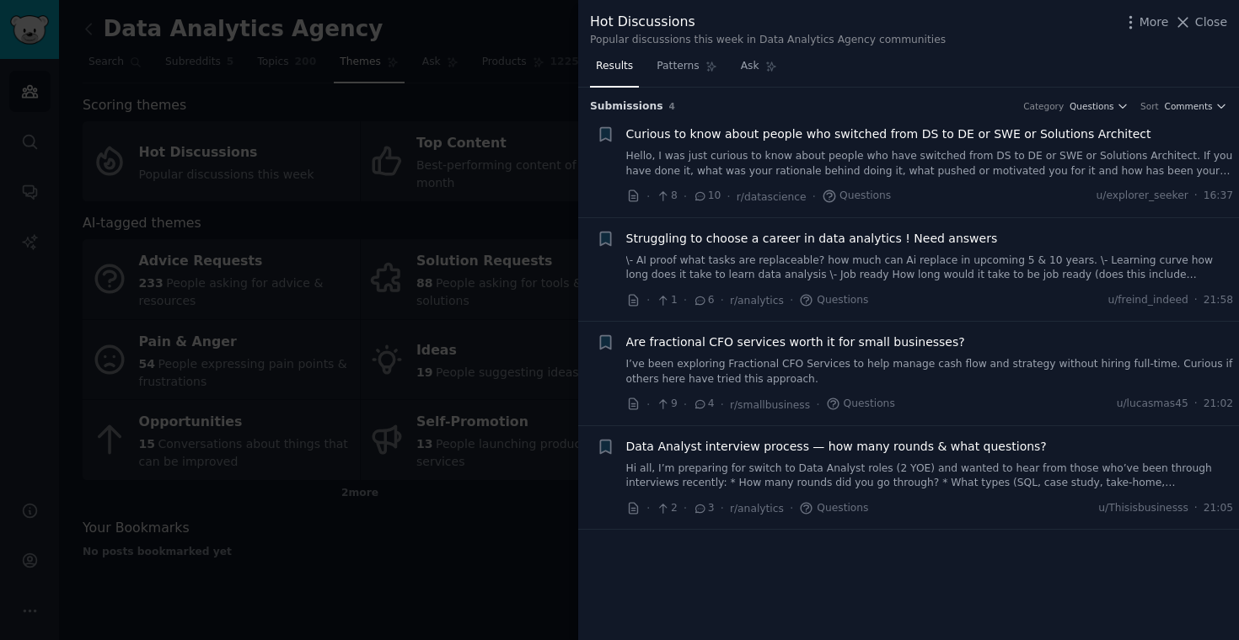
click at [519, 233] on div at bounding box center [619, 320] width 1239 height 640
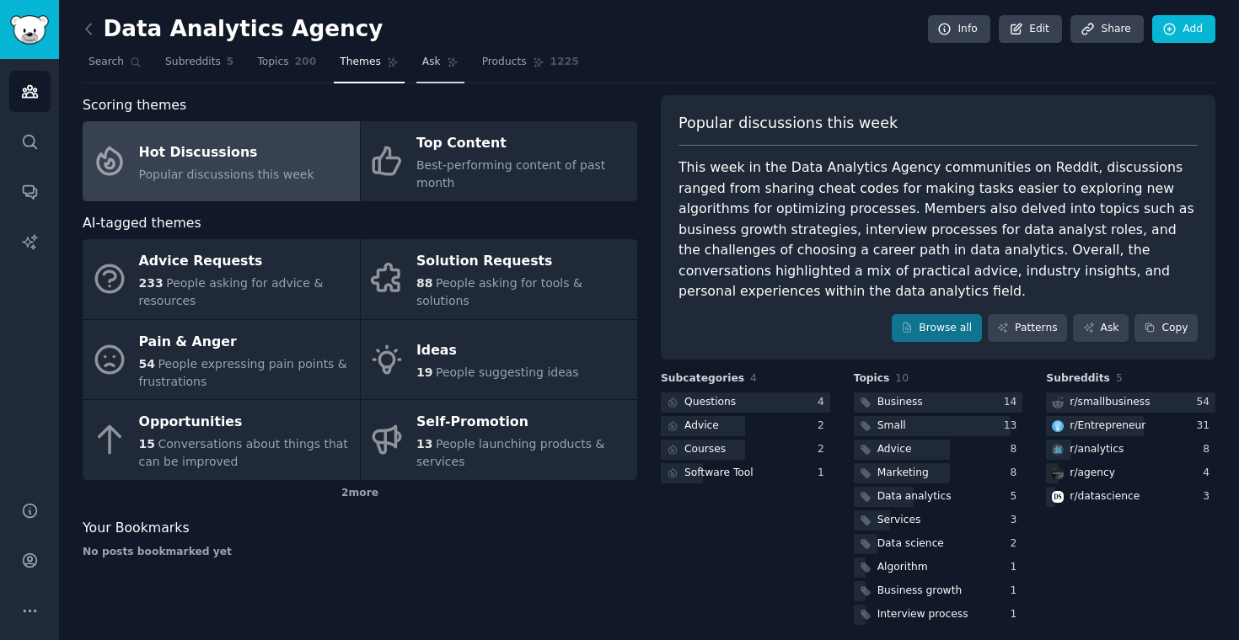
click at [456, 69] on link "Ask" at bounding box center [440, 66] width 48 height 35
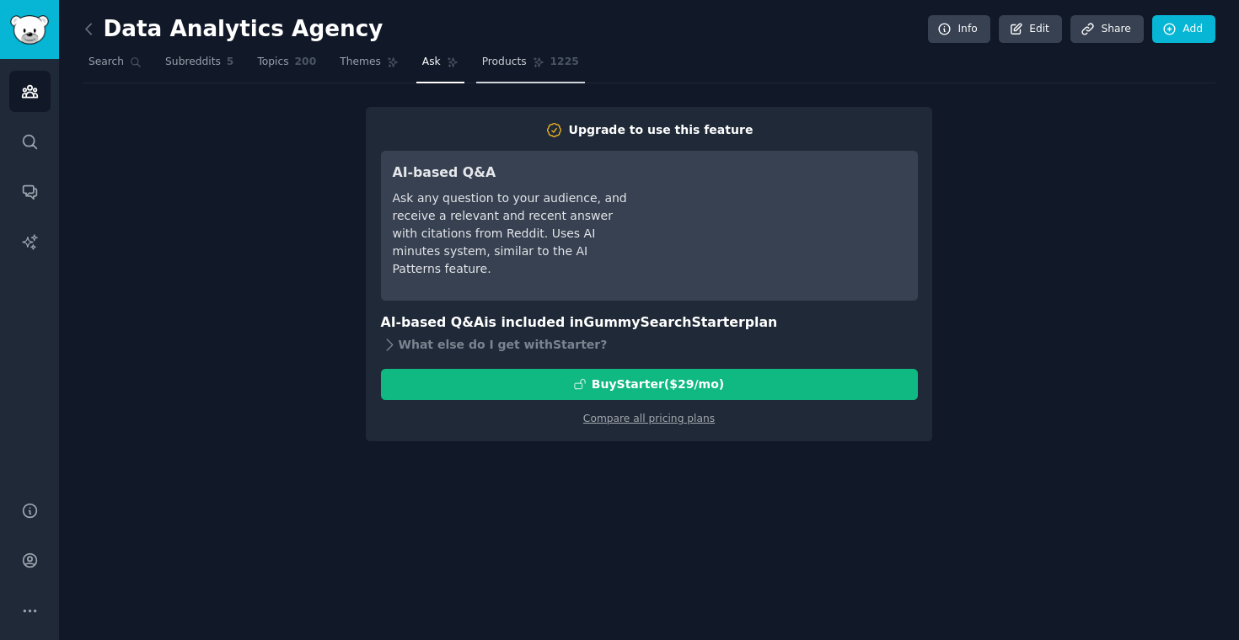
click at [476, 62] on link "Products 1225" at bounding box center [530, 66] width 109 height 35
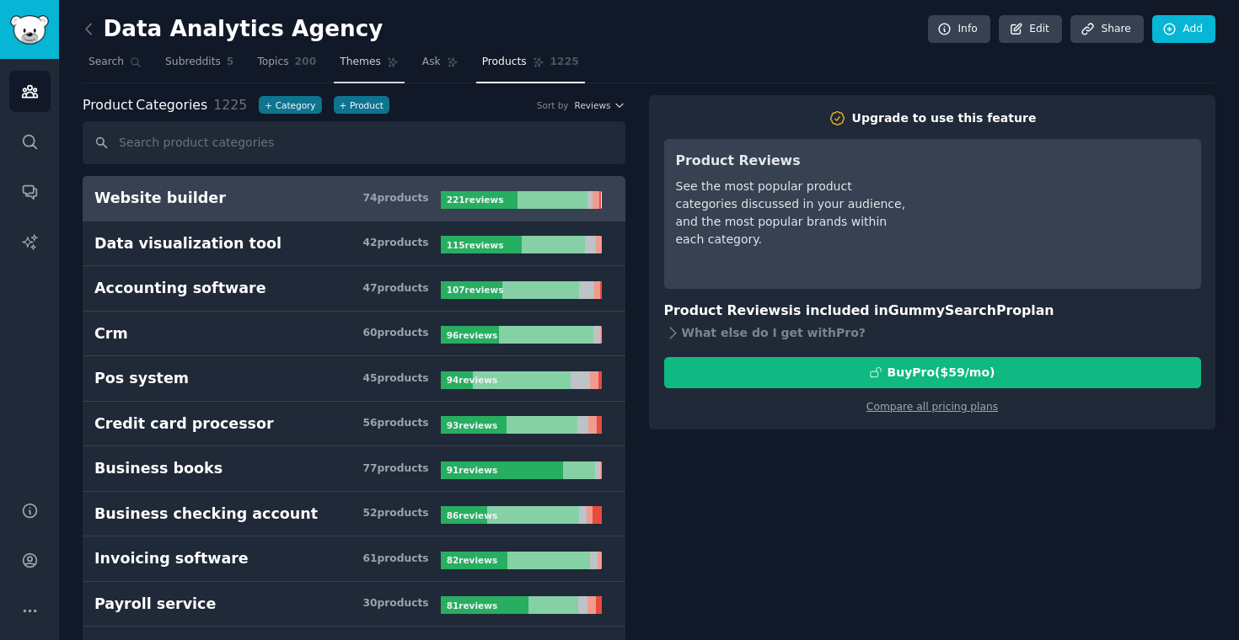
click at [371, 70] on link "Themes" at bounding box center [369, 66] width 71 height 35
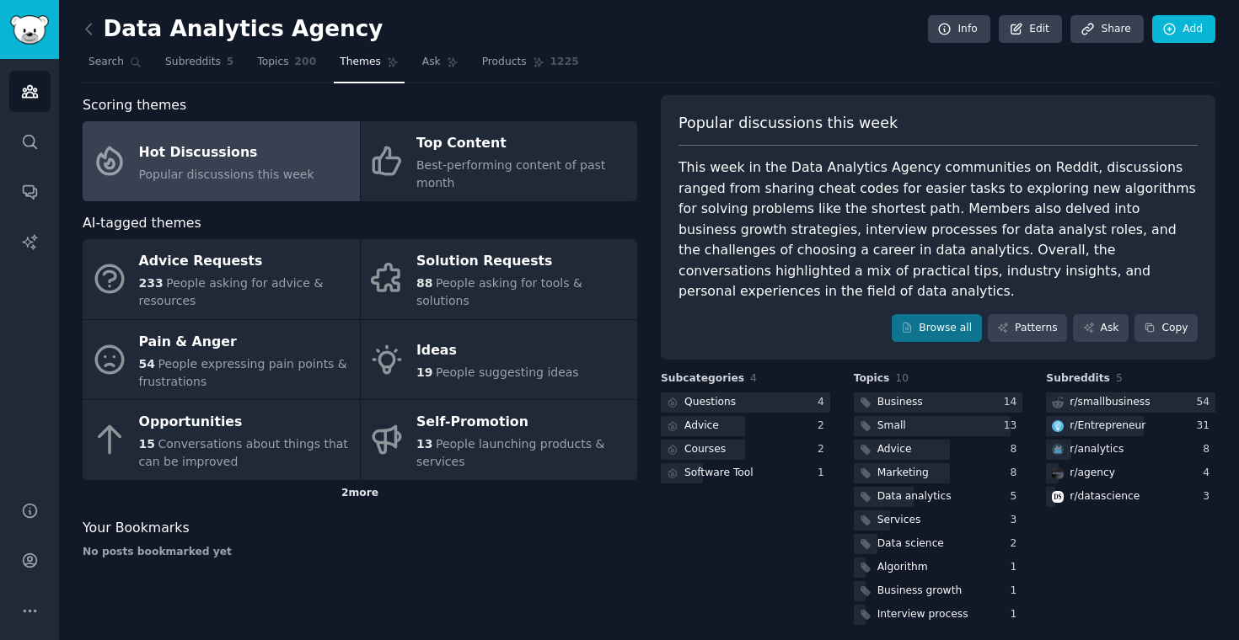
click at [351, 496] on div "2 more" at bounding box center [360, 493] width 555 height 27
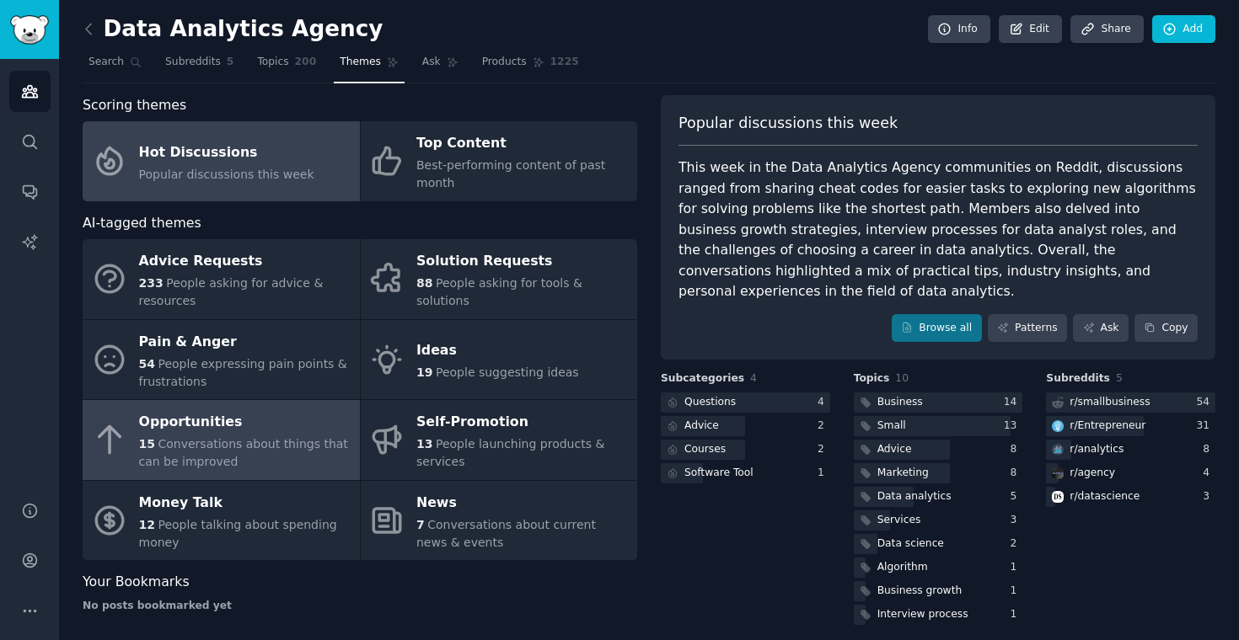
click at [273, 431] on div "Opportunities" at bounding box center [245, 423] width 212 height 27
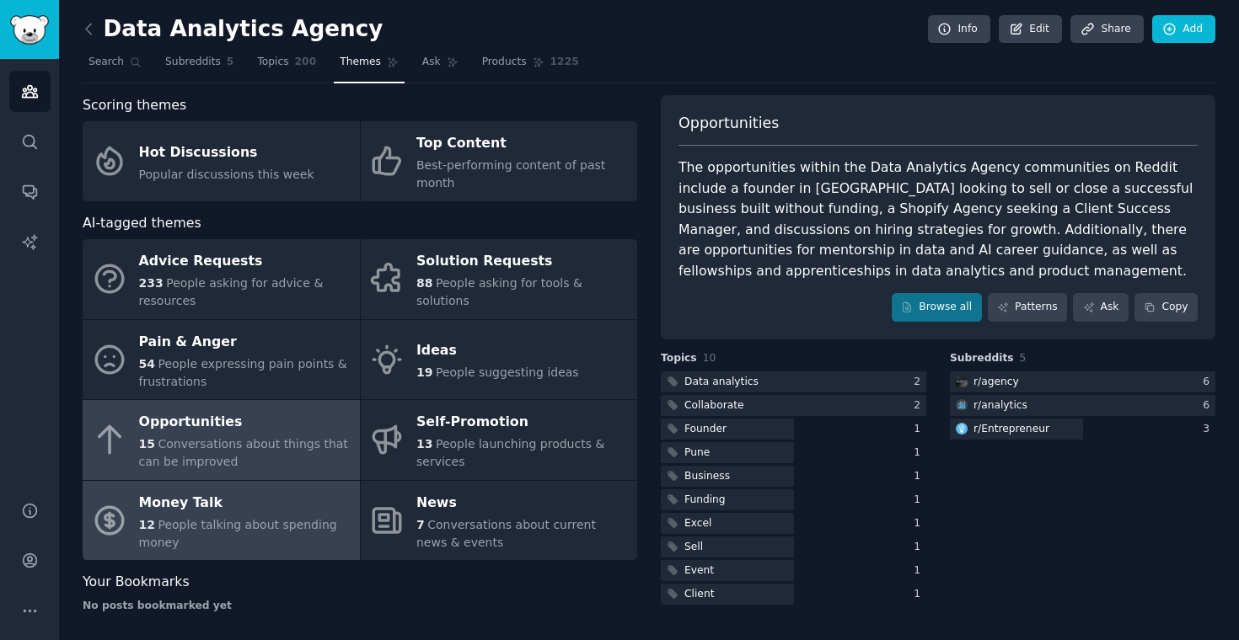
click at [207, 549] on div "12 People talking about spending money" at bounding box center [245, 534] width 212 height 35
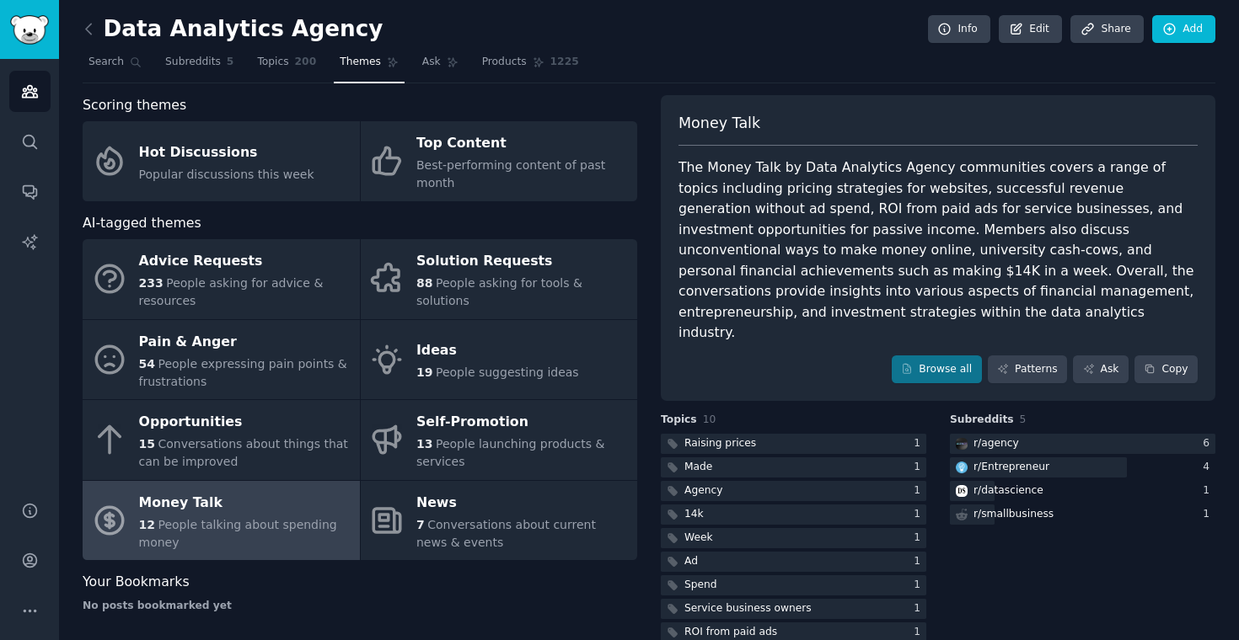
scroll to position [32, 0]
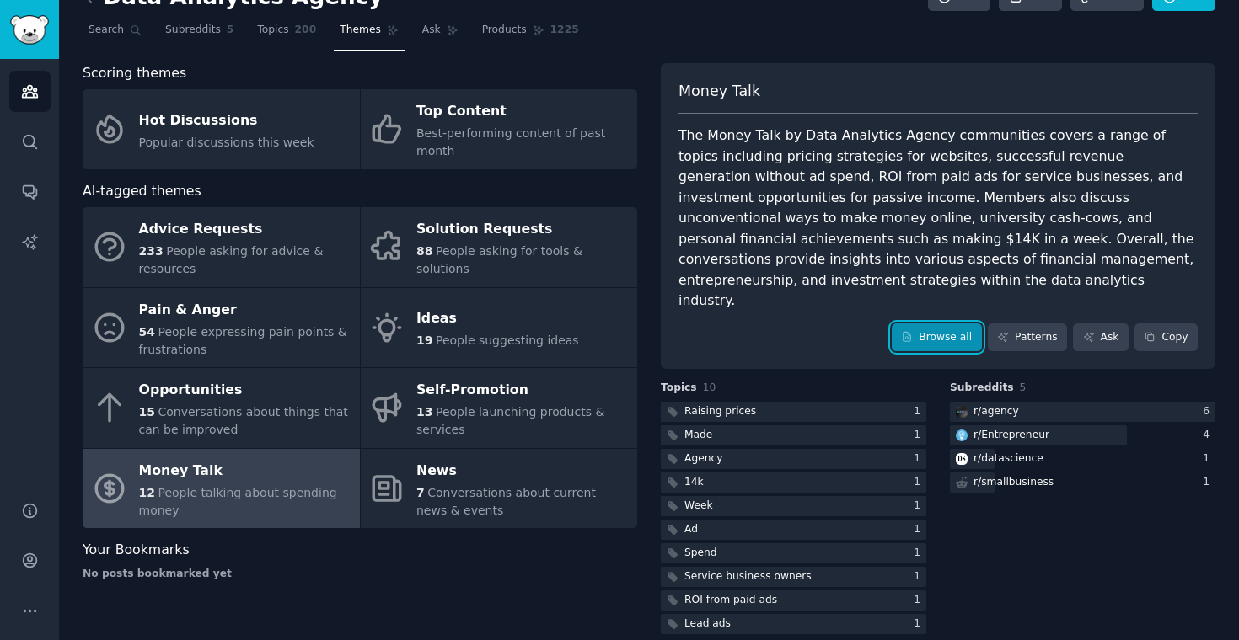
click at [954, 325] on link "Browse all" at bounding box center [937, 338] width 90 height 29
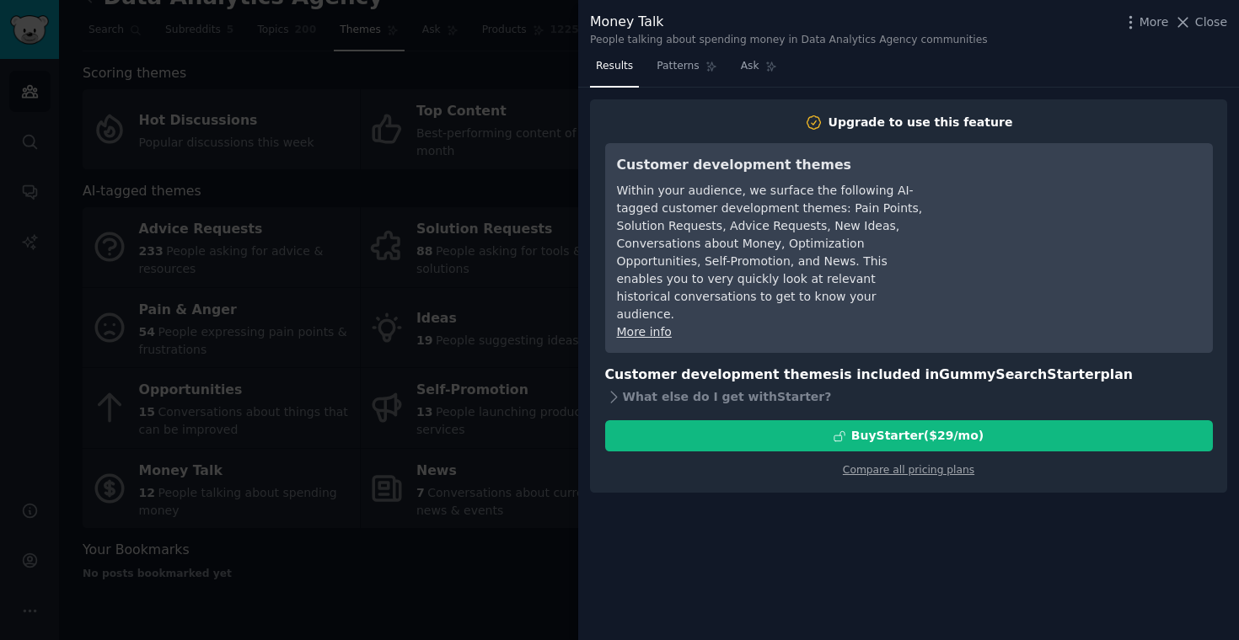
click at [646, 325] on link "More info" at bounding box center [644, 331] width 55 height 13
click at [776, 385] on div "What else do I get with Starter ?" at bounding box center [909, 397] width 608 height 24
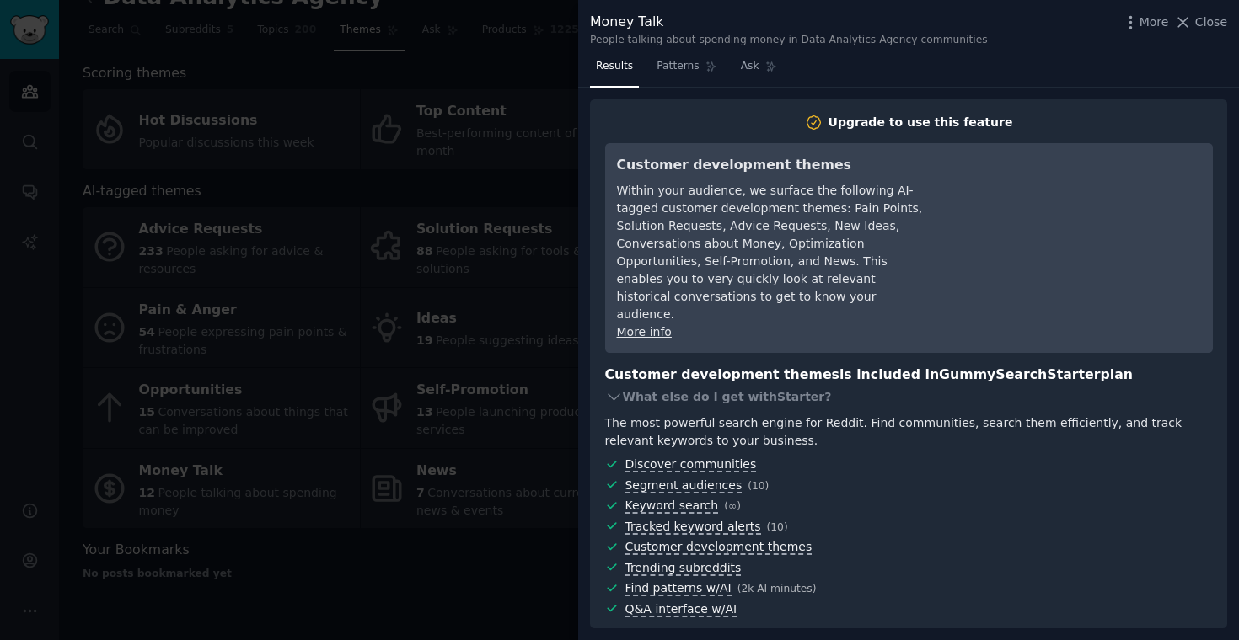
scroll to position [59, 0]
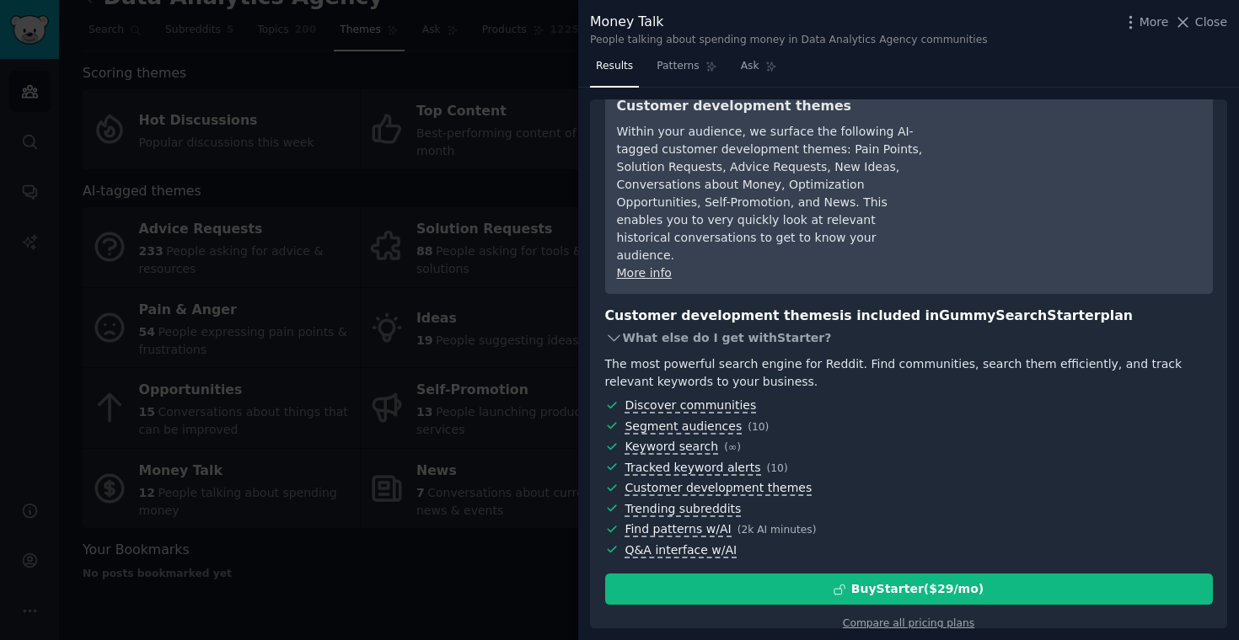
click at [735, 329] on div "What else do I get with Starter ?" at bounding box center [909, 338] width 608 height 24
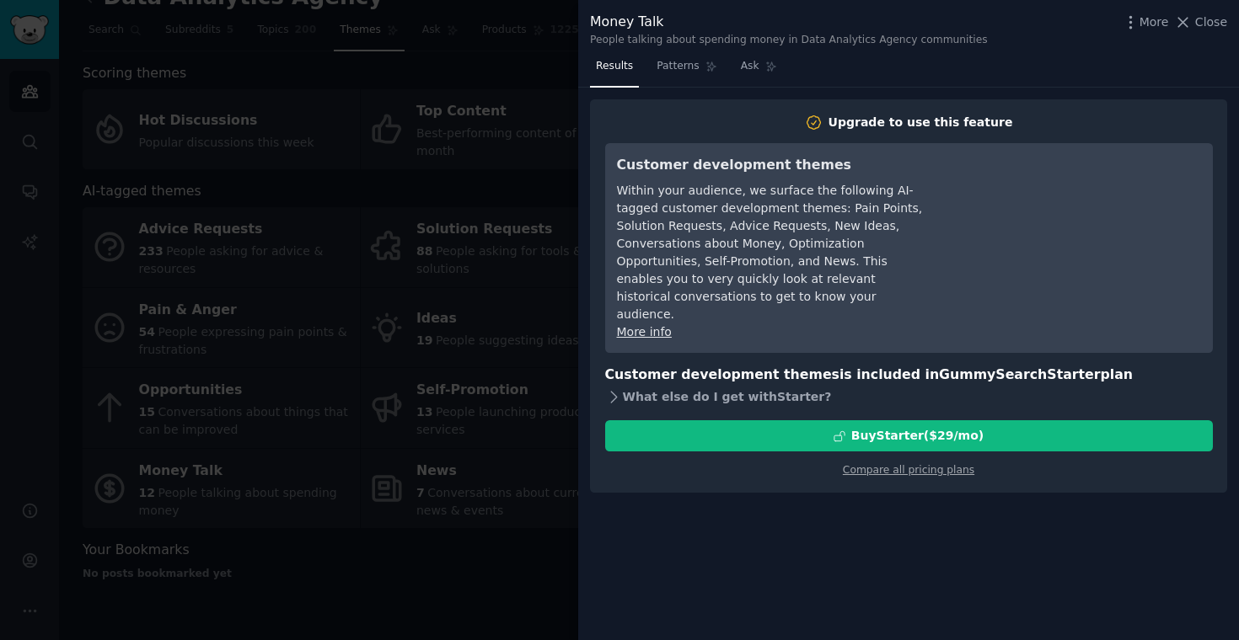
scroll to position [0, 0]
click at [890, 464] on link "Compare all pricing plans" at bounding box center [908, 470] width 131 height 12
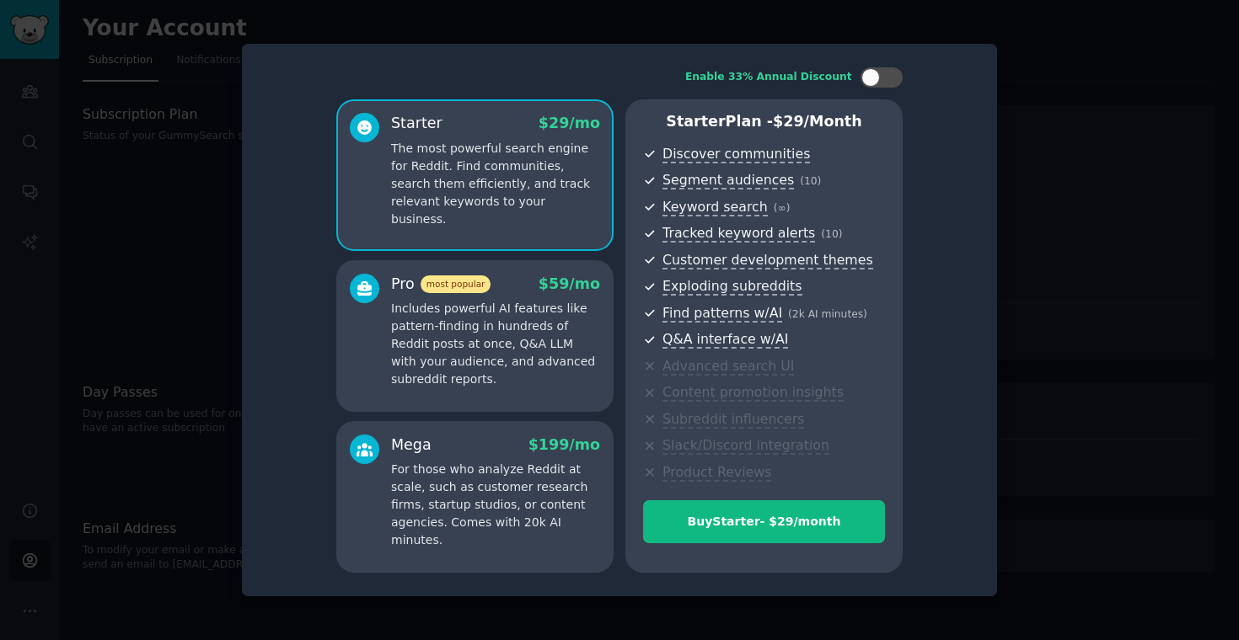
click at [473, 381] on p "Includes powerful AI features like pattern-finding in hundreds of Reddit posts …" at bounding box center [495, 344] width 209 height 88
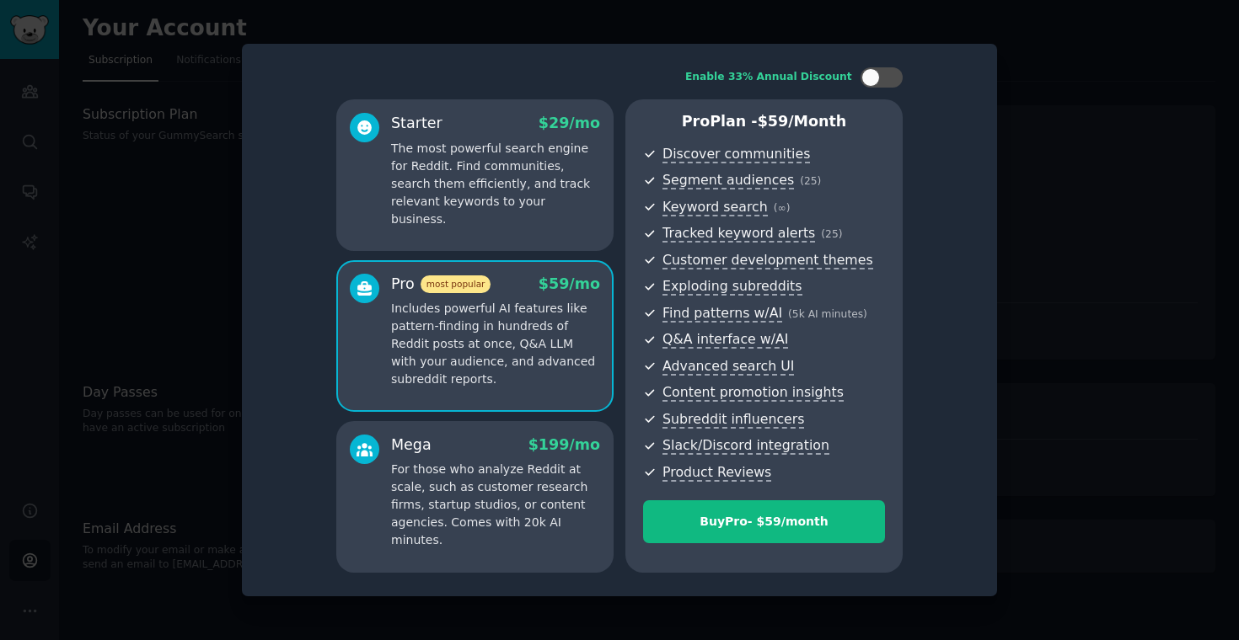
click at [485, 184] on p "The most powerful search engine for Reddit. Find communities, search them effic…" at bounding box center [495, 184] width 209 height 88
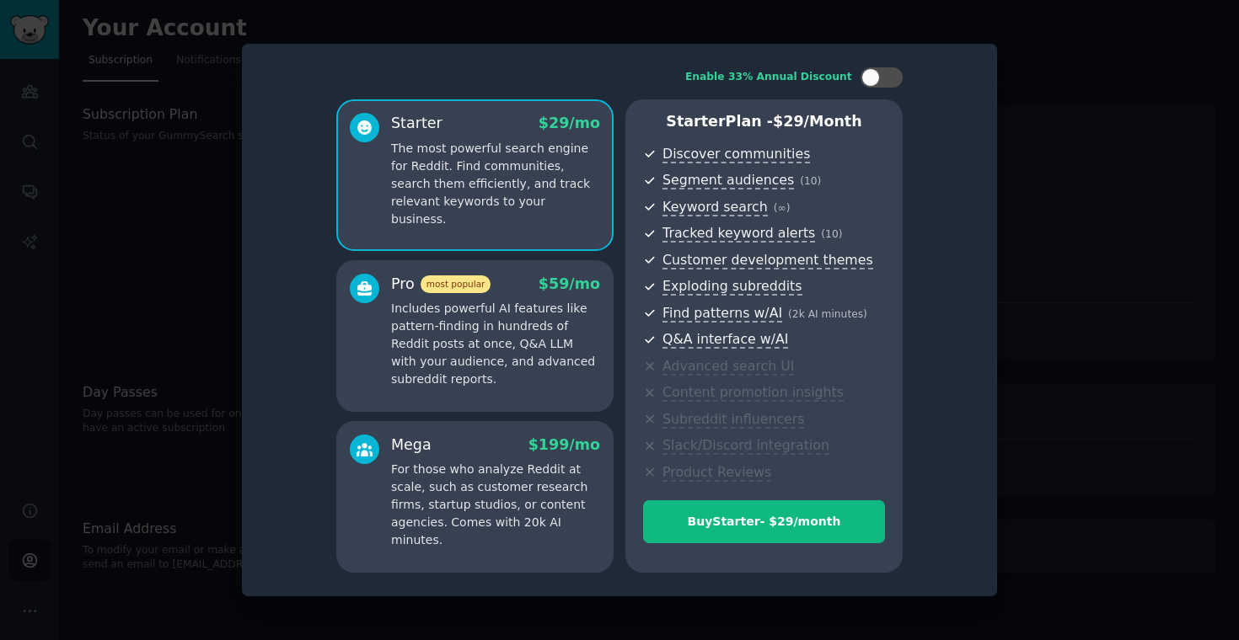
click at [464, 372] on p "Includes powerful AI features like pattern-finding in hundreds of Reddit posts …" at bounding box center [495, 344] width 209 height 88
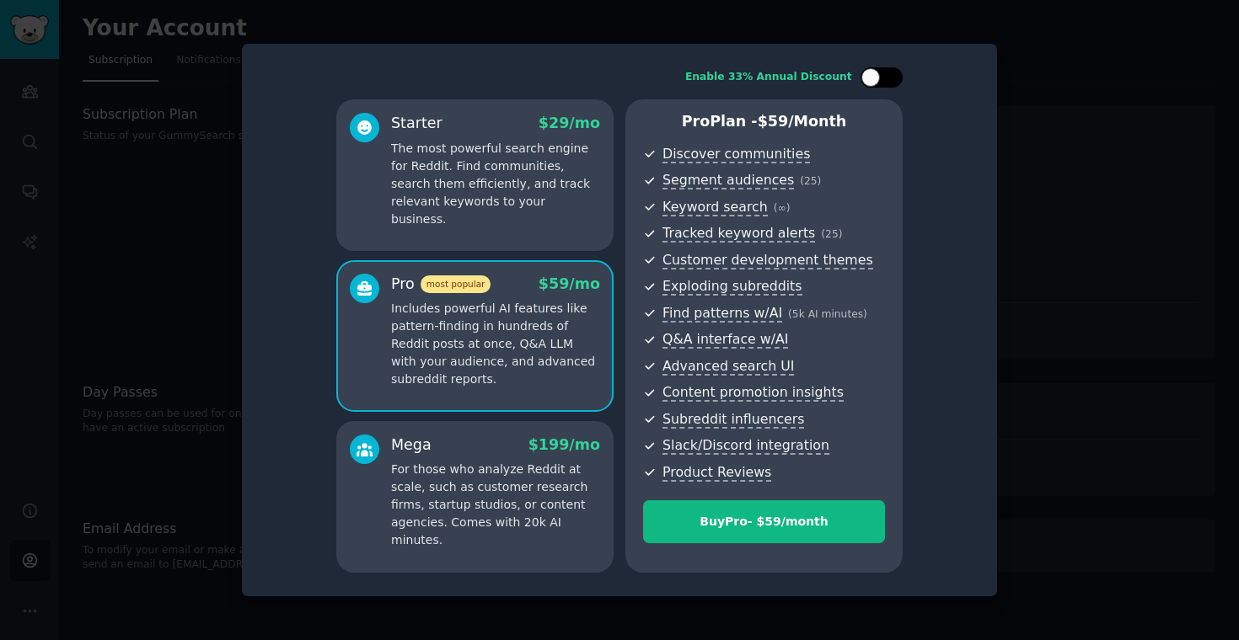
click at [883, 70] on div at bounding box center [881, 77] width 42 height 20
click at [881, 73] on div at bounding box center [881, 77] width 42 height 20
checkbox input "false"
click at [1087, 140] on div at bounding box center [619, 320] width 1239 height 640
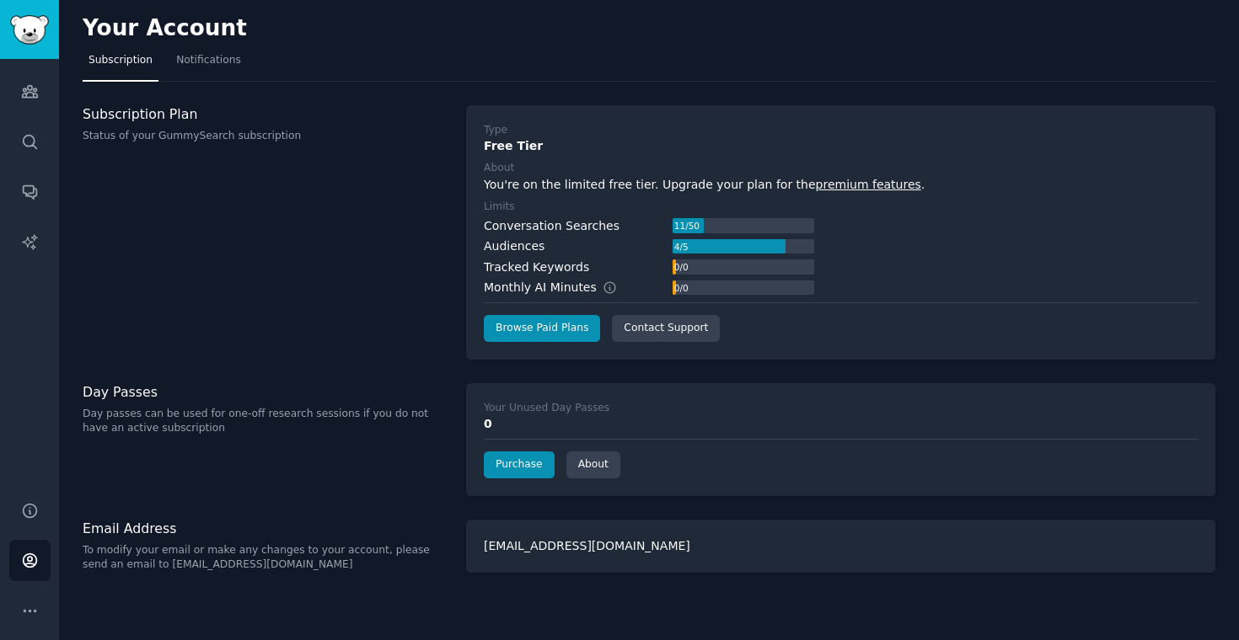
click at [748, 223] on div "11 / 50" at bounding box center [744, 225] width 142 height 15
click at [453, 238] on div "Subscription Plan Status of your GummySearch subscription Type Free Tier About …" at bounding box center [649, 232] width 1133 height 255
